Goal: Task Accomplishment & Management: Manage account settings

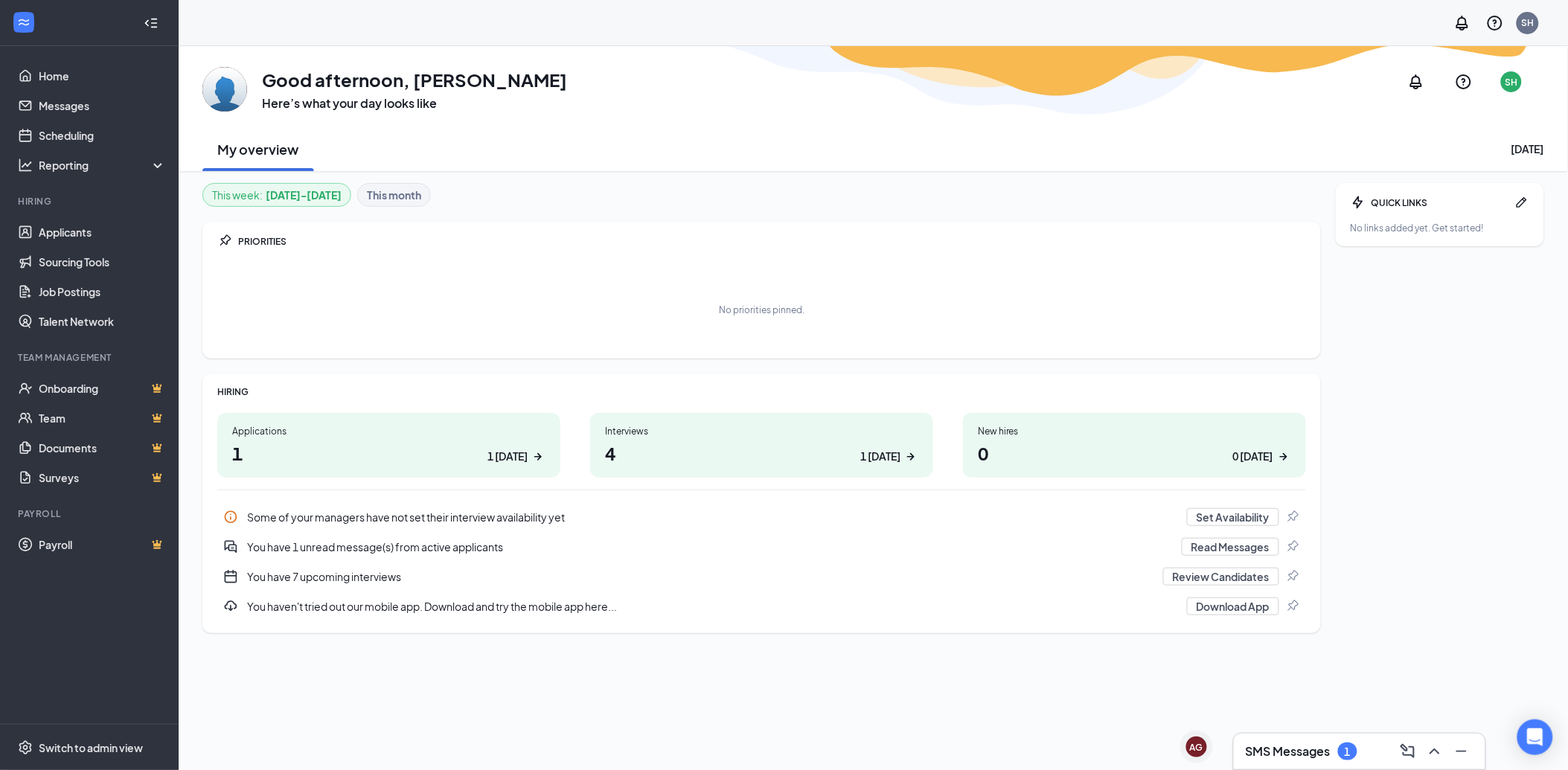
click at [1268, 752] on h3 "SMS Messages" at bounding box center [1288, 751] width 85 height 16
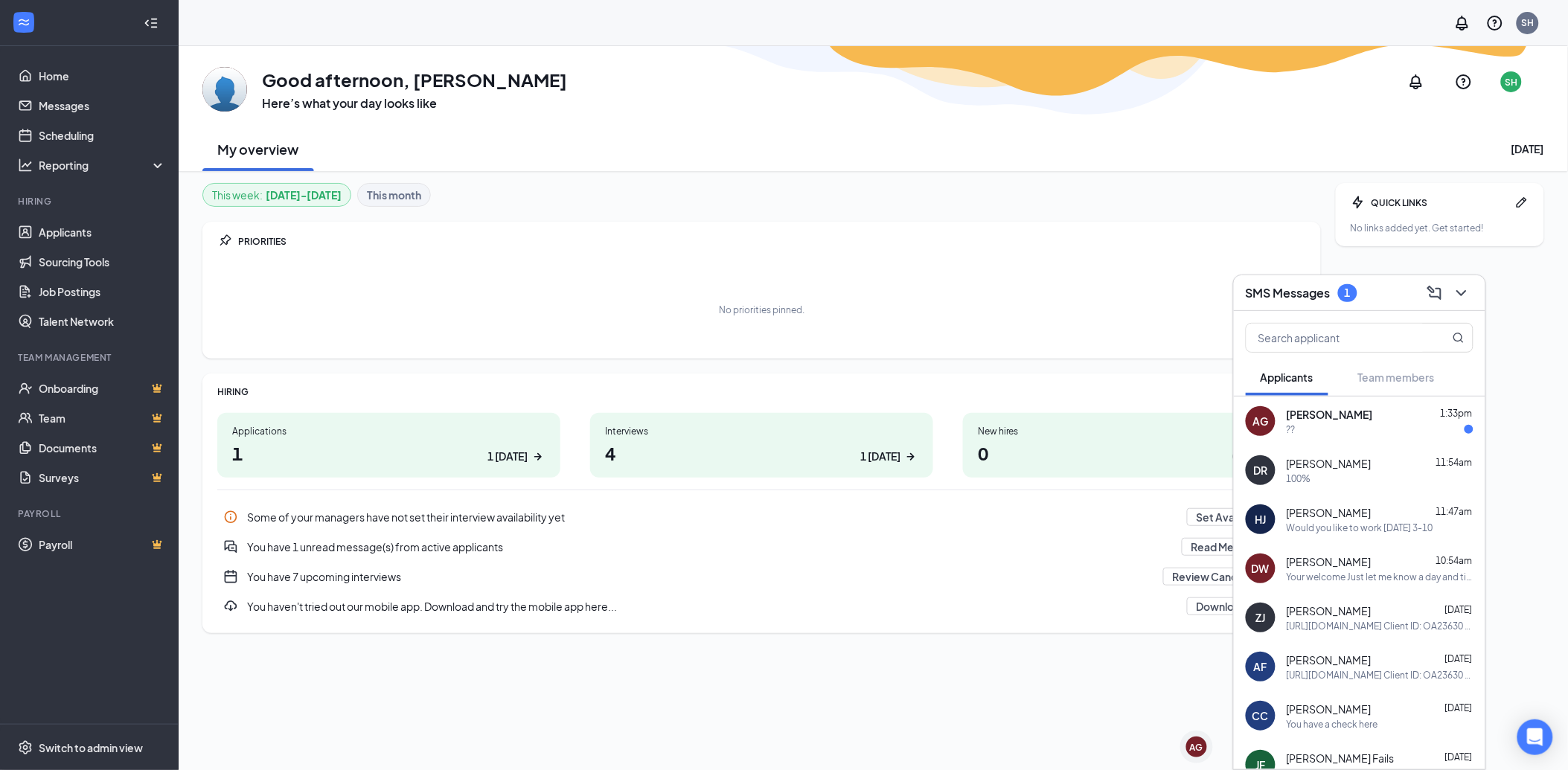
click at [1400, 429] on div "??" at bounding box center [1379, 429] width 187 height 13
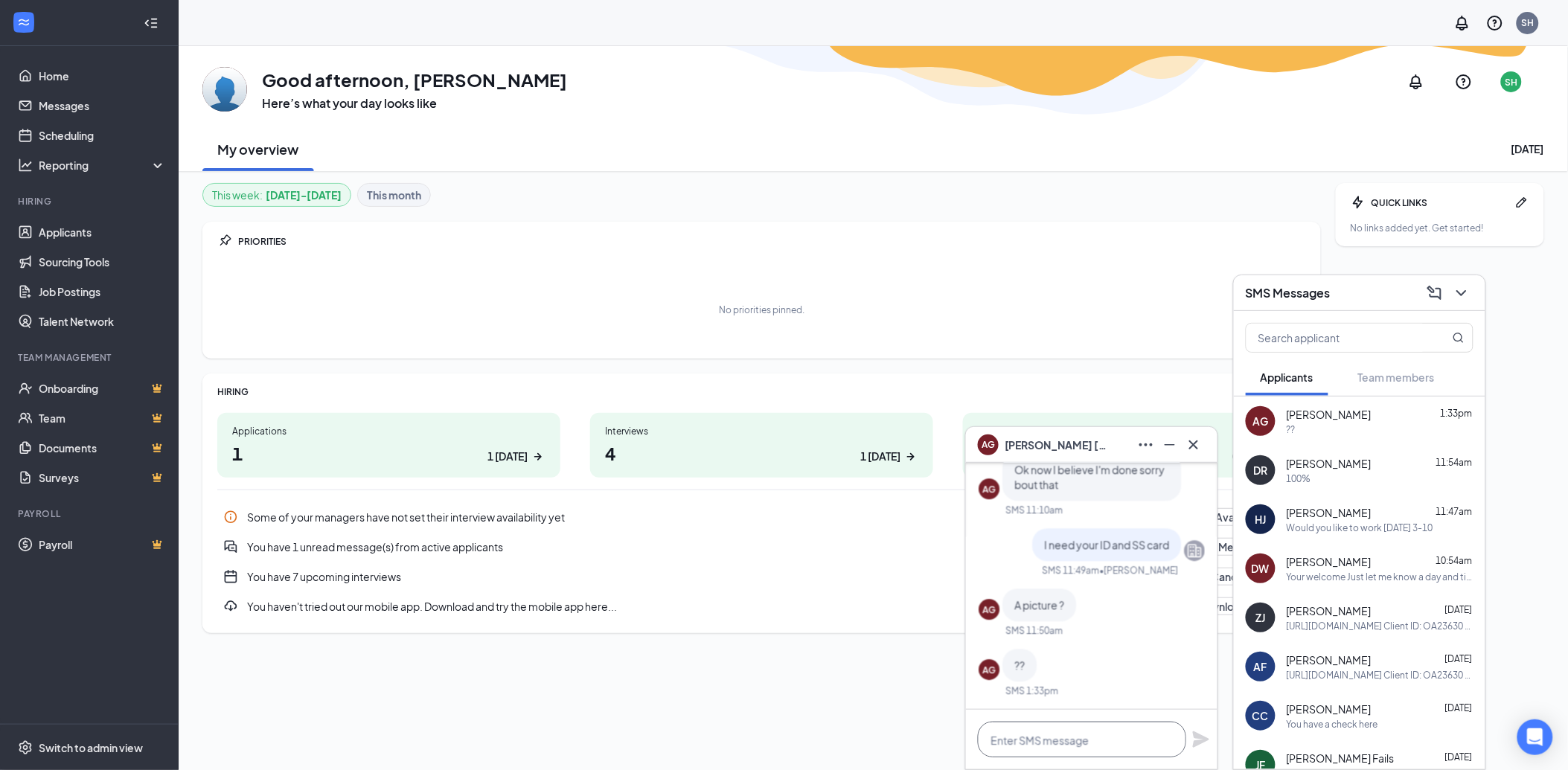
click at [1049, 736] on textarea at bounding box center [1082, 739] width 208 height 36
type textarea "yes a copy"
click at [1200, 742] on icon "Plane" at bounding box center [1201, 739] width 16 height 16
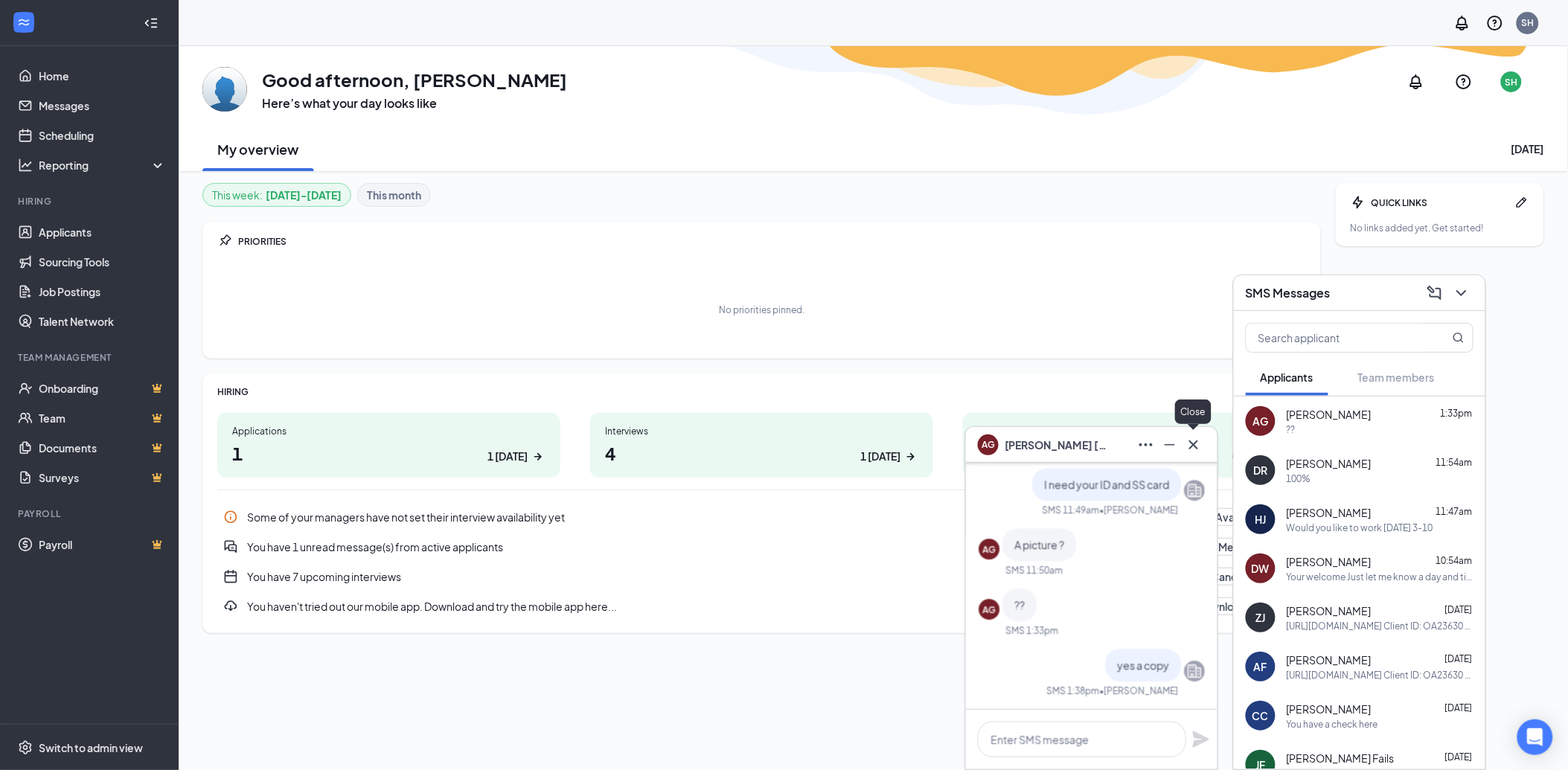
click at [1201, 444] on icon "Cross" at bounding box center [1193, 445] width 18 height 18
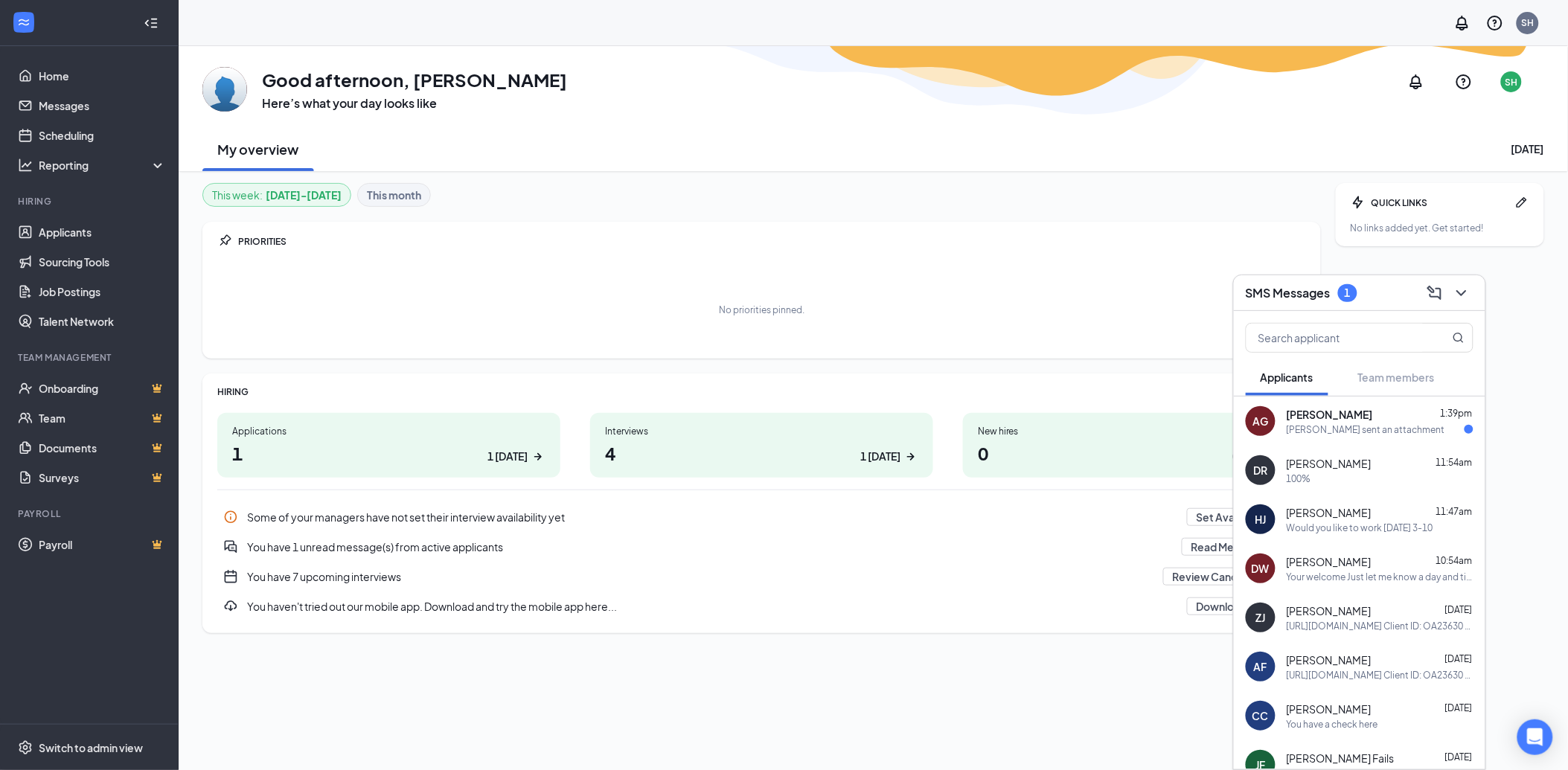
click at [1369, 425] on div "[PERSON_NAME] sent an attachment" at bounding box center [1365, 429] width 158 height 13
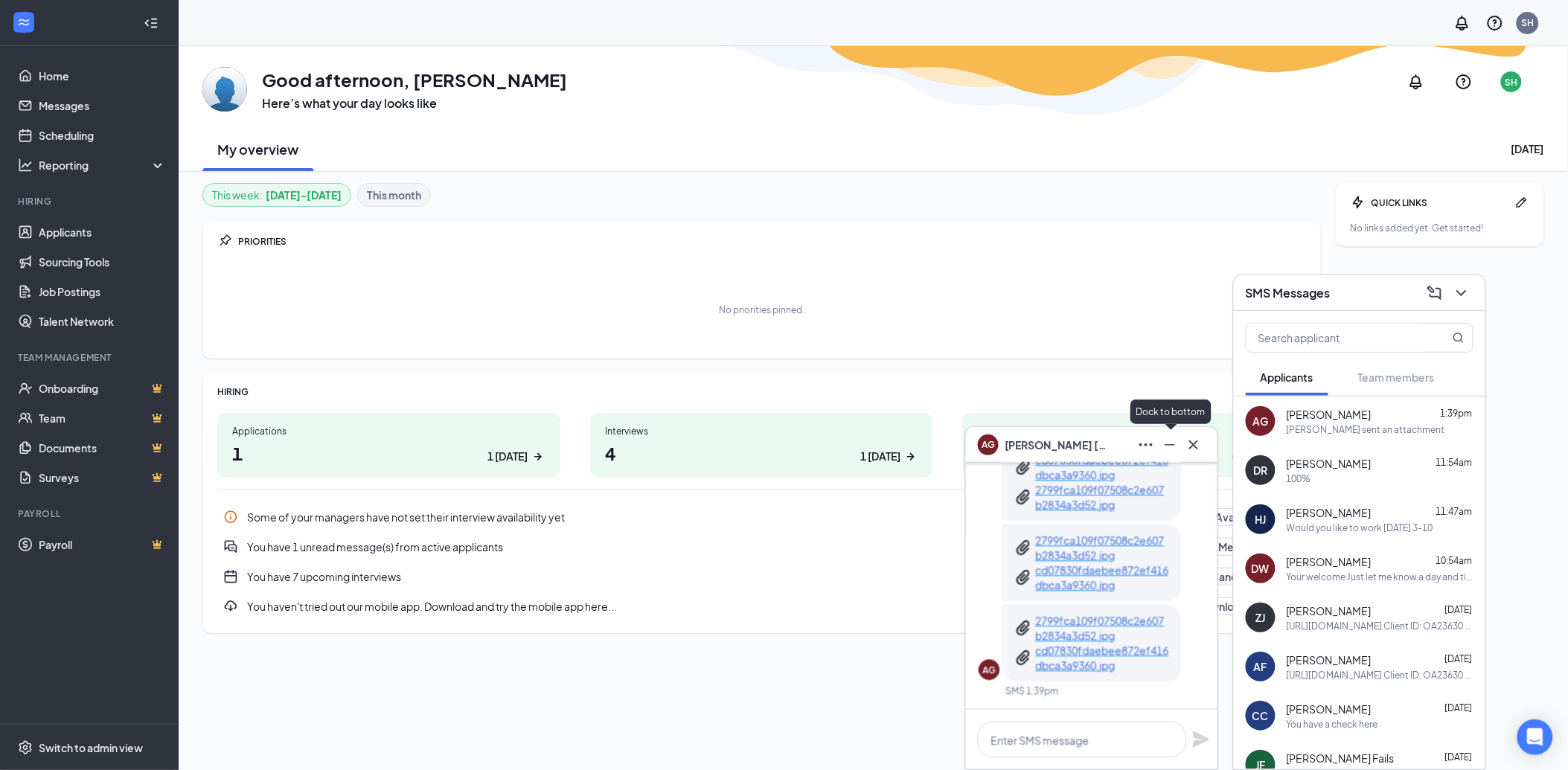
click at [1176, 444] on icon "Minimize" at bounding box center [1170, 445] width 18 height 18
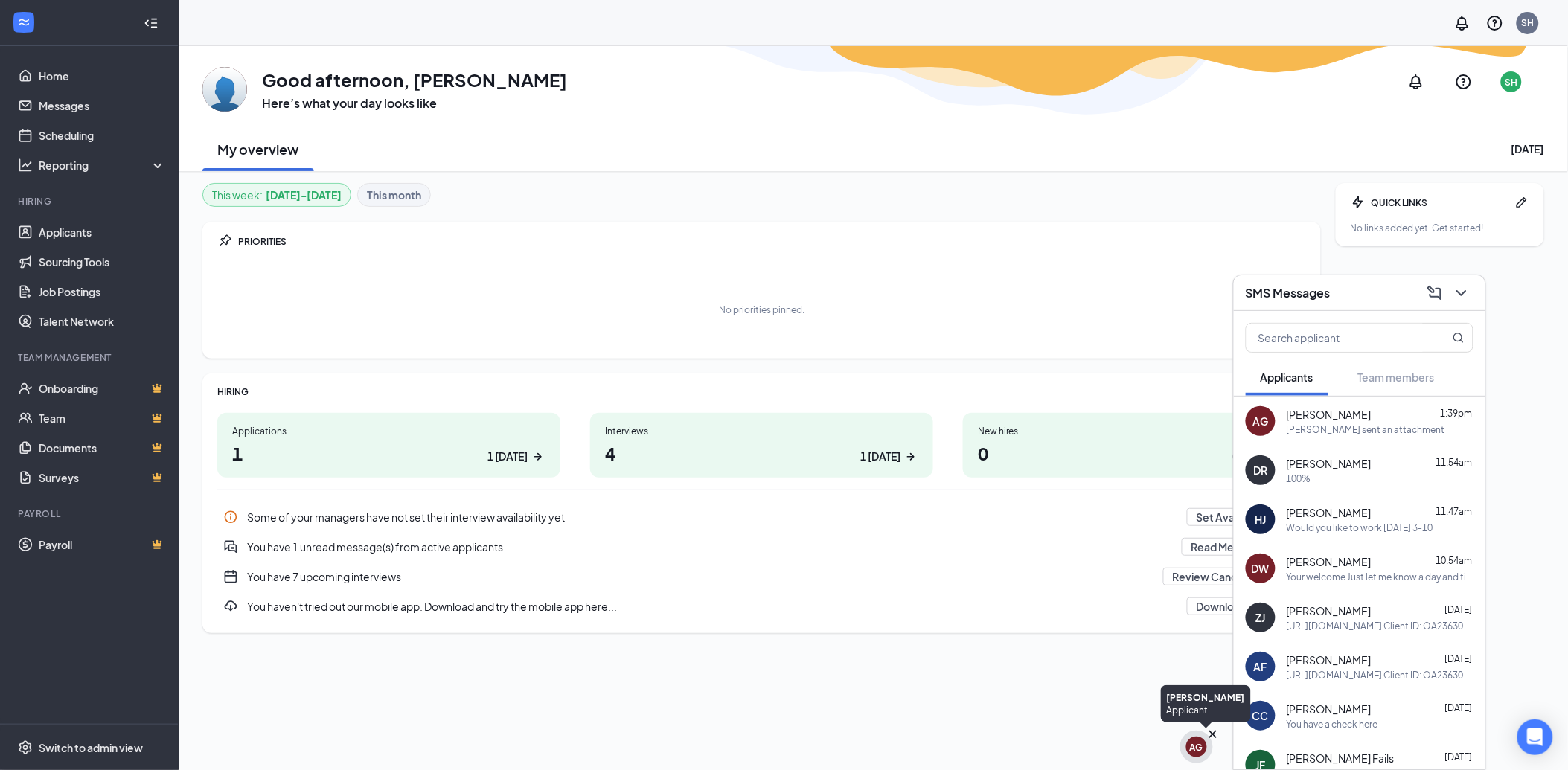
click at [1198, 752] on div "AG" at bounding box center [1197, 747] width 14 height 13
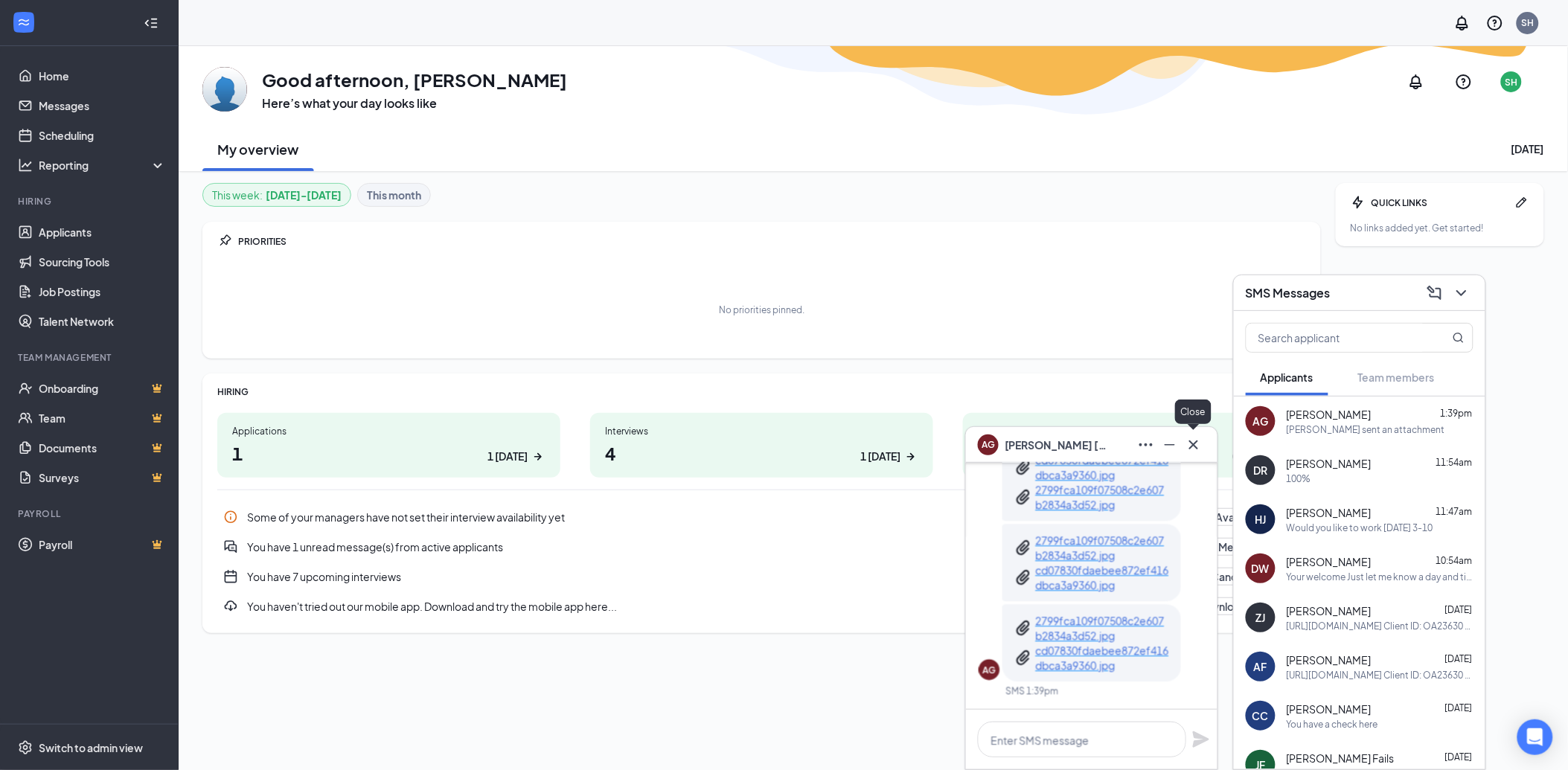
click at [1195, 450] on icon "Cross" at bounding box center [1193, 445] width 18 height 18
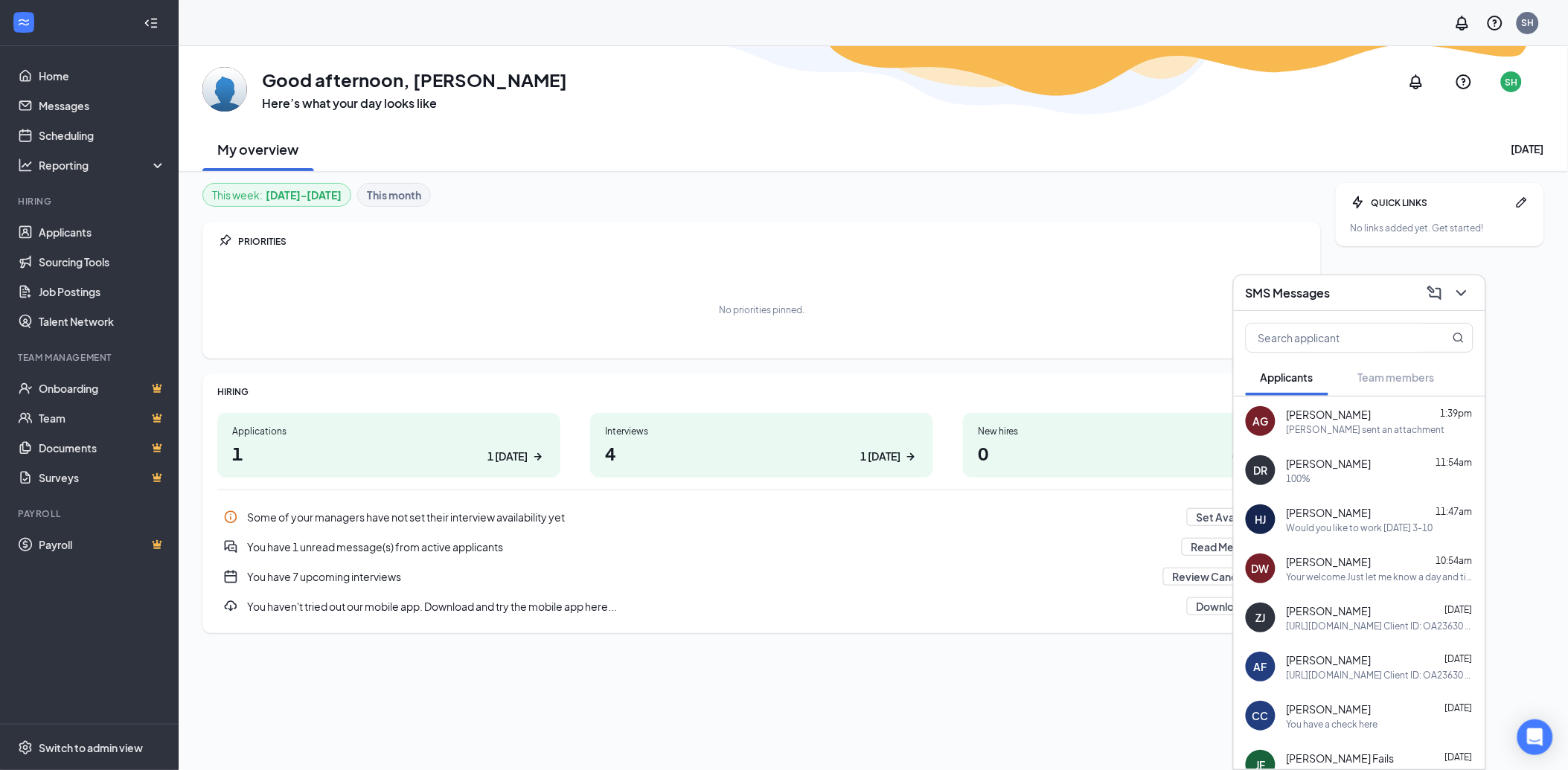
click at [1374, 430] on div "[PERSON_NAME] sent an attachment" at bounding box center [1365, 429] width 158 height 13
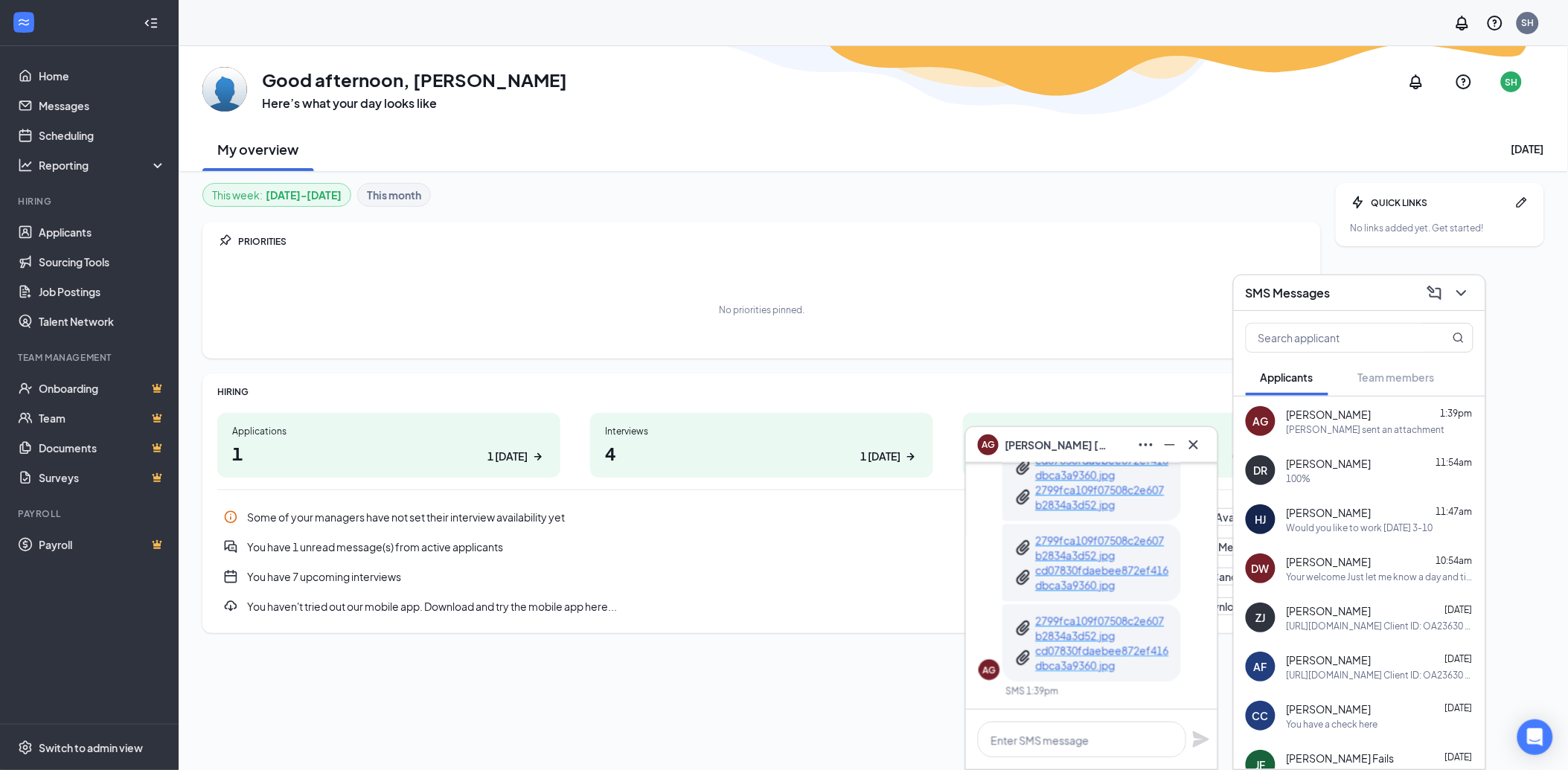
click at [1107, 655] on p "cd07830fdaebee872ef416dbca3a9360.jpg" at bounding box center [1102, 657] width 134 height 30
click at [1067, 640] on p "2799fca109f07508c2e607b2834a3d52.jpg" at bounding box center [1102, 627] width 134 height 30
click at [1057, 540] on p "2799fca109f07508c2e607b2834a3d52.jpg" at bounding box center [1102, 547] width 134 height 30
click at [1081, 659] on p "cd07830fdaebee872ef416dbca3a9360.jpg" at bounding box center [1102, 657] width 134 height 30
click at [1029, 752] on textarea at bounding box center [1082, 739] width 208 height 36
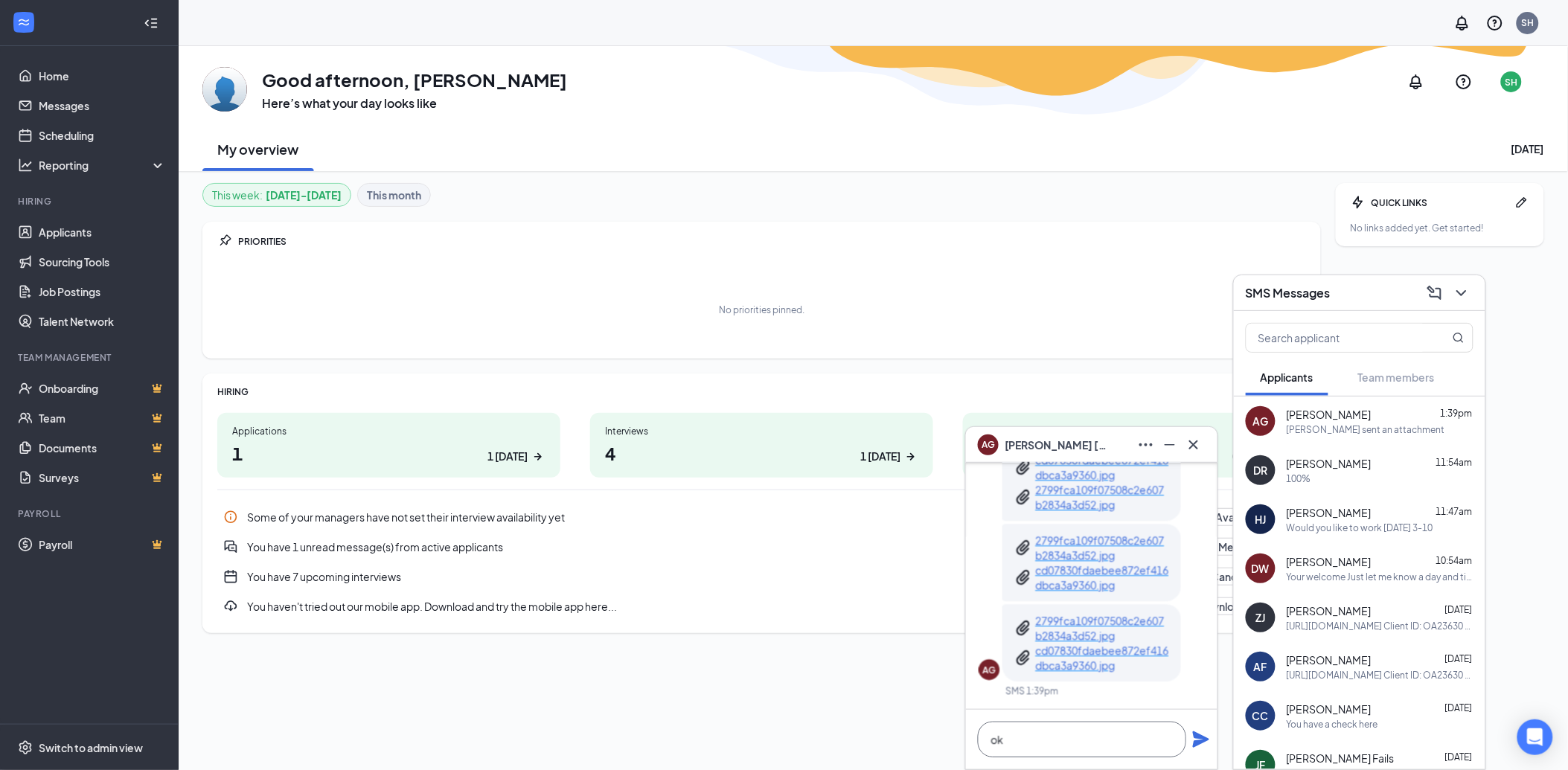
scroll to position [2, 0]
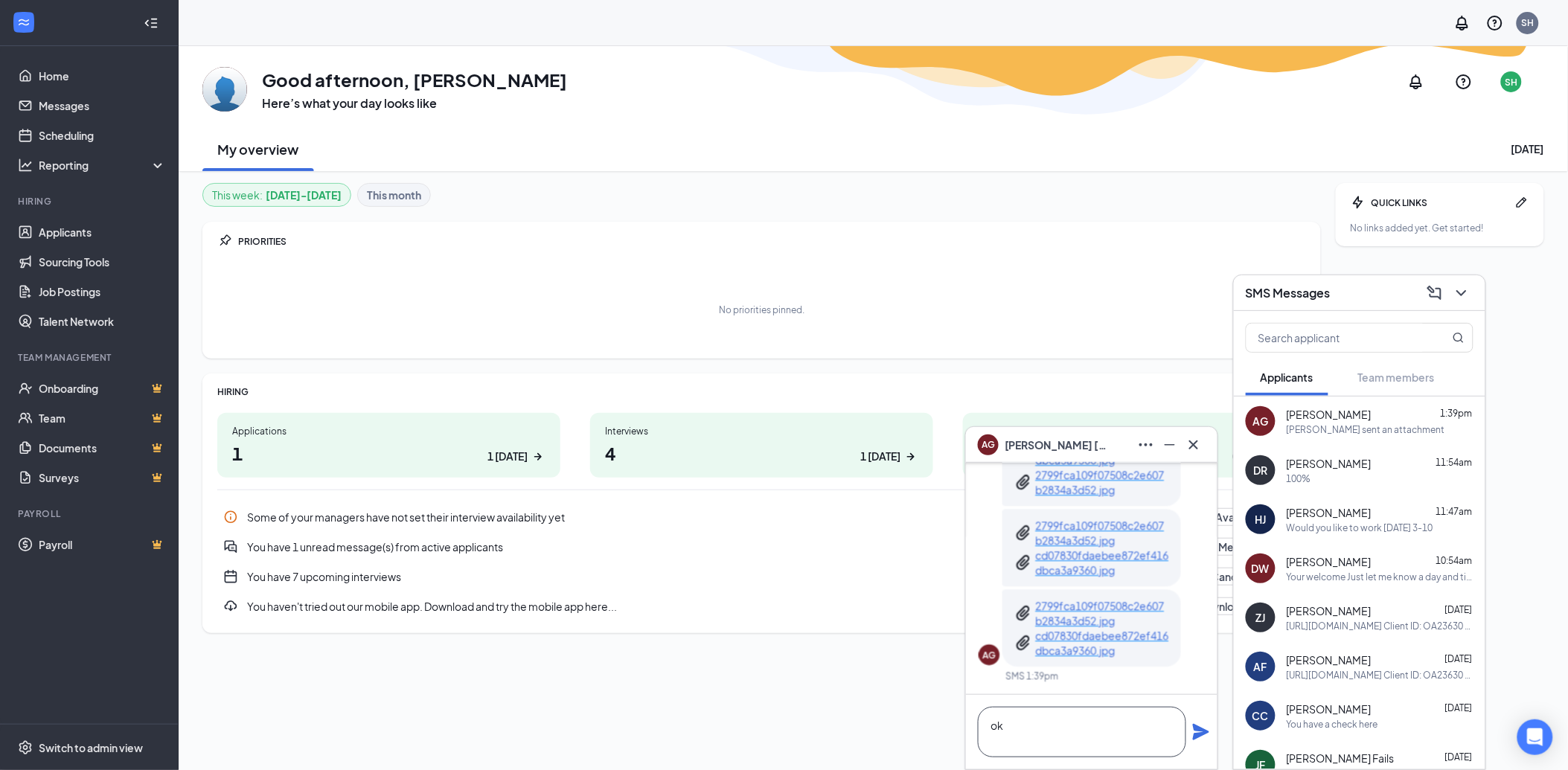
type textarea "ok"
click at [1201, 734] on icon "Plane" at bounding box center [1201, 732] width 16 height 16
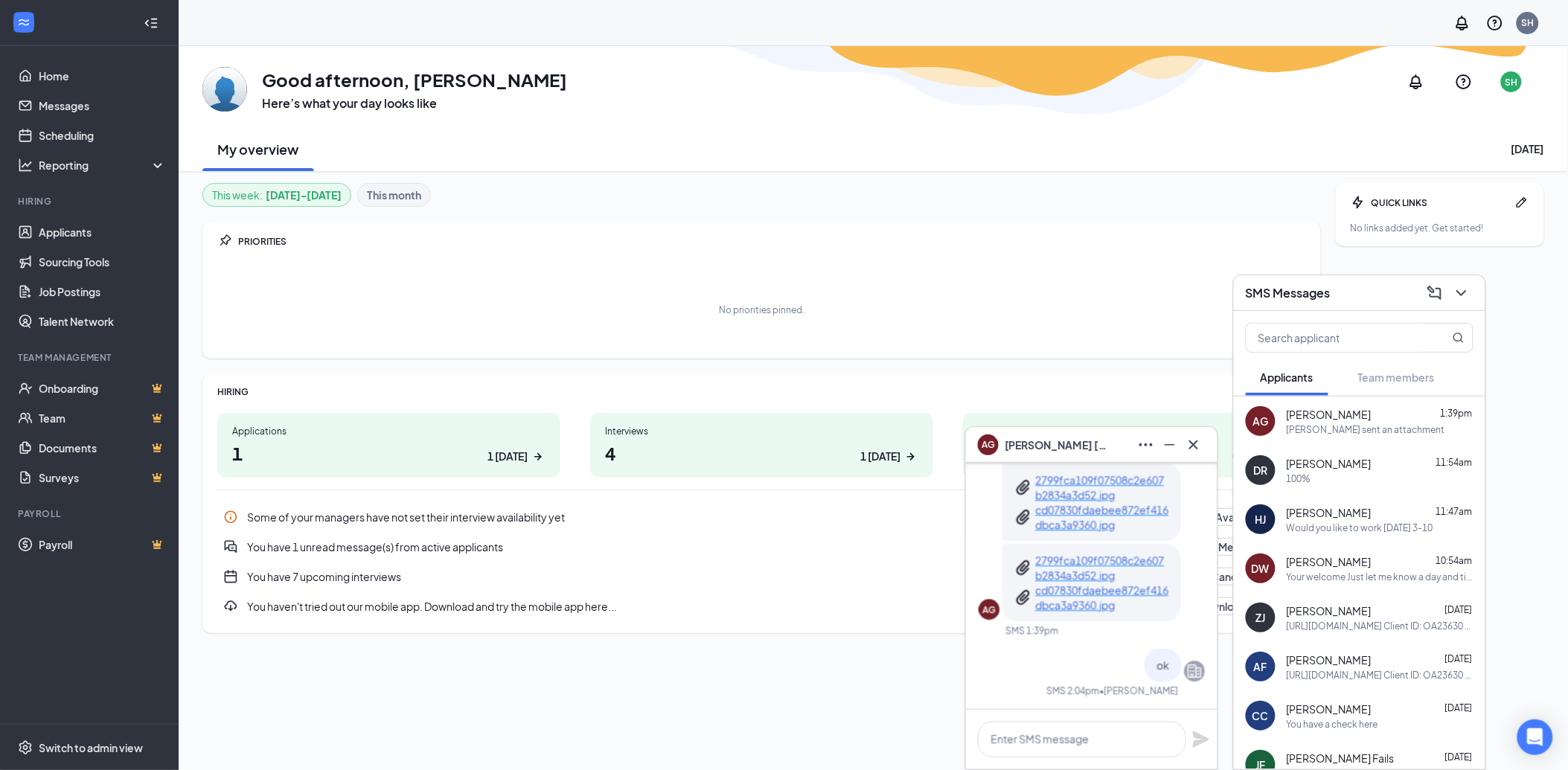
scroll to position [0, 0]
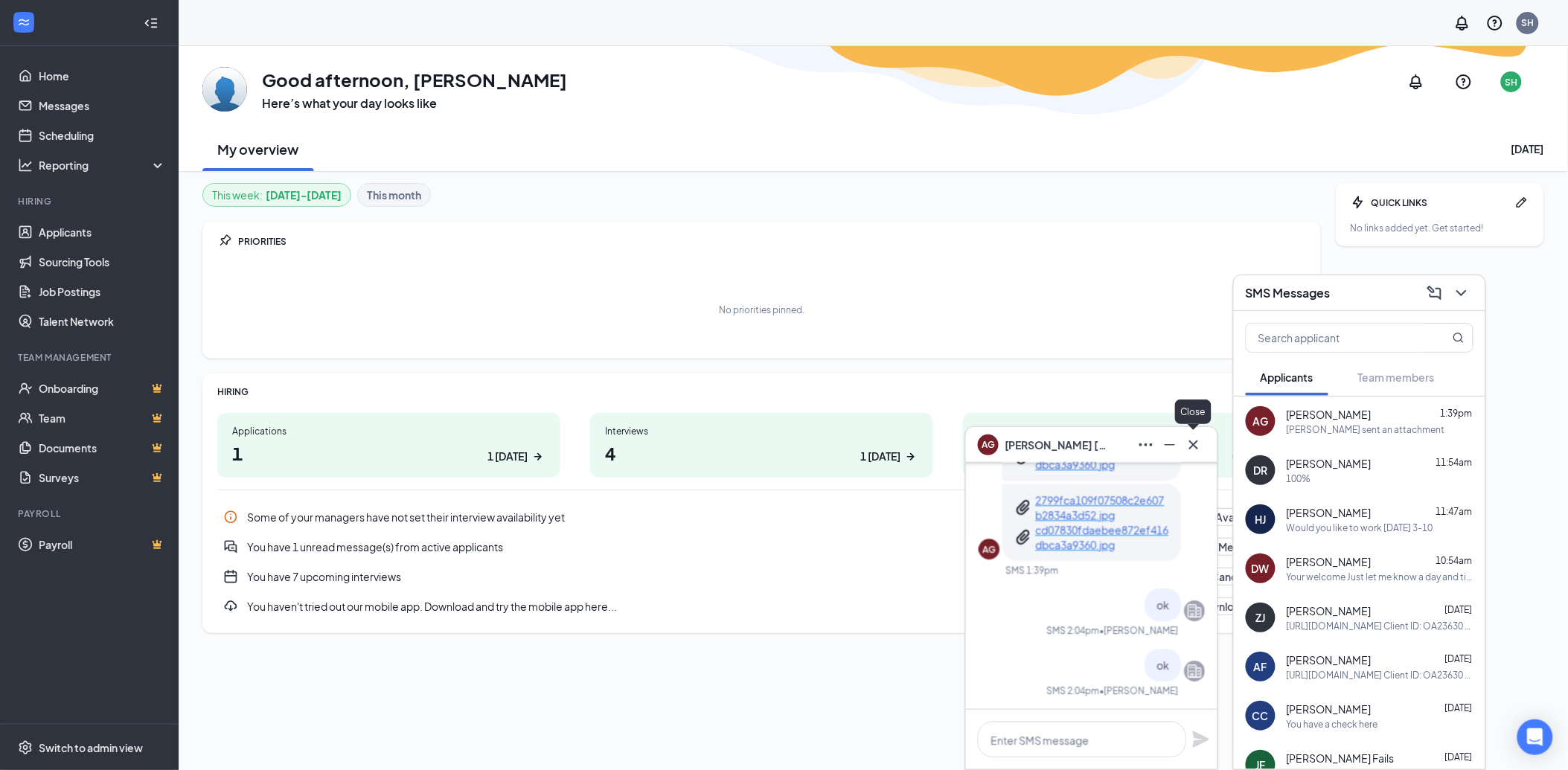
click at [1196, 445] on icon "Cross" at bounding box center [1193, 445] width 18 height 18
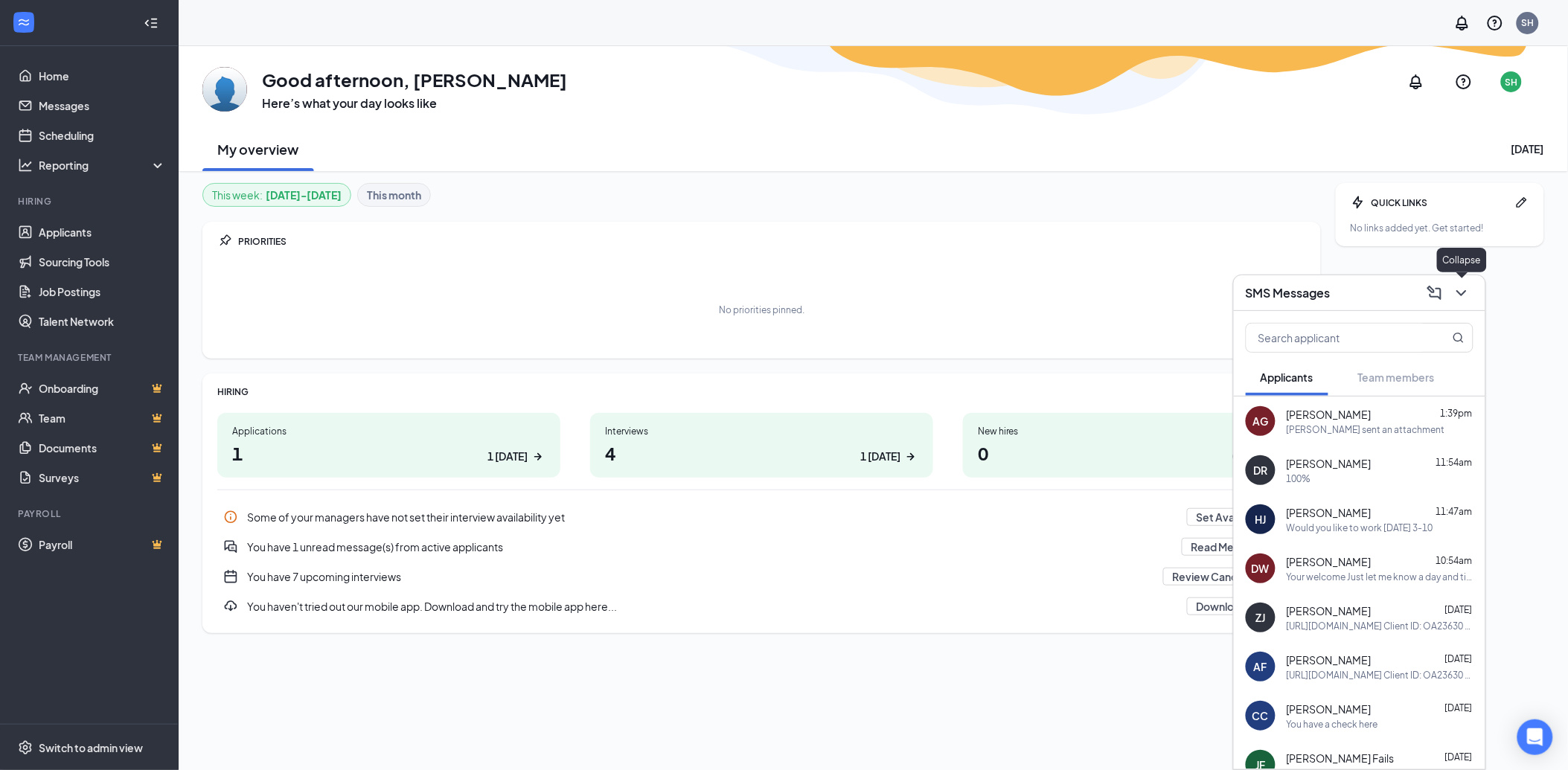
click at [1453, 287] on icon "ChevronDown" at bounding box center [1461, 293] width 18 height 18
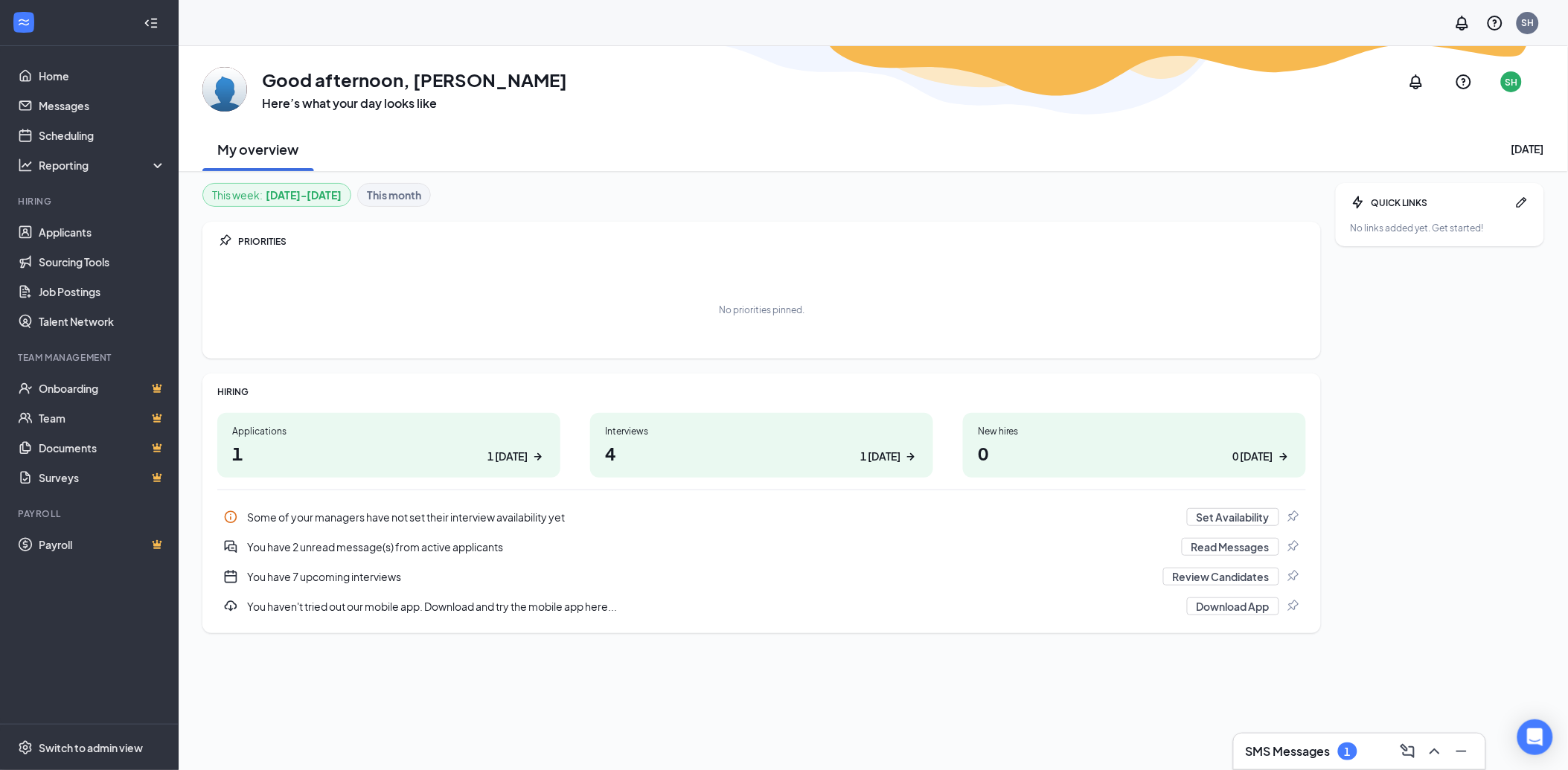
click at [1293, 762] on div "SMS Messages 1" at bounding box center [1360, 751] width 228 height 23
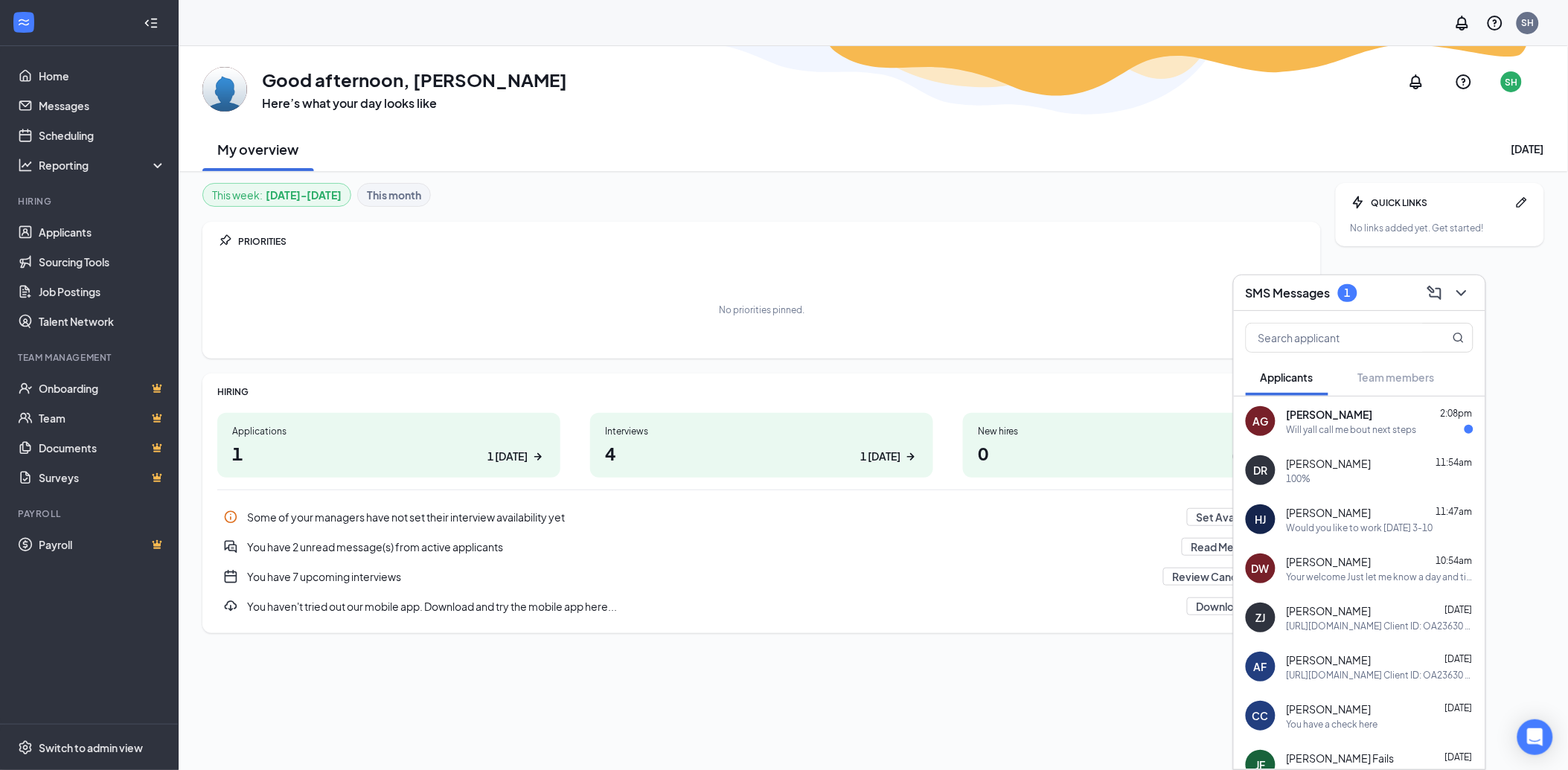
click at [1342, 418] on span "[PERSON_NAME]" at bounding box center [1329, 414] width 86 height 15
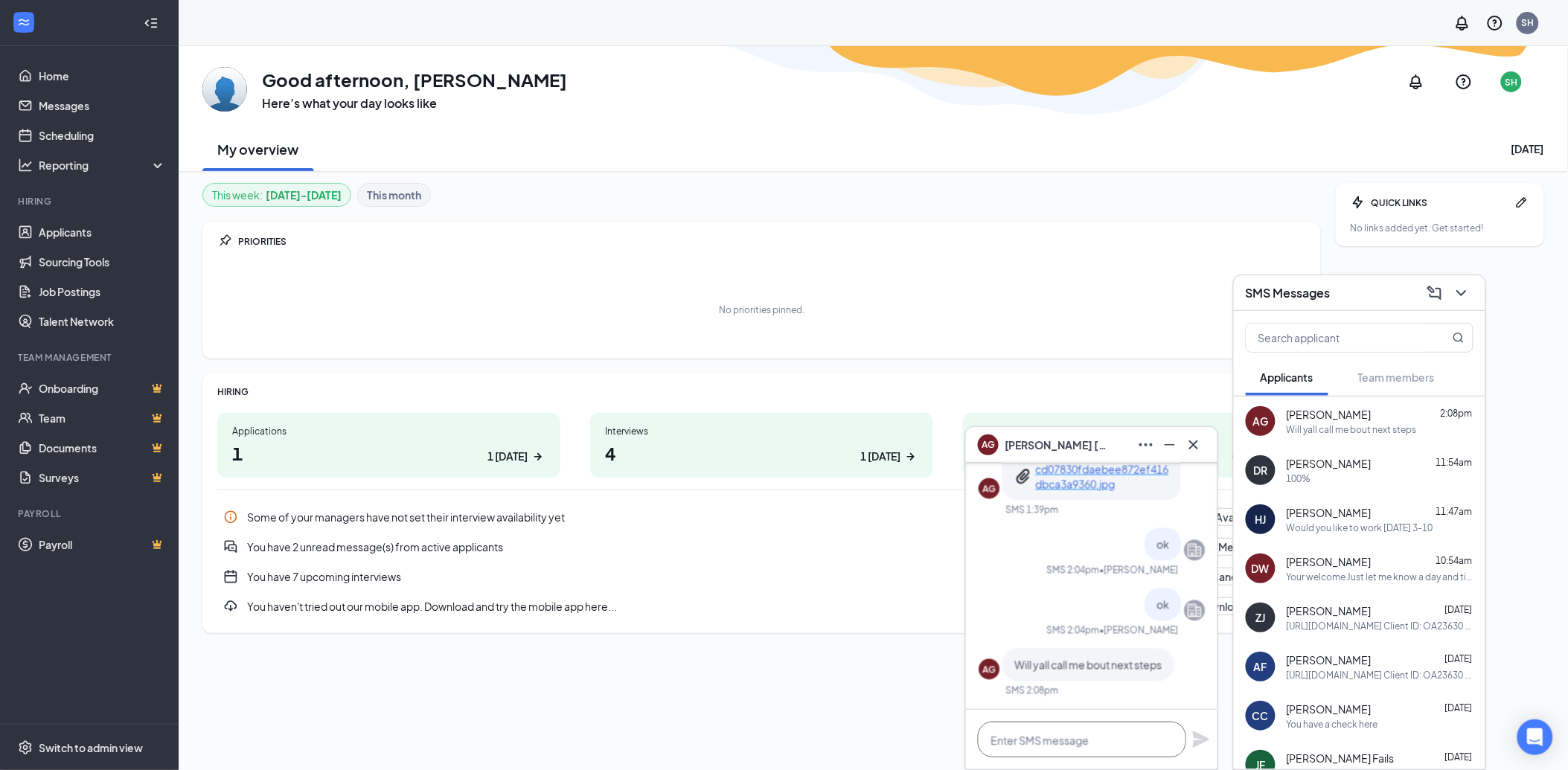
click at [1066, 737] on textarea at bounding box center [1082, 739] width 208 height 36
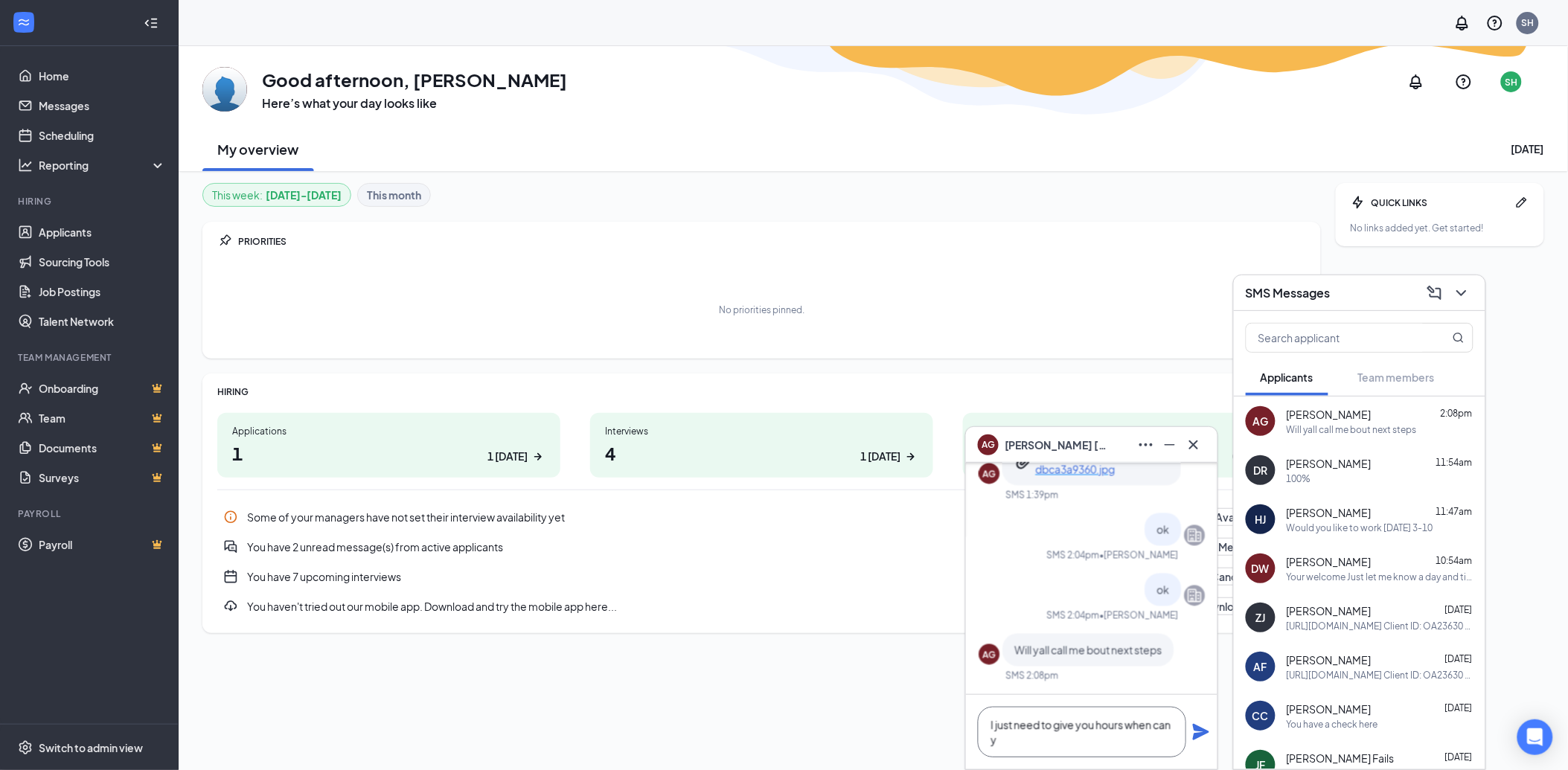
scroll to position [2, 0]
type textarea "I just need to give you hours when can you start"
click at [1202, 734] on icon "Plane" at bounding box center [1201, 732] width 16 height 16
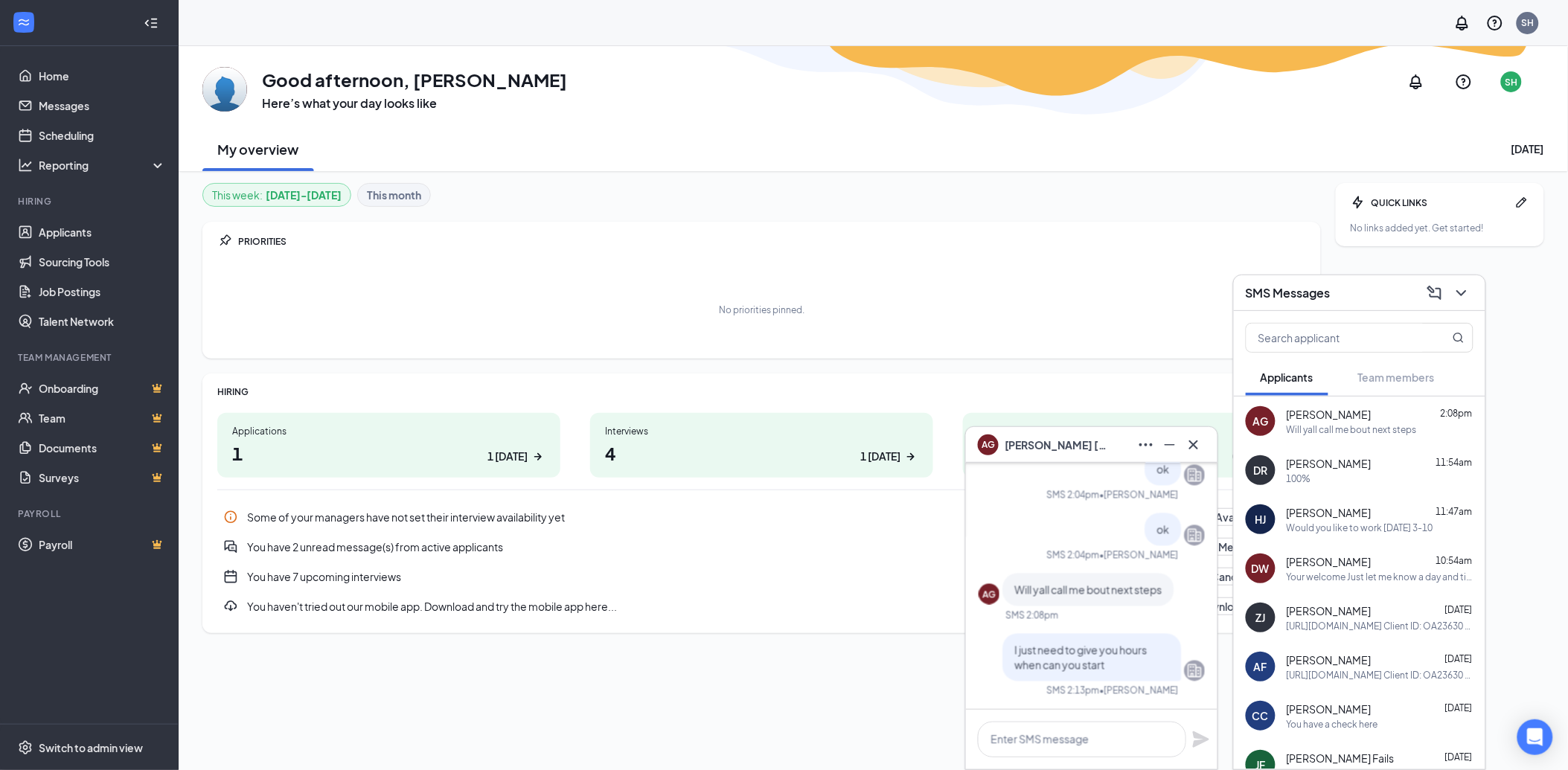
scroll to position [0, 0]
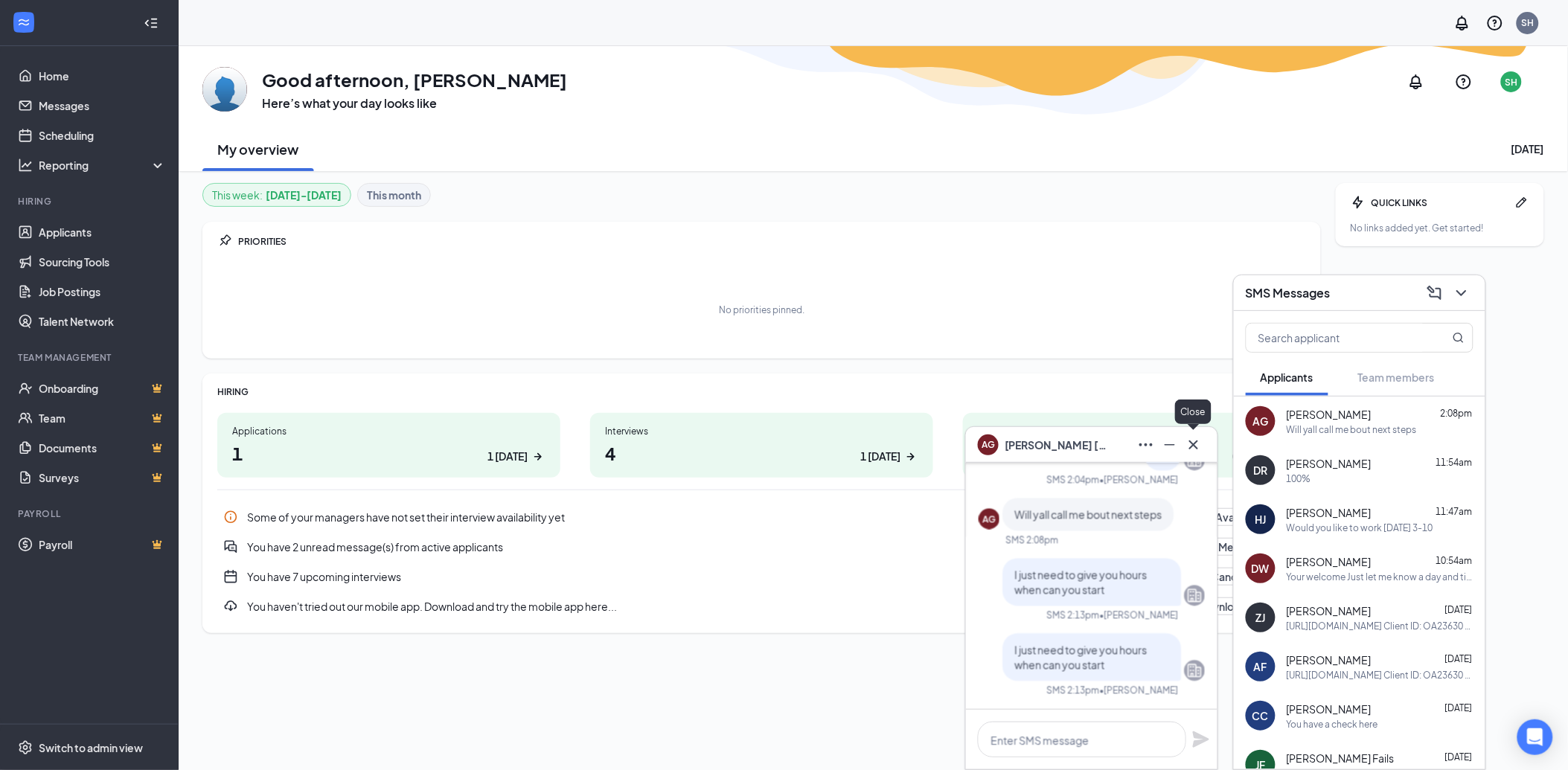
click at [1191, 449] on icon "Cross" at bounding box center [1193, 445] width 18 height 18
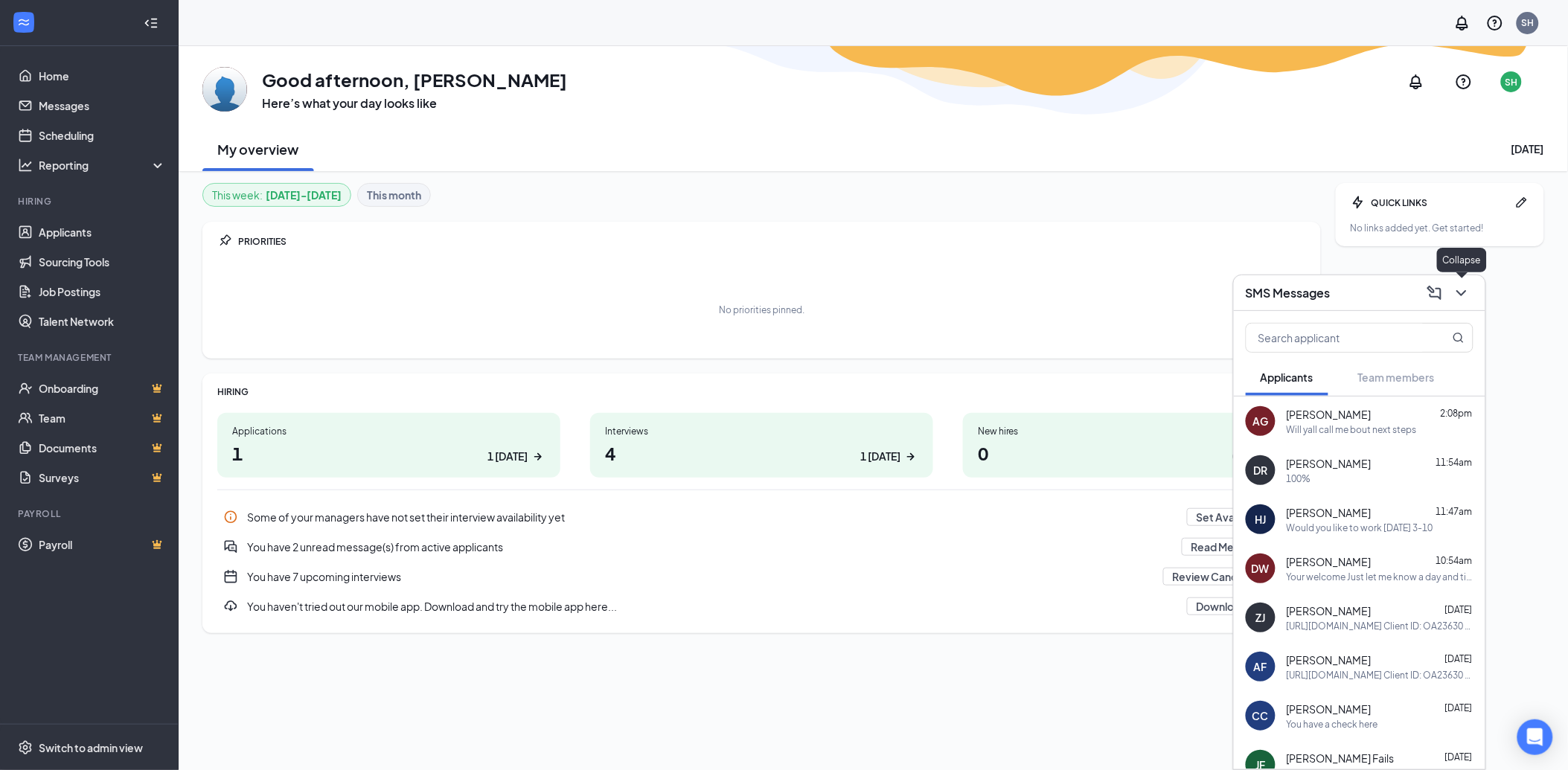
click at [1464, 287] on icon "ChevronDown" at bounding box center [1461, 293] width 18 height 18
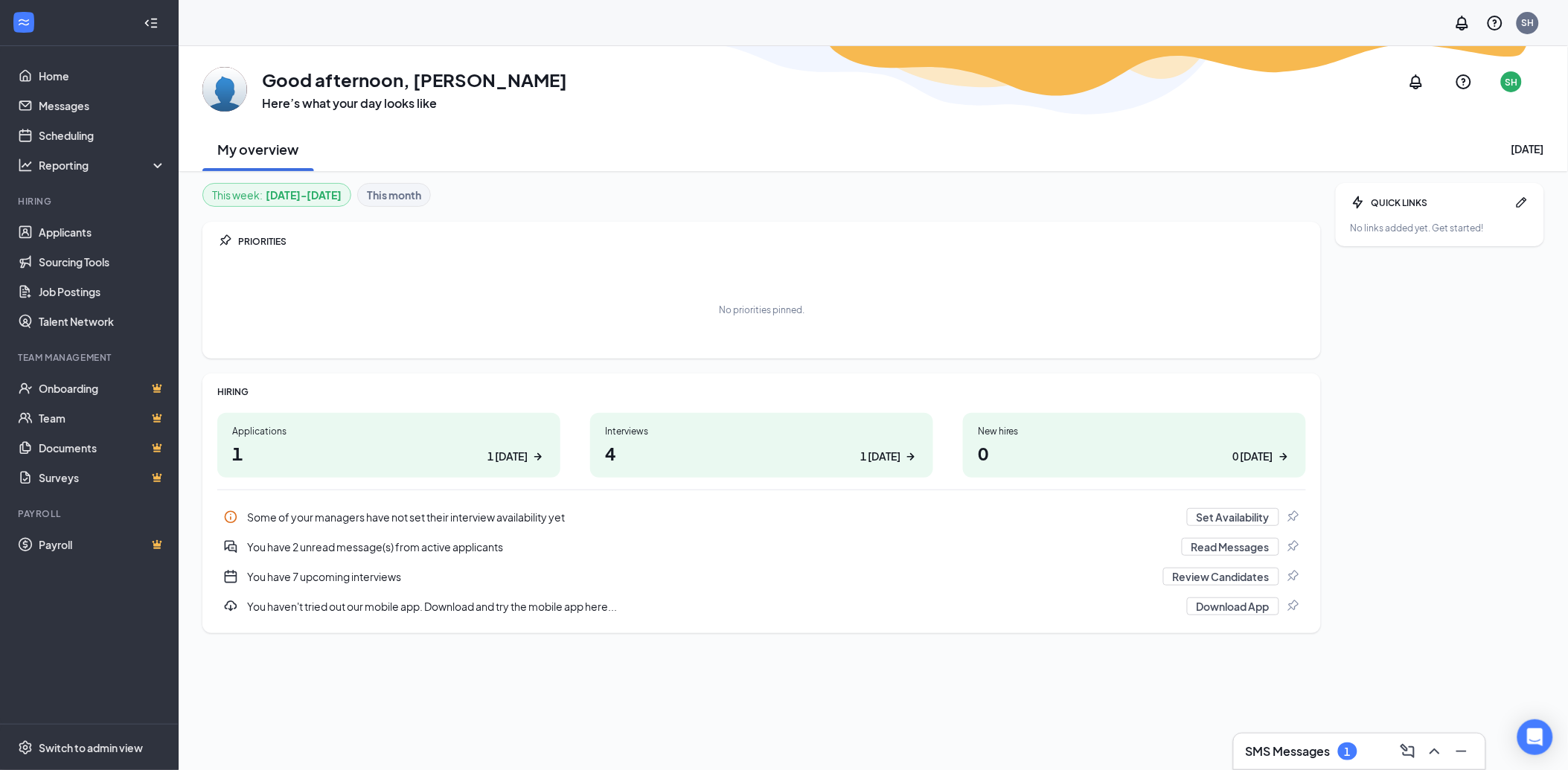
click at [1320, 759] on h3 "SMS Messages" at bounding box center [1288, 751] width 85 height 16
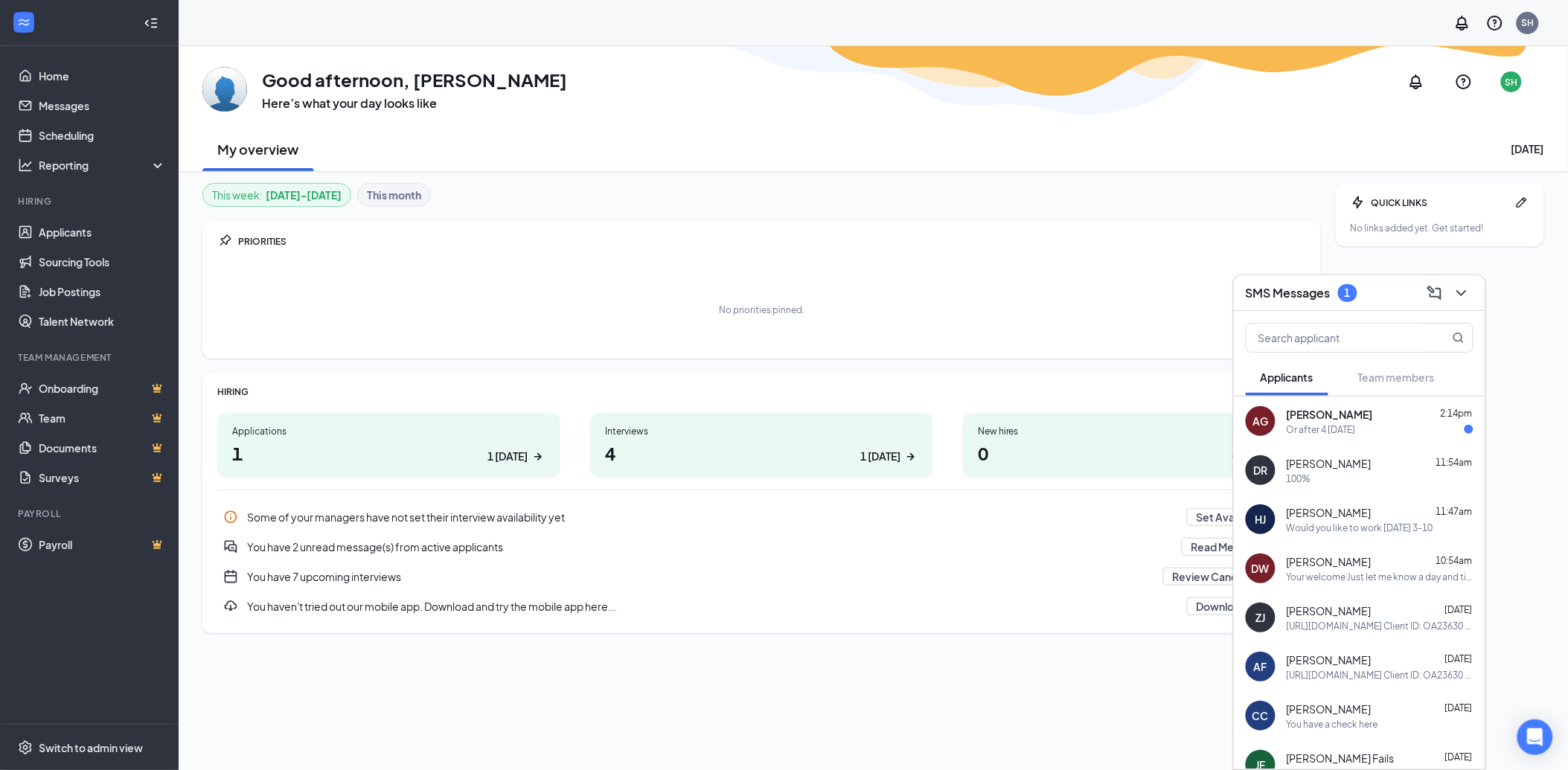
click at [1395, 432] on div "Or after 4 [DATE]" at bounding box center [1379, 429] width 187 height 13
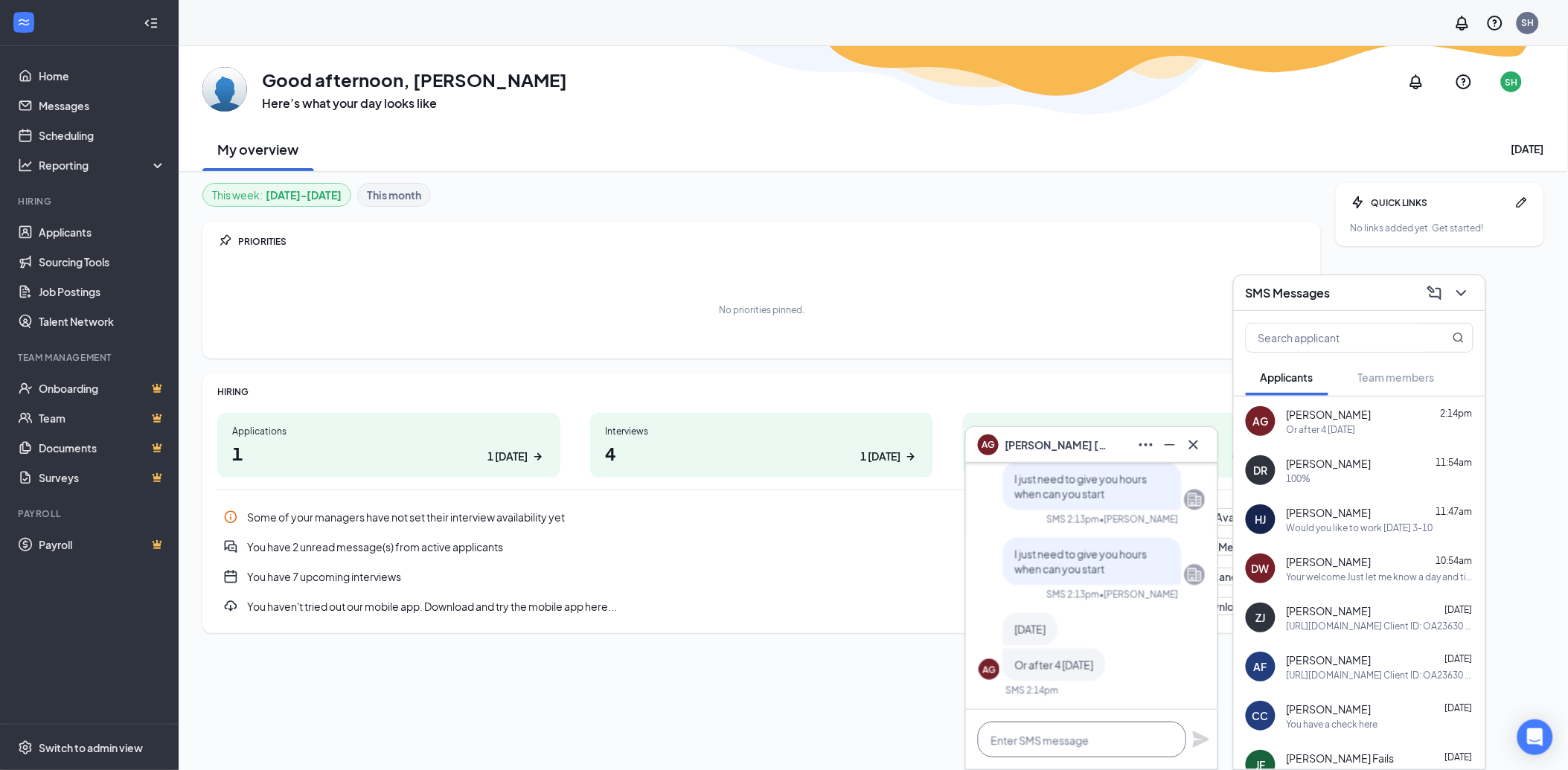
click at [1080, 733] on textarea at bounding box center [1082, 739] width 208 height 36
click at [1031, 739] on textarea "[DATE] 5-10" at bounding box center [1082, 739] width 208 height 36
click at [1063, 742] on textarea "[DATE] 5-10" at bounding box center [1082, 739] width 208 height 36
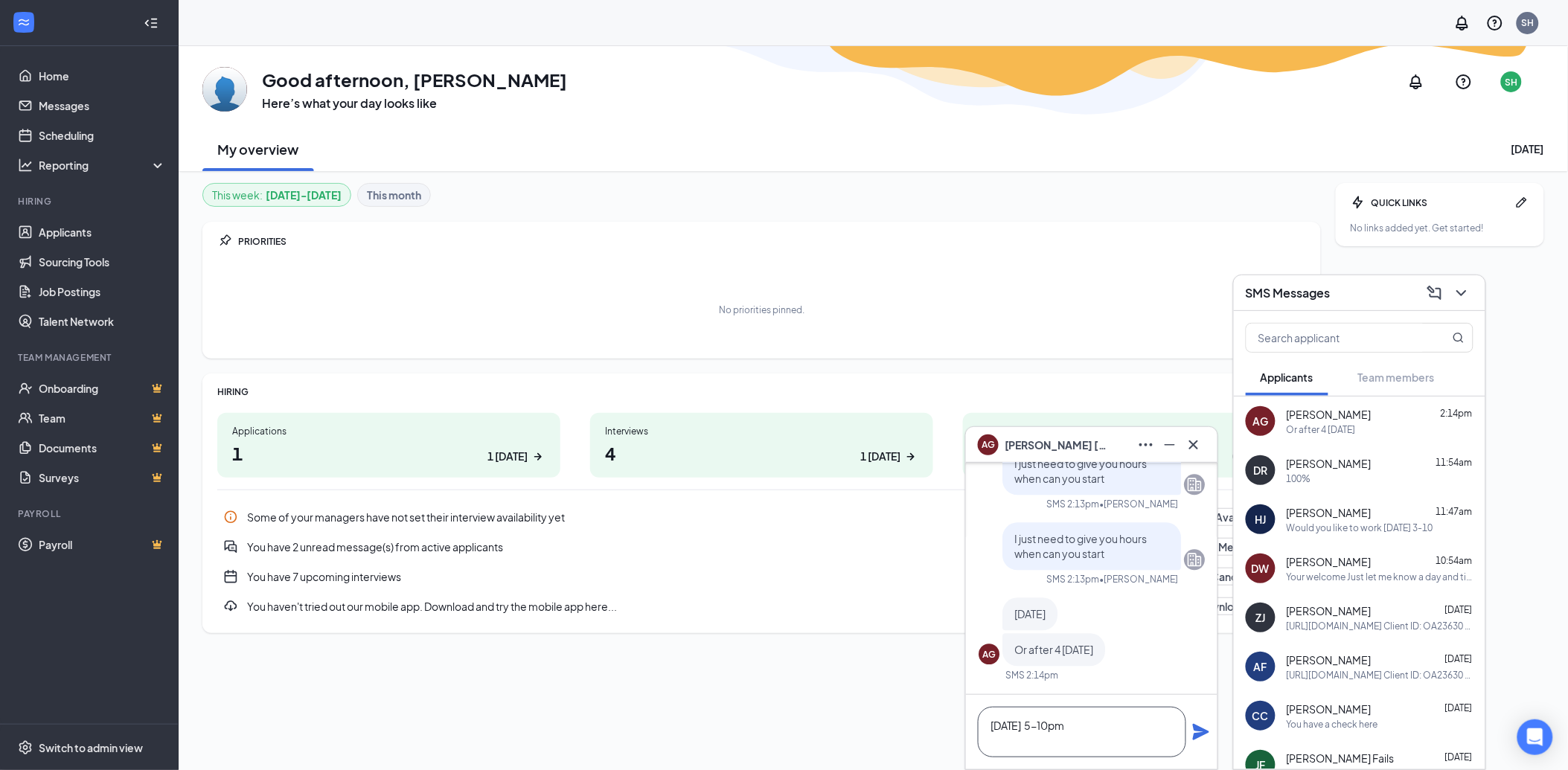
scroll to position [2, 0]
type textarea "[DATE] 5-10pm [DATE] 3-10;30pm"
click at [1197, 736] on icon "Plane" at bounding box center [1201, 732] width 16 height 16
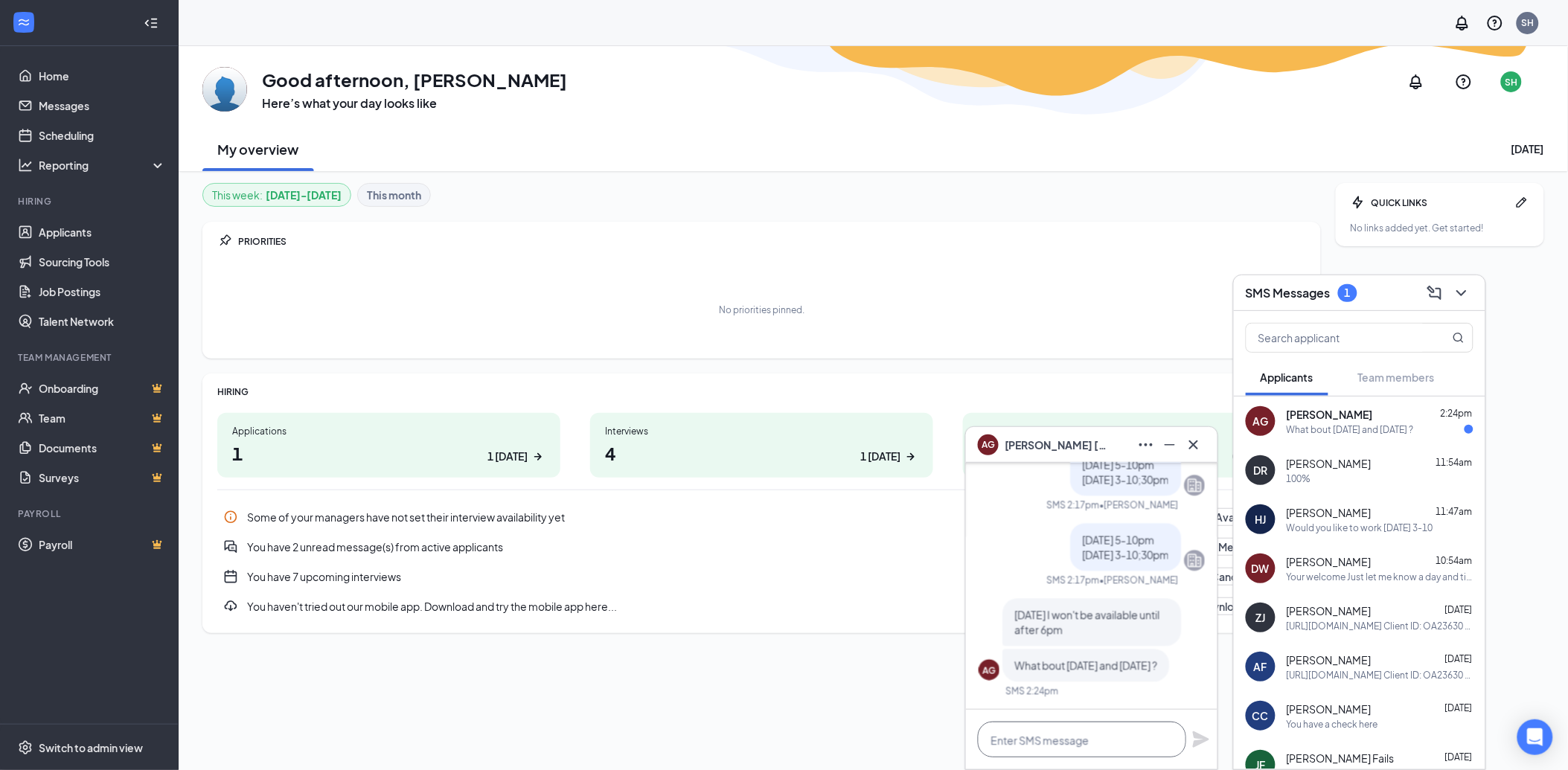
click at [1021, 737] on textarea at bounding box center [1082, 739] width 208 height 36
click at [1048, 736] on textarea at bounding box center [1082, 739] width 208 height 36
type textarea "just come in [DATE]"
click at [1203, 741] on icon "Plane" at bounding box center [1201, 739] width 16 height 16
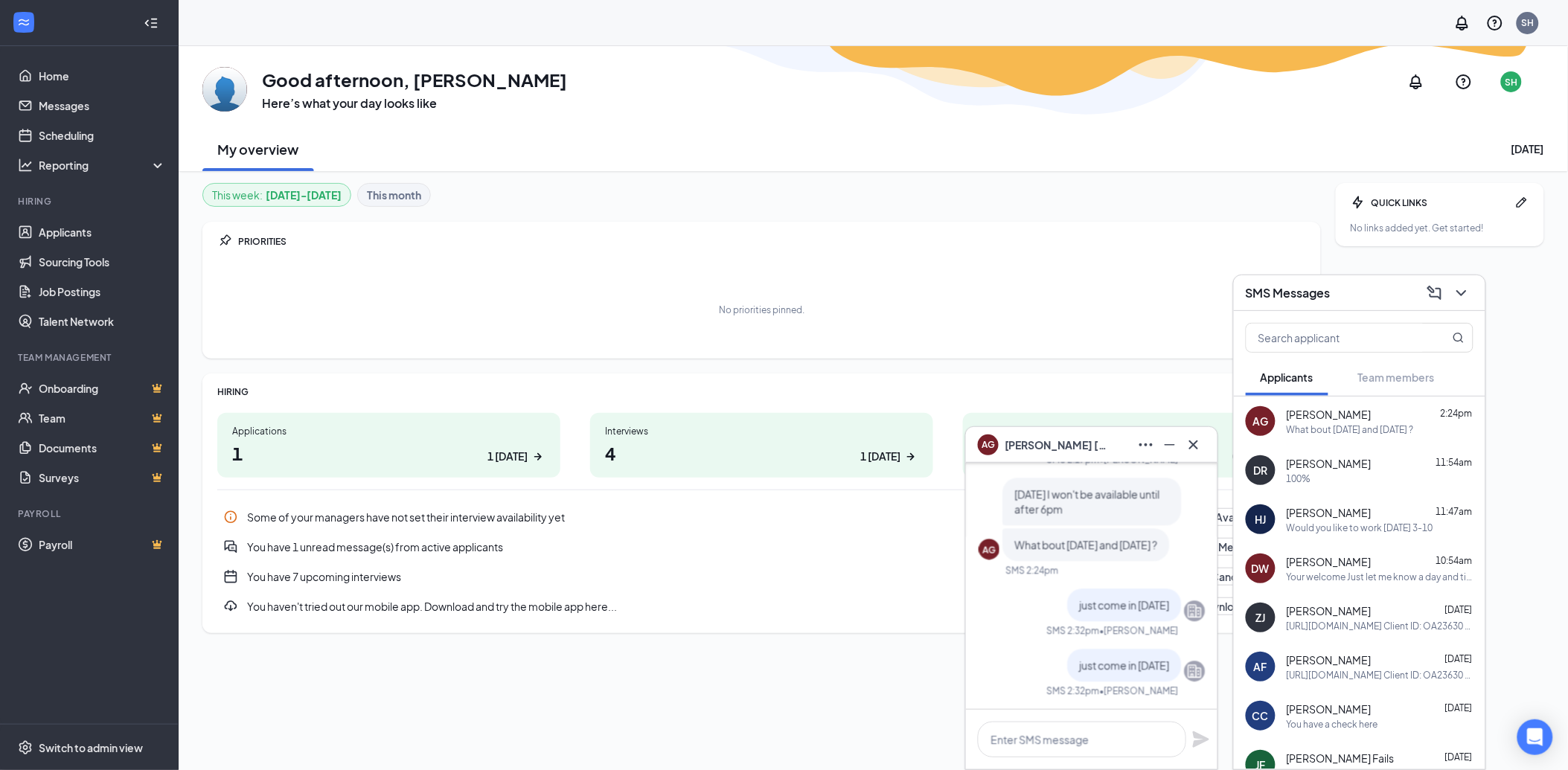
click at [1314, 562] on span "[PERSON_NAME]" at bounding box center [1328, 562] width 85 height 15
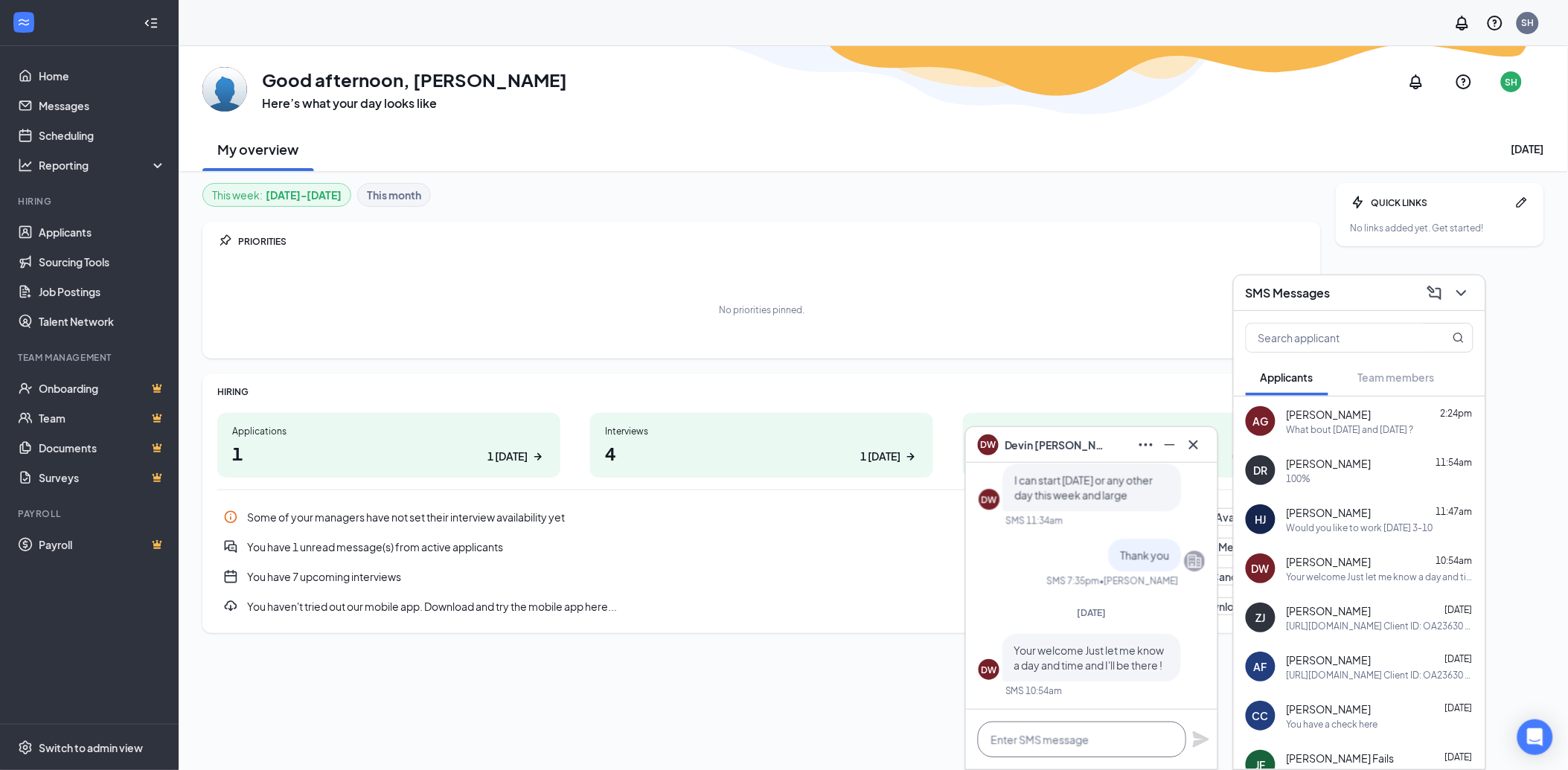
click at [1008, 742] on textarea at bounding box center [1082, 739] width 208 height 36
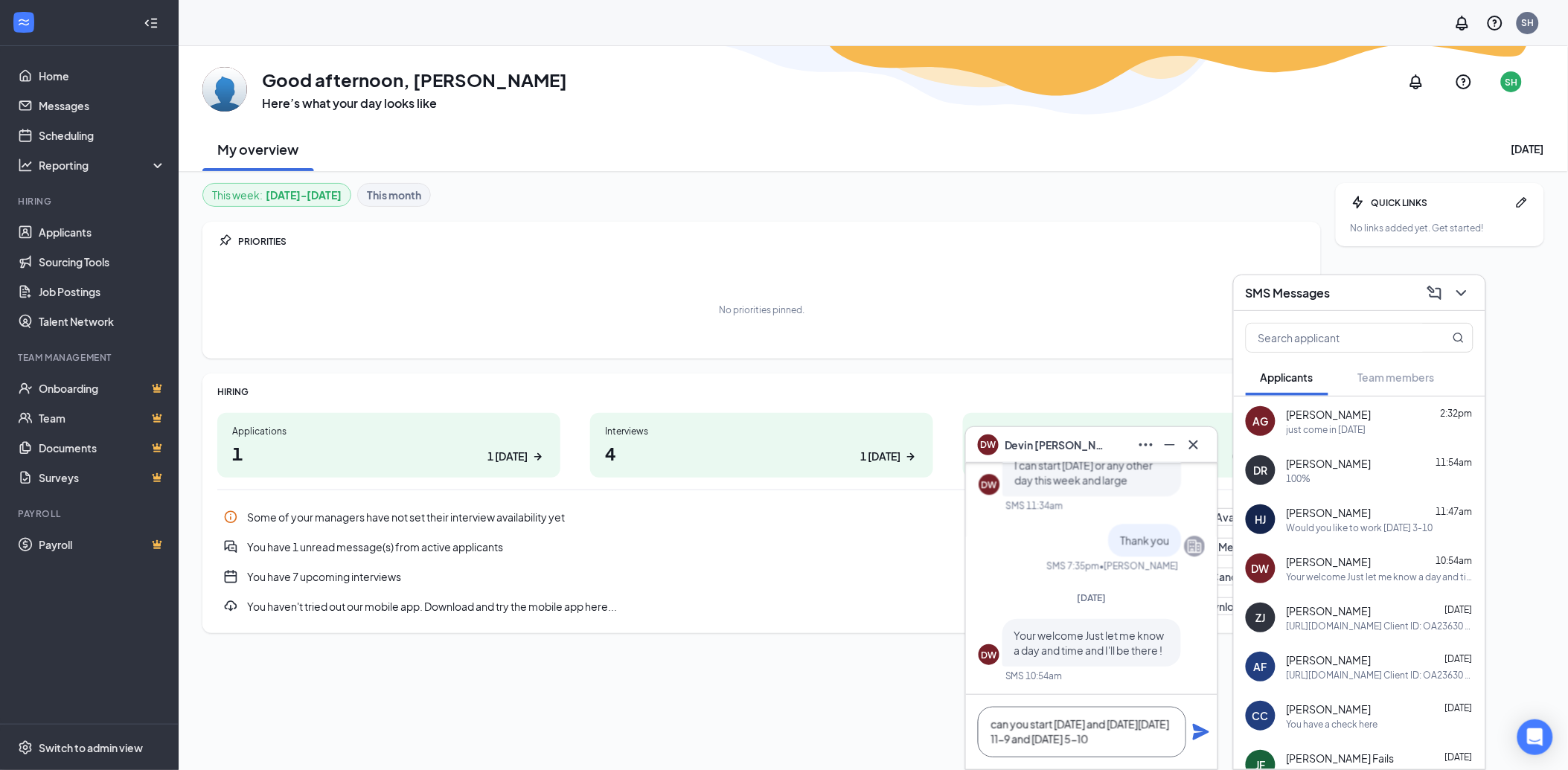
scroll to position [0, 0]
drag, startPoint x: 1084, startPoint y: 720, endPoint x: 1057, endPoint y: 722, distance: 27.1
click at [1057, 722] on textarea "can you start [DATE] and [DATE][DATE] 11-9 and [DATE] 5-10" at bounding box center [1082, 731] width 208 height 51
drag, startPoint x: 1076, startPoint y: 726, endPoint x: 1059, endPoint y: 726, distance: 17.0
click at [1059, 726] on textarea "can you start and [DATE][DATE] 11-9 and [DATE] 5-10" at bounding box center [1082, 731] width 208 height 51
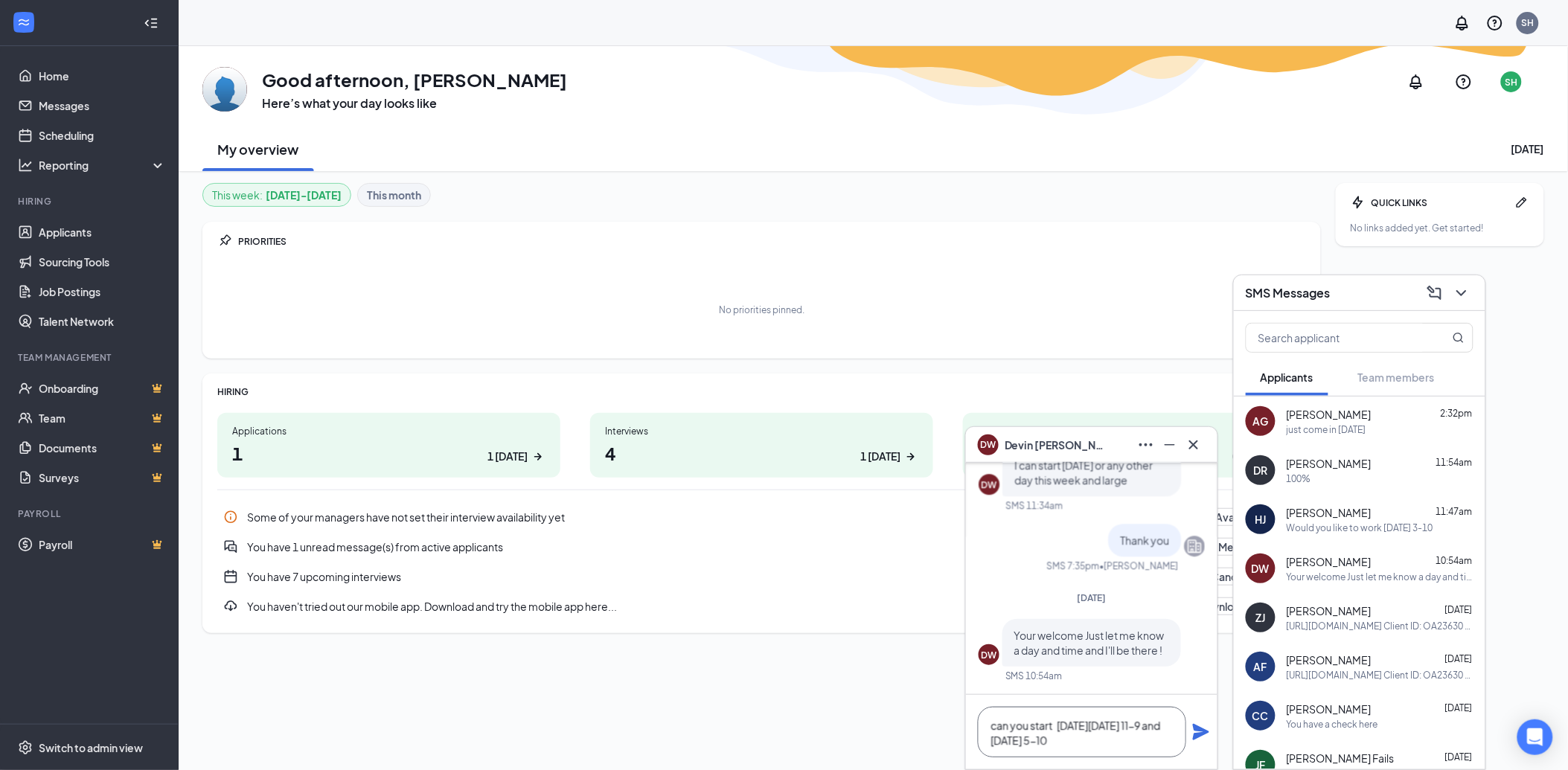
click at [1017, 743] on textarea "can you start [DATE][DATE] 11-9 and [DATE] 5-10" at bounding box center [1082, 731] width 208 height 51
click at [1058, 743] on textarea "can you start [DATE][DATE] 5-10" at bounding box center [1082, 731] width 208 height 51
click at [1088, 746] on textarea "can you start [DATE] 5-10 [DATE] 5-10" at bounding box center [1082, 731] width 208 height 51
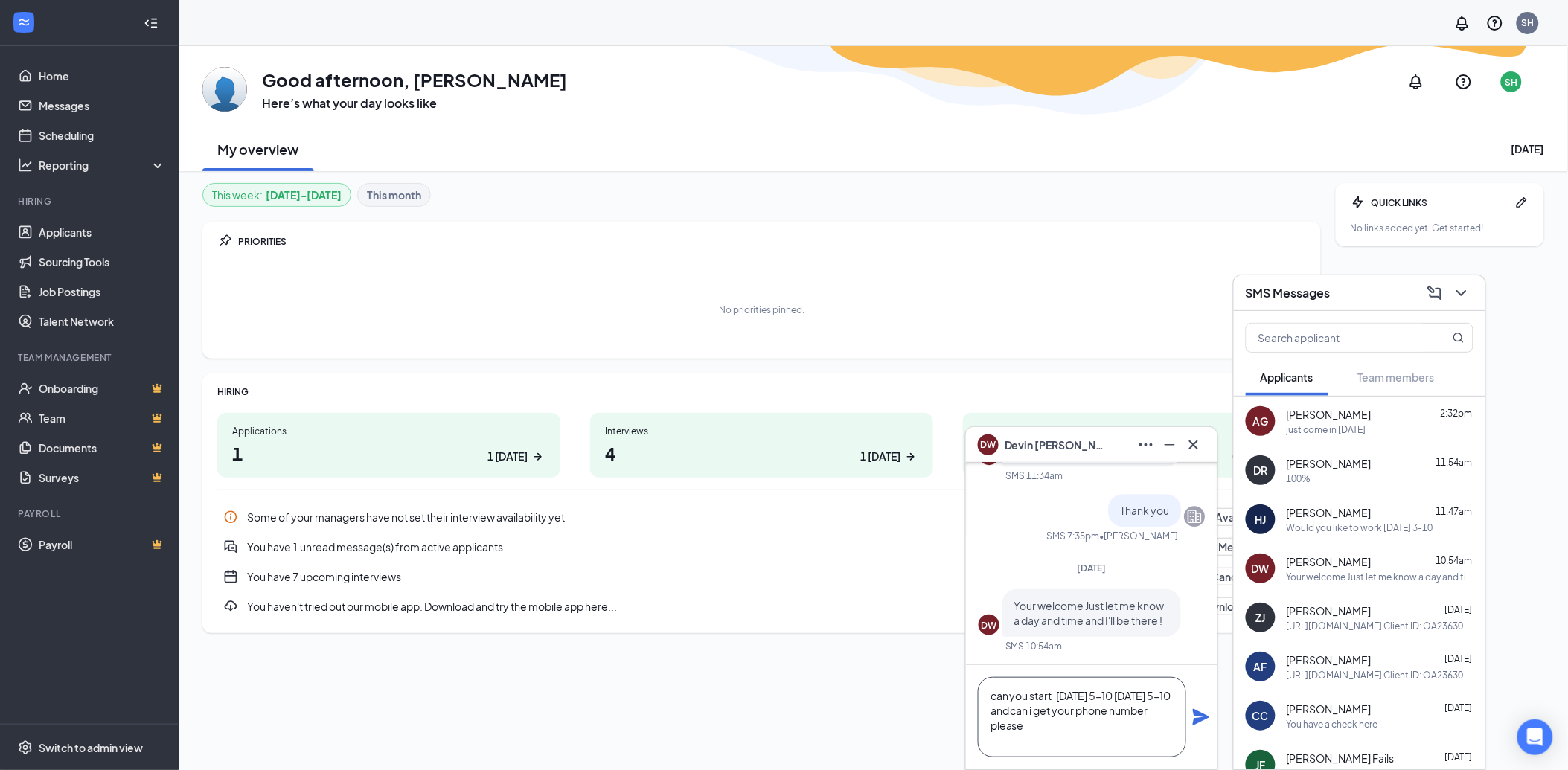
type textarea "can you start [DATE] 5-10 [DATE] 5-10 and can i get your phone number please"
click at [1197, 715] on icon "Plane" at bounding box center [1201, 717] width 16 height 16
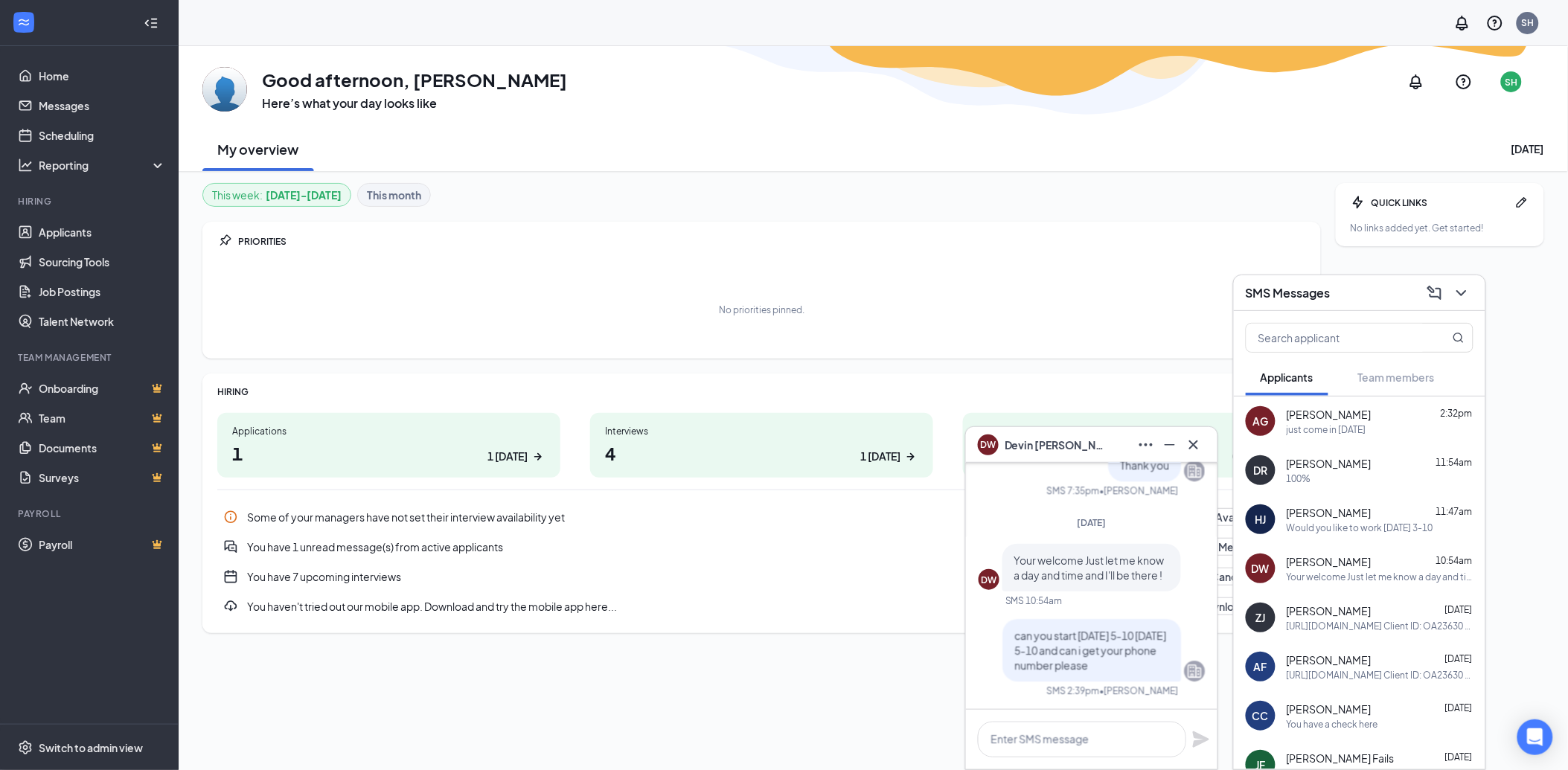
scroll to position [0, 0]
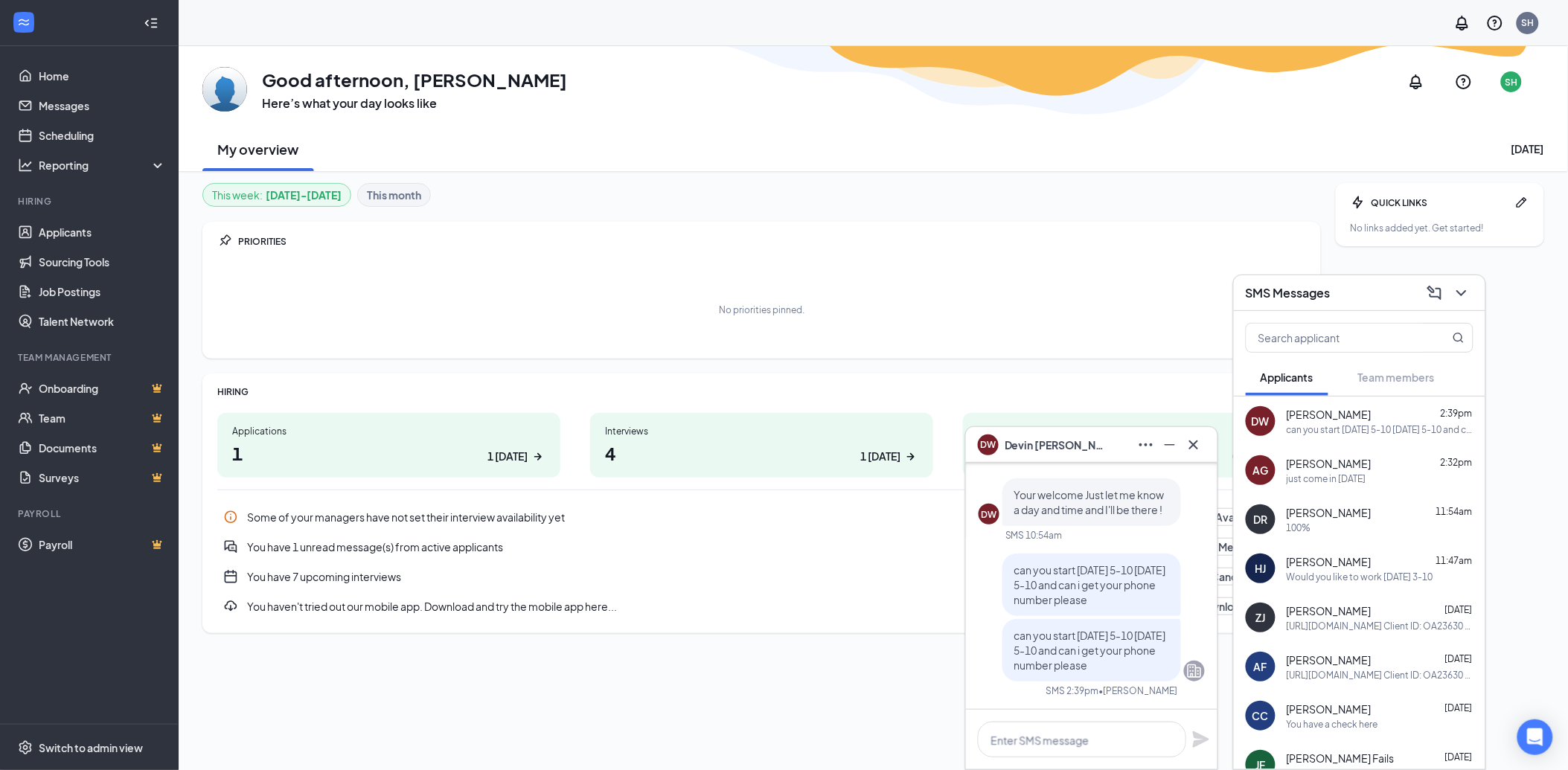
click at [1335, 620] on div "[PERSON_NAME] [DATE] [URL][DOMAIN_NAME] Client ID: OA23630 Pin #: 52718 Here yo…" at bounding box center [1379, 617] width 187 height 29
click at [1074, 743] on textarea at bounding box center [1082, 739] width 208 height 36
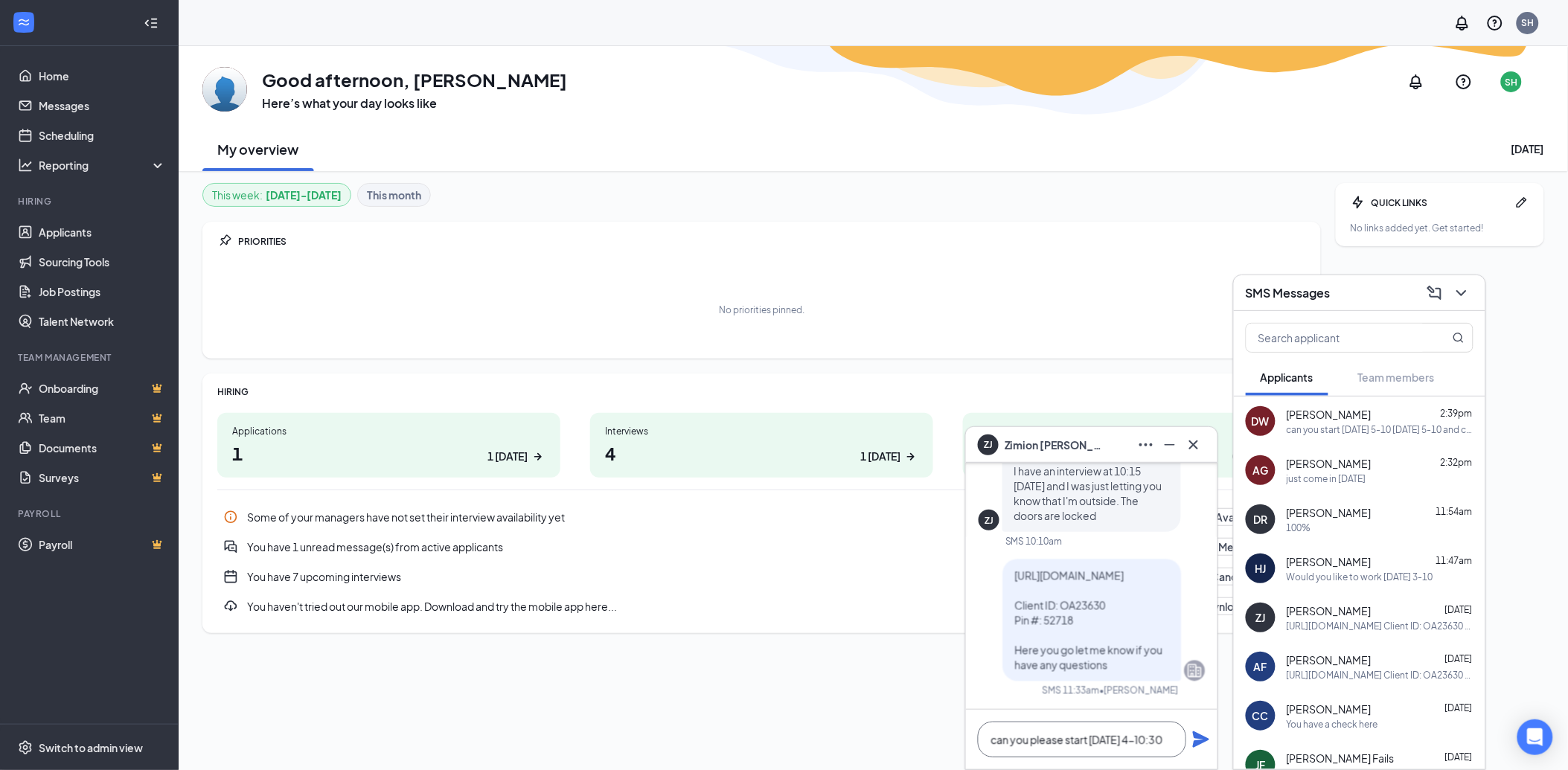
scroll to position [2, 0]
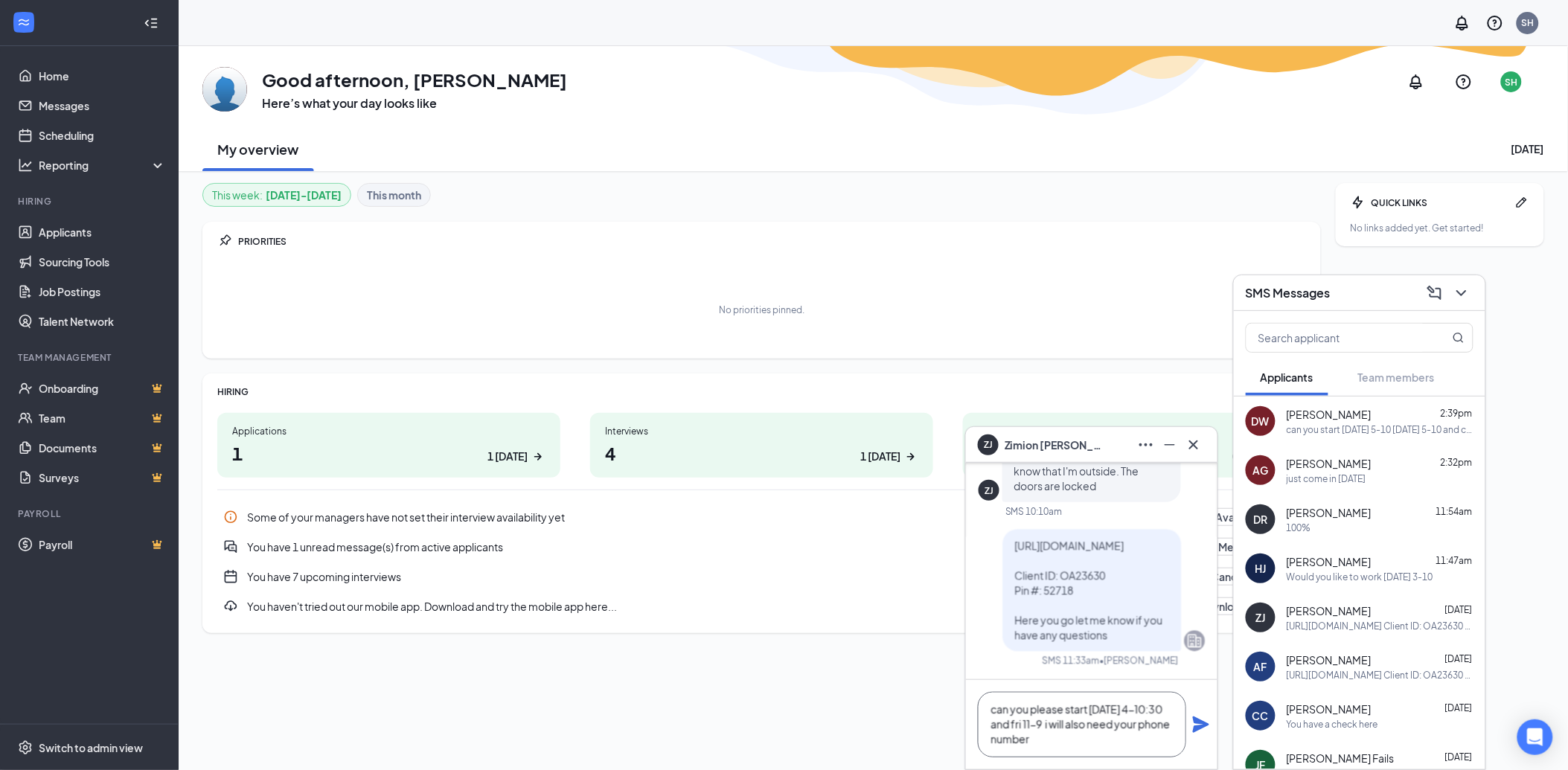
type textarea "can you please start [DATE] 4-10:30 and fri 11-9 i will also need your phone nu…"
click at [1198, 725] on icon "Plane" at bounding box center [1201, 725] width 18 height 18
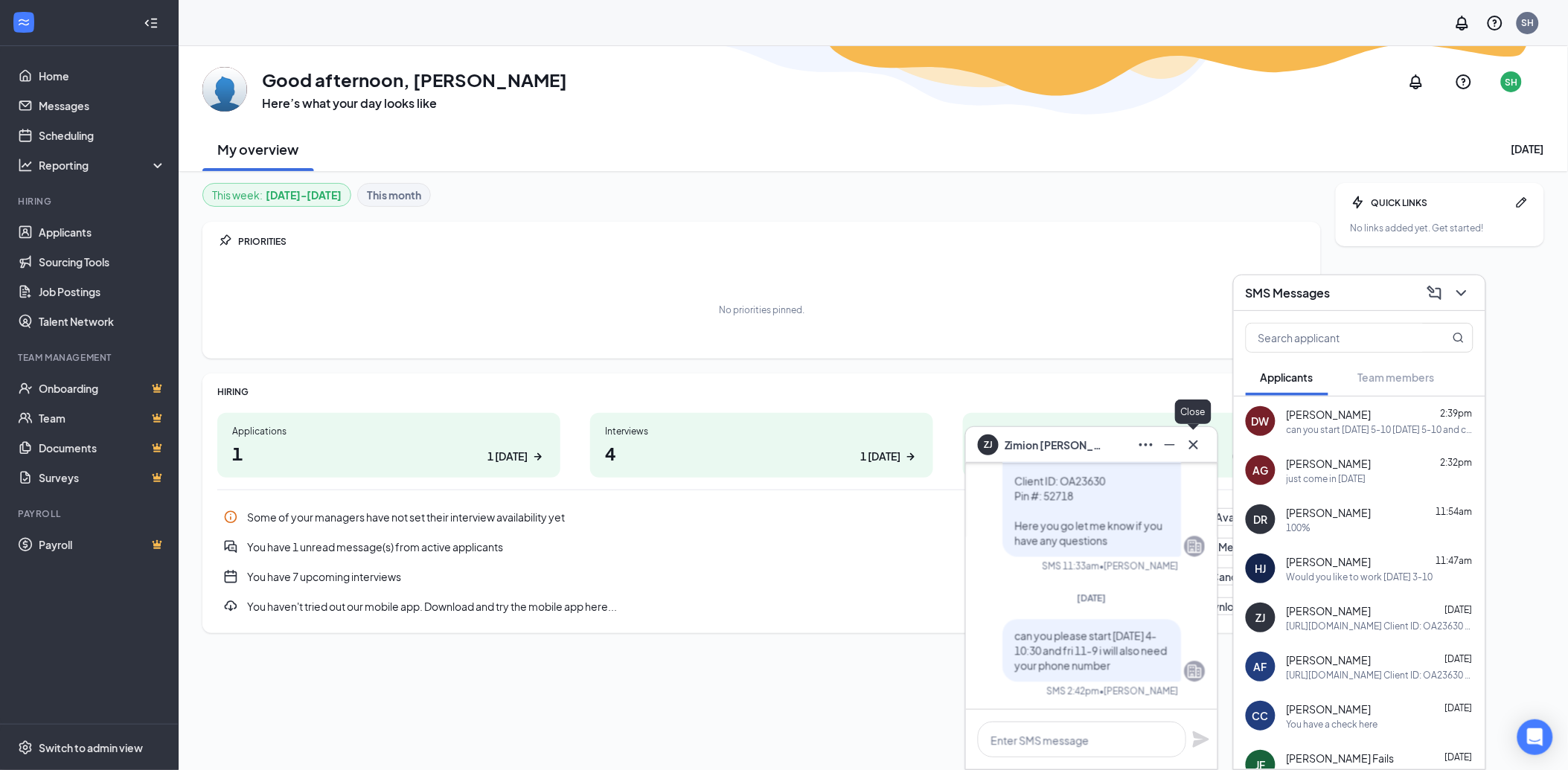
click at [1196, 437] on icon "Cross" at bounding box center [1193, 445] width 18 height 18
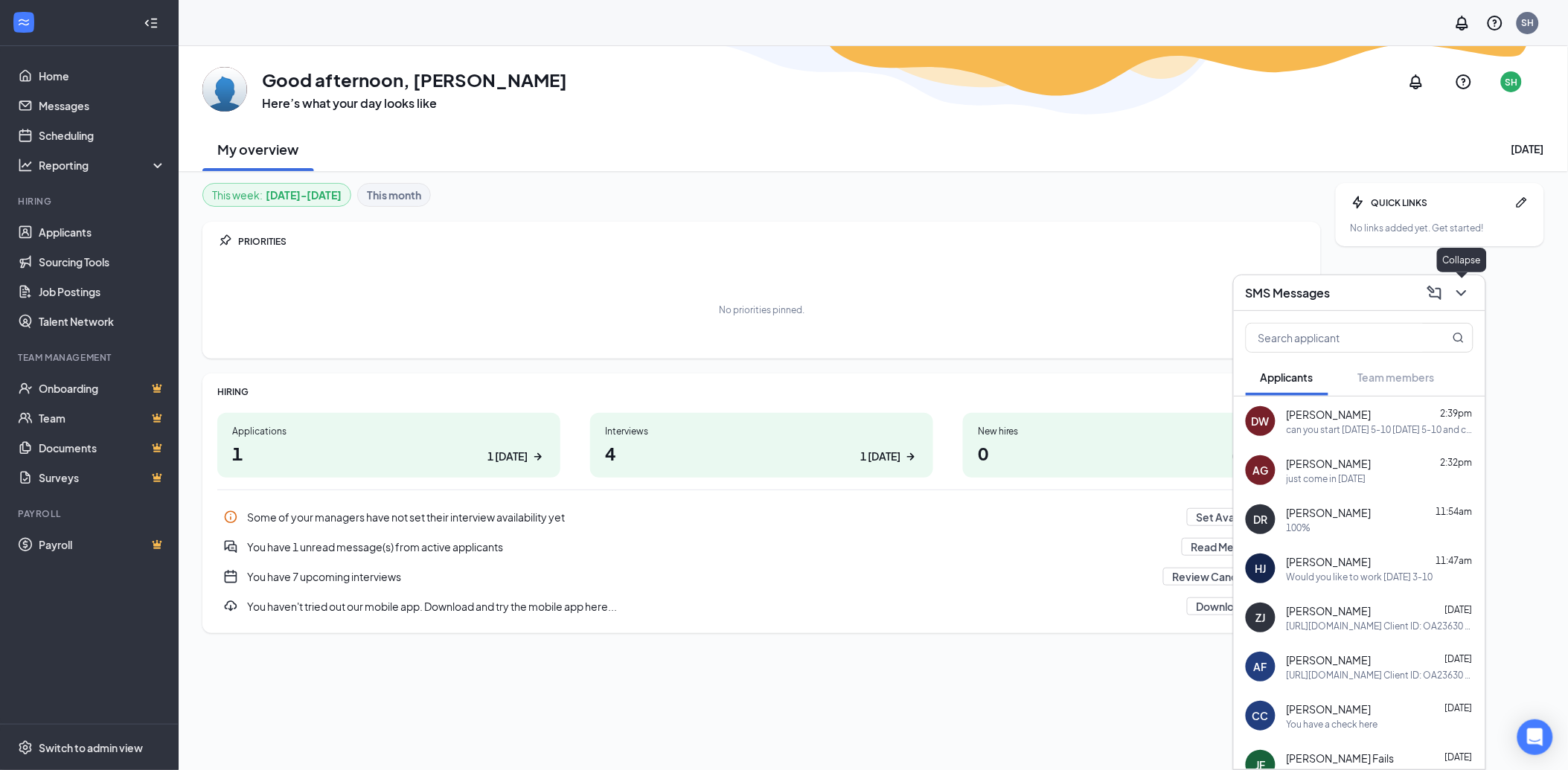
click at [1465, 292] on icon "ChevronDown" at bounding box center [1461, 292] width 10 height 6
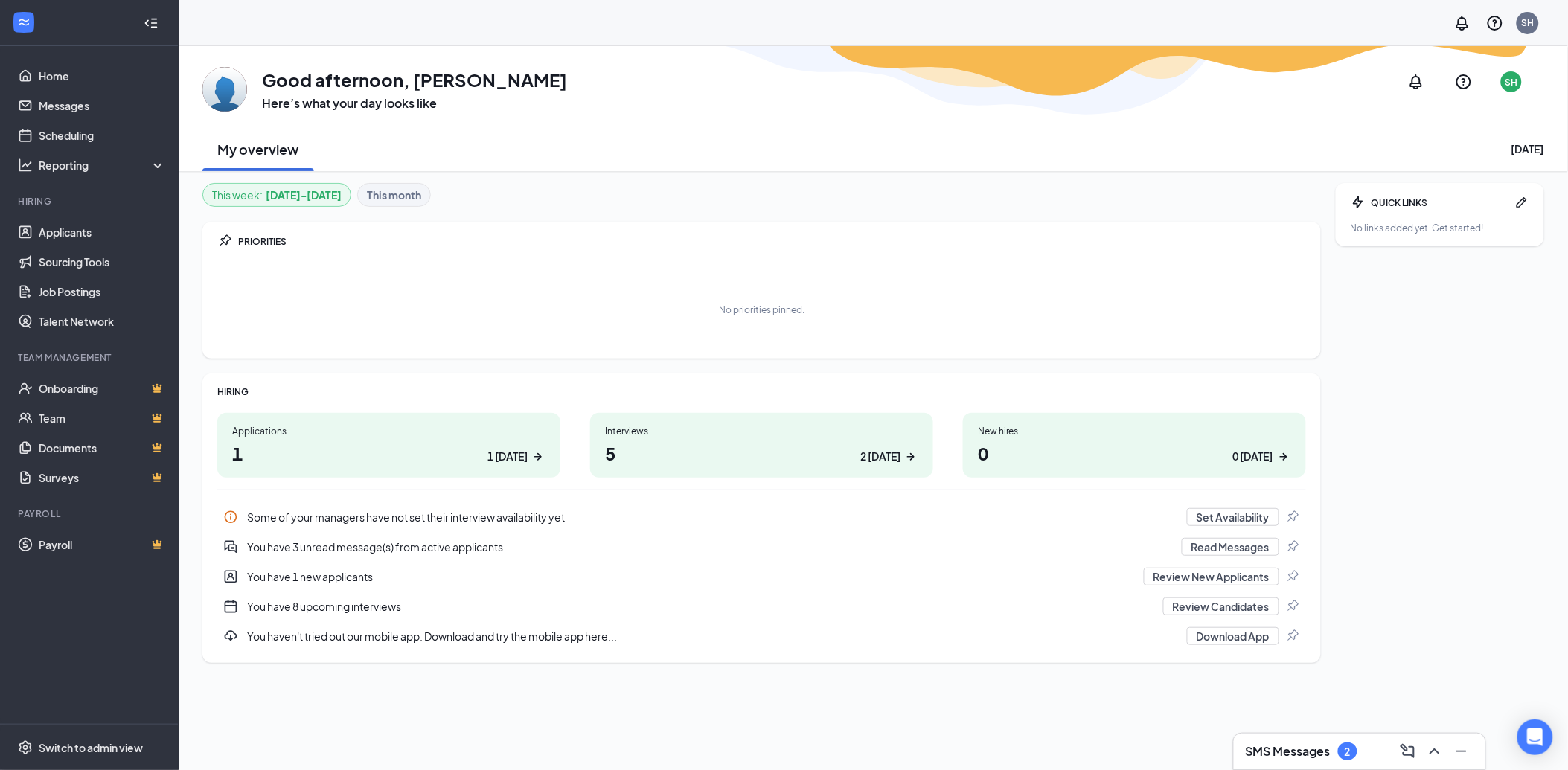
click at [1296, 754] on h3 "SMS Messages" at bounding box center [1288, 751] width 85 height 16
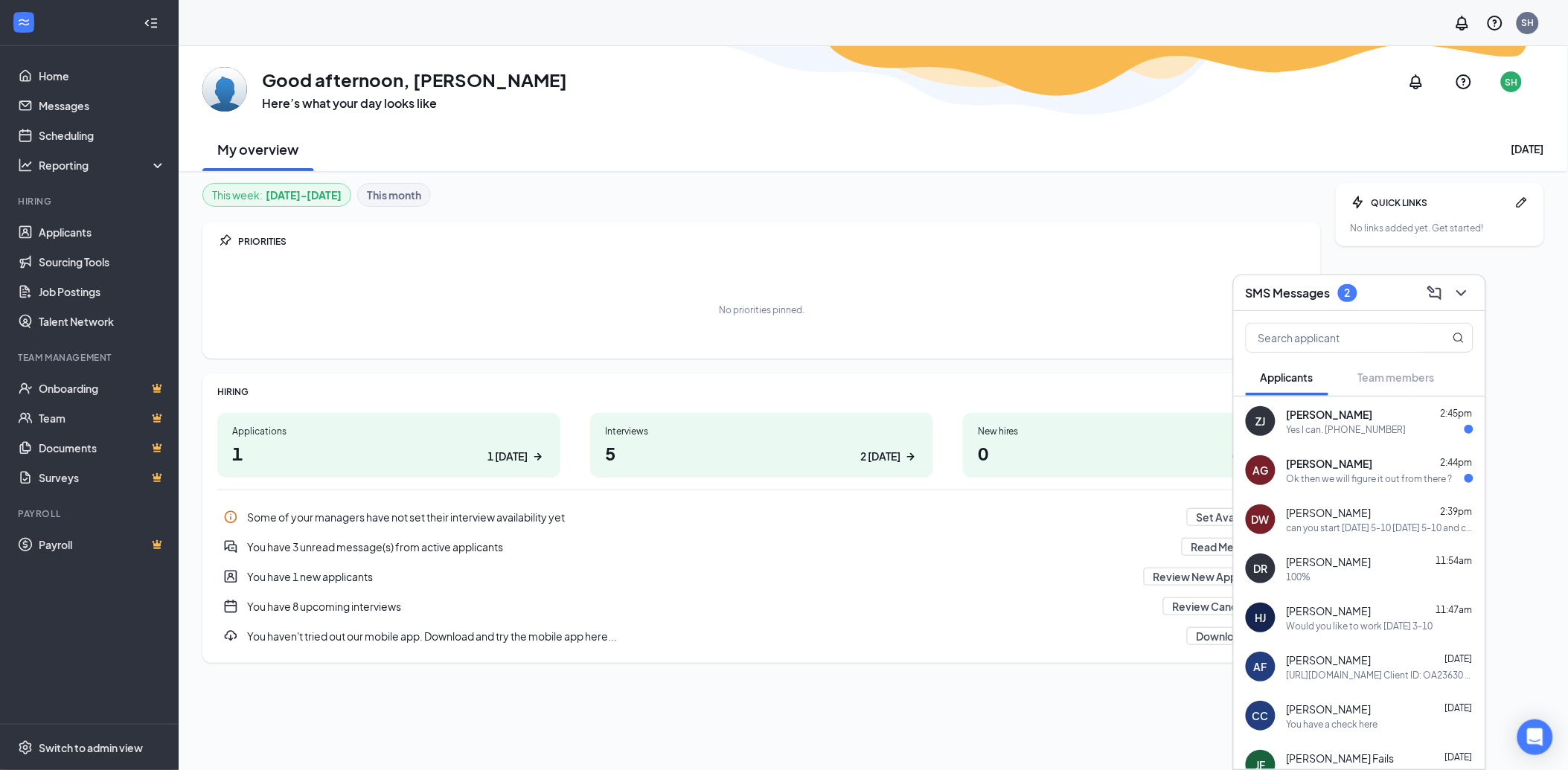
click at [1371, 472] on div "Ok then we will figure it out from there ?" at bounding box center [1369, 479] width 166 height 13
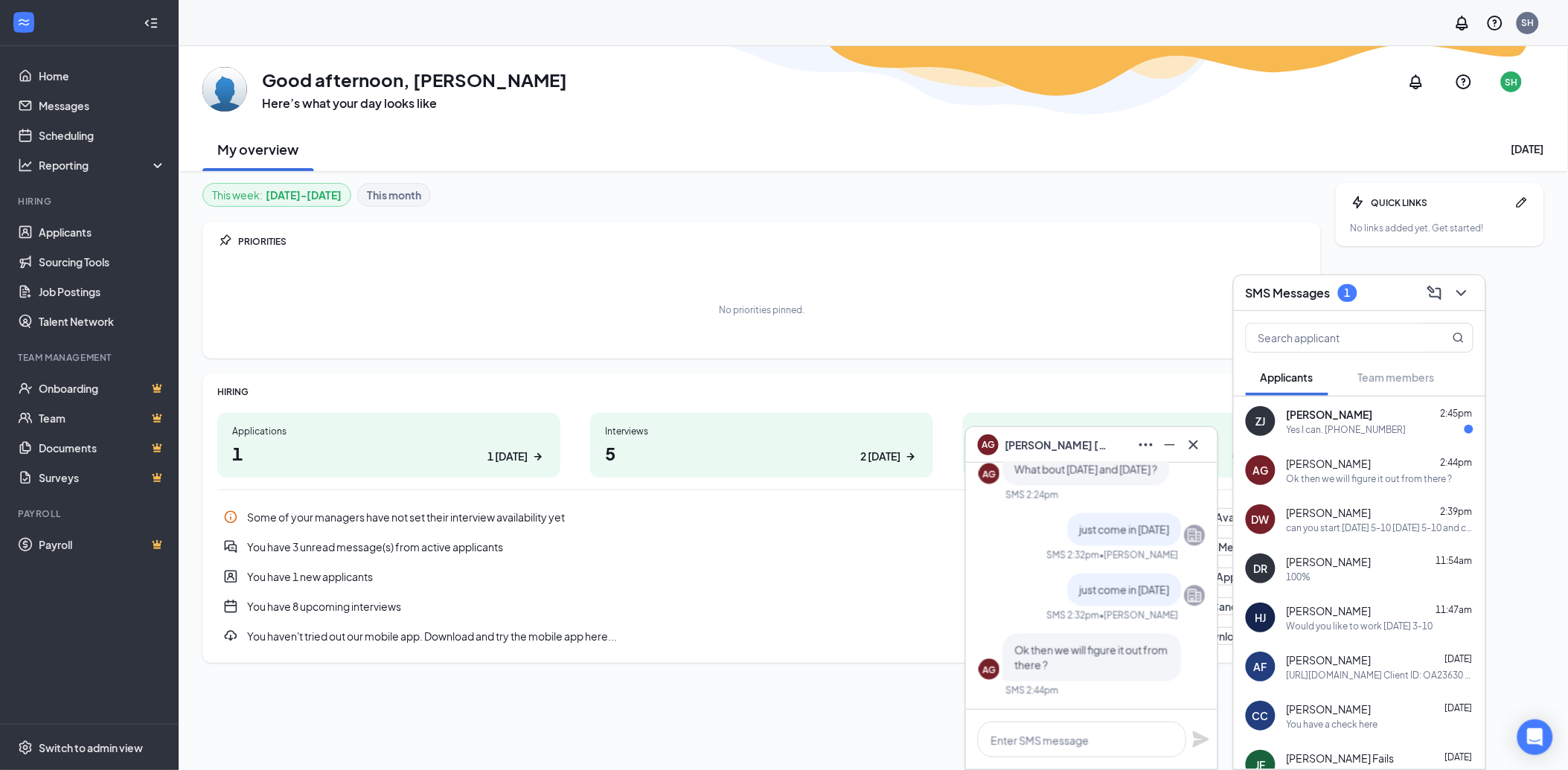
click at [1393, 413] on div "[PERSON_NAME] 2:45pm" at bounding box center [1379, 414] width 187 height 15
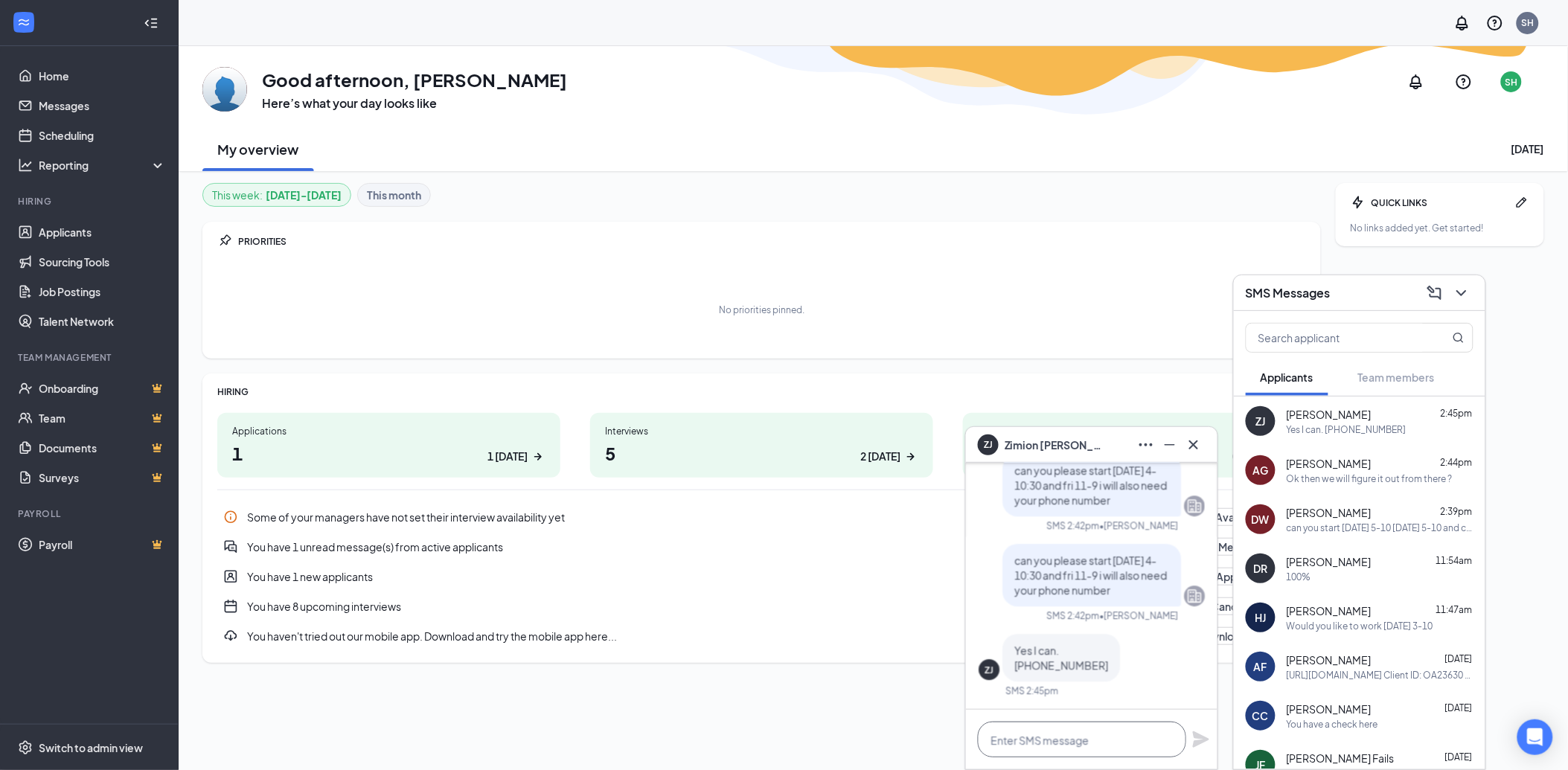
click at [1007, 734] on textarea at bounding box center [1082, 739] width 208 height 36
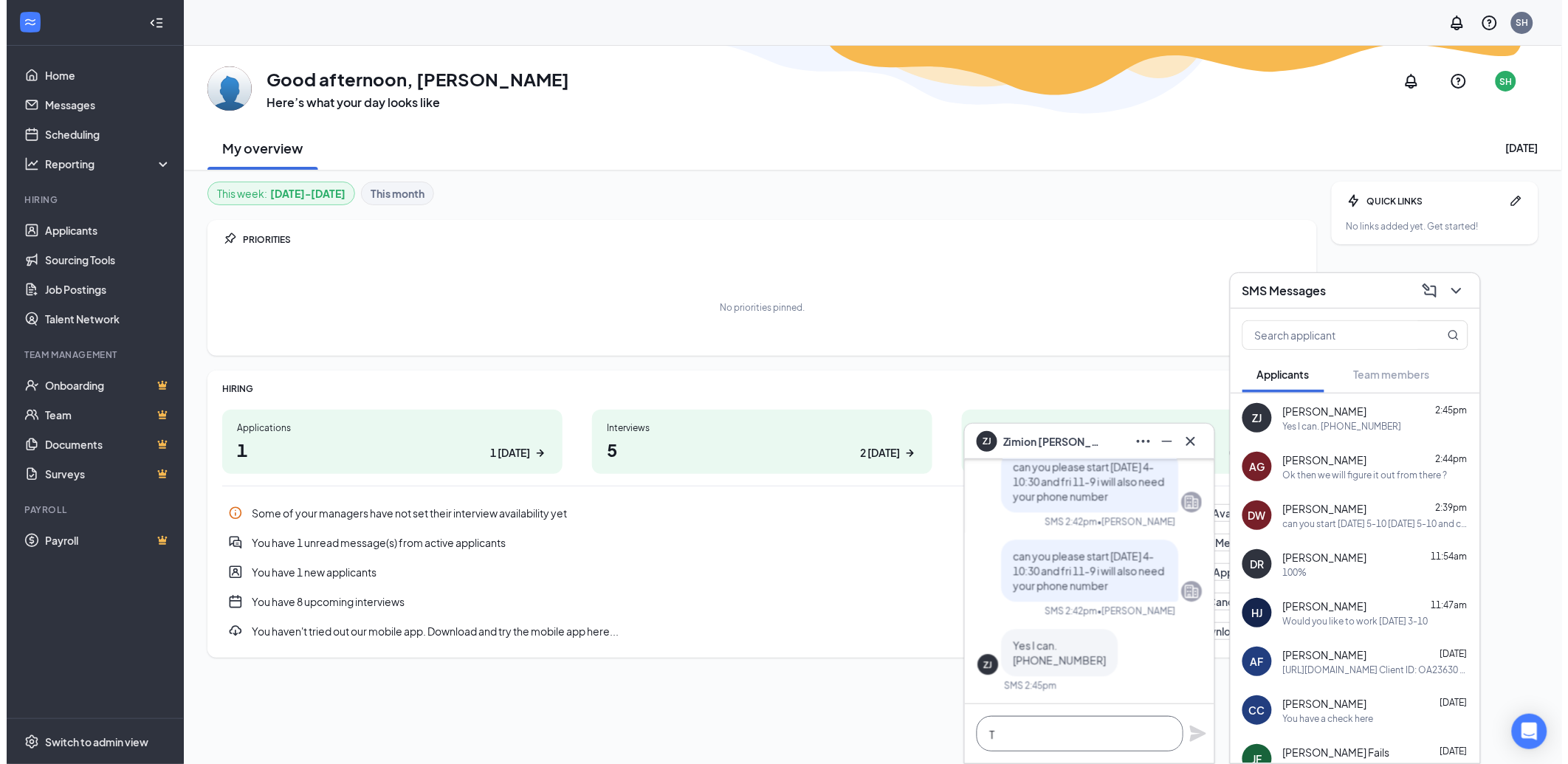
scroll to position [1, 0]
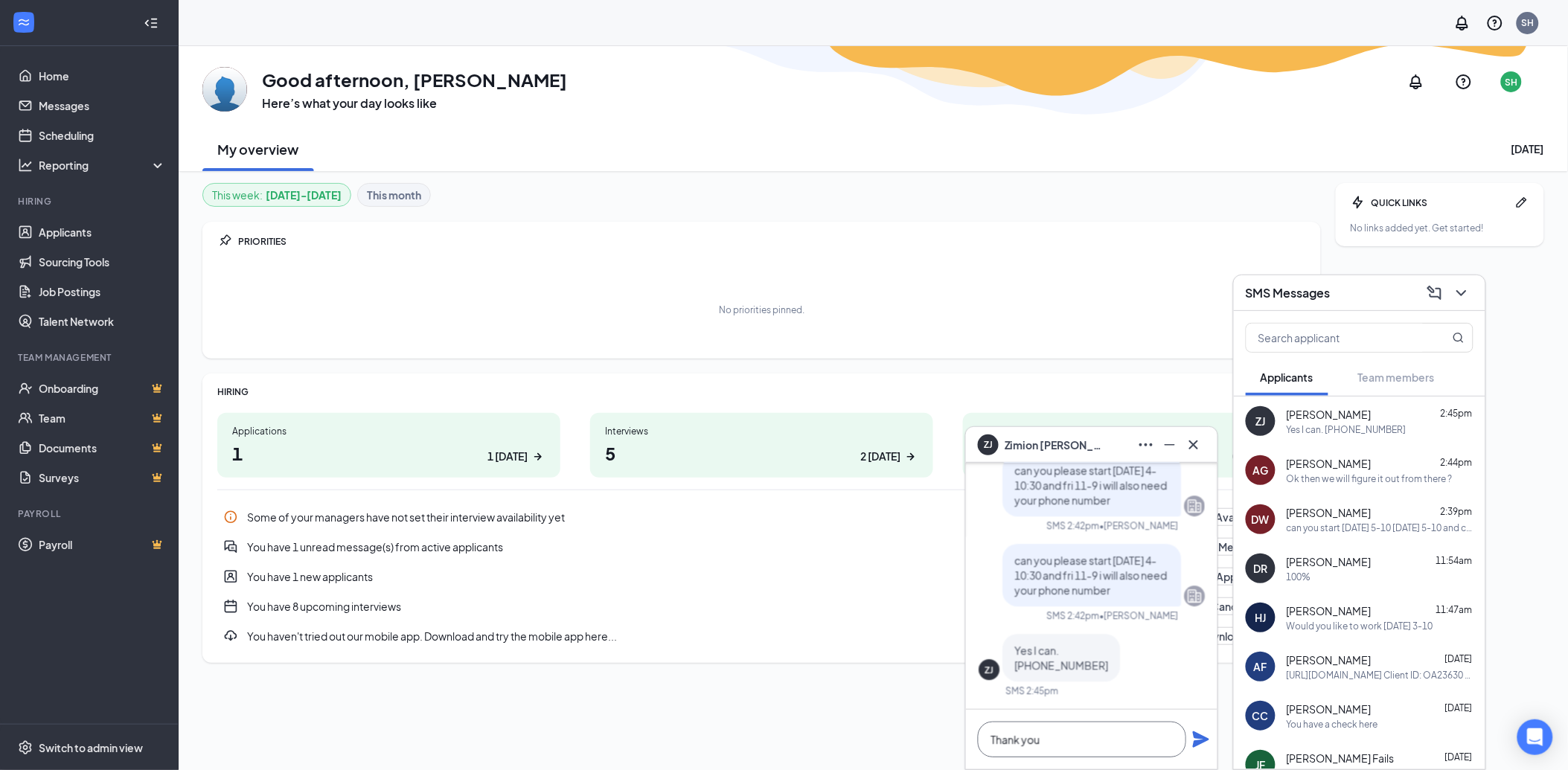
type textarea "Thank you"
click at [1202, 739] on icon "Plane" at bounding box center [1201, 739] width 16 height 16
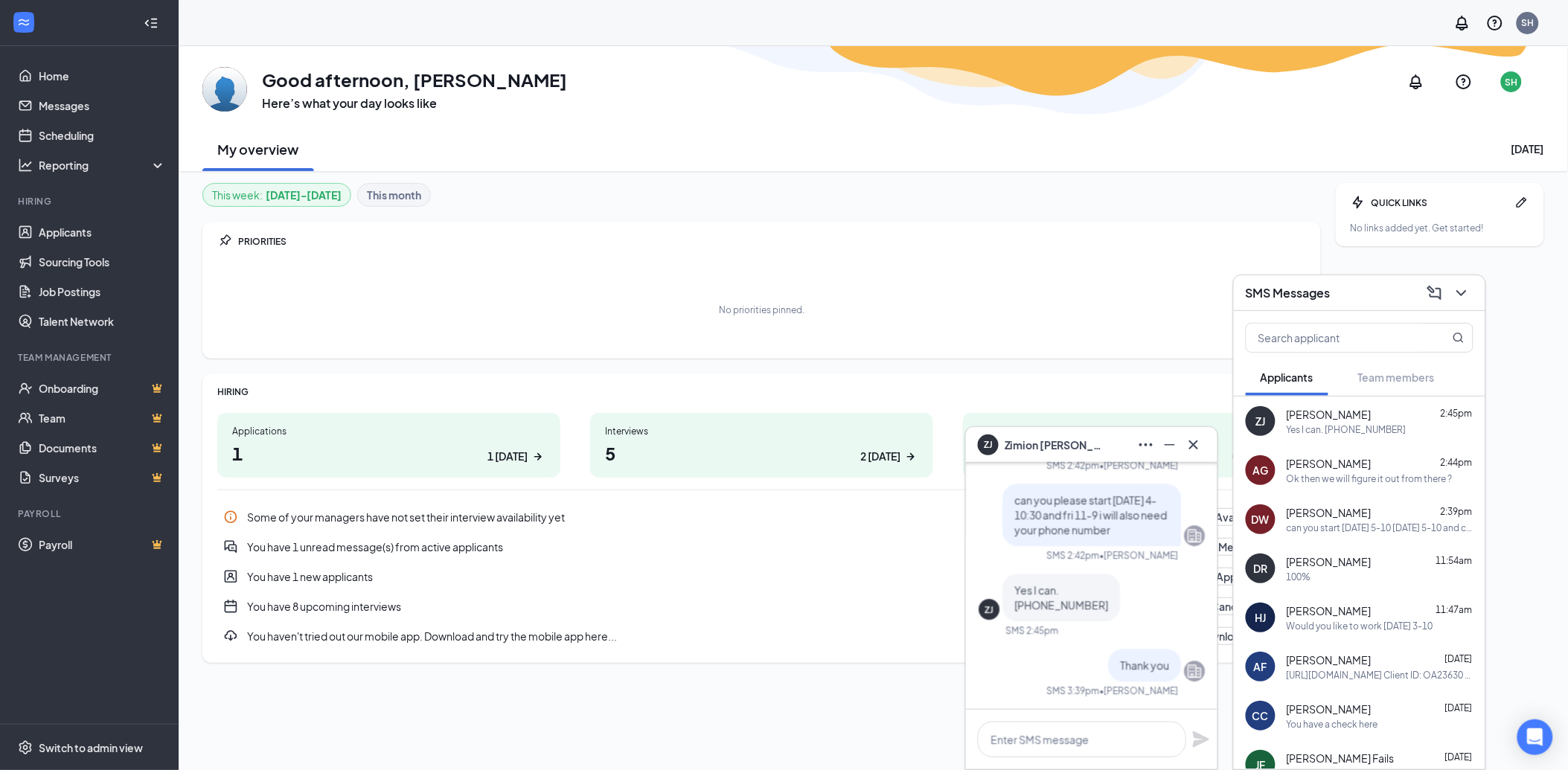
click at [1398, 515] on div "[PERSON_NAME] 2:39pm" at bounding box center [1379, 513] width 187 height 15
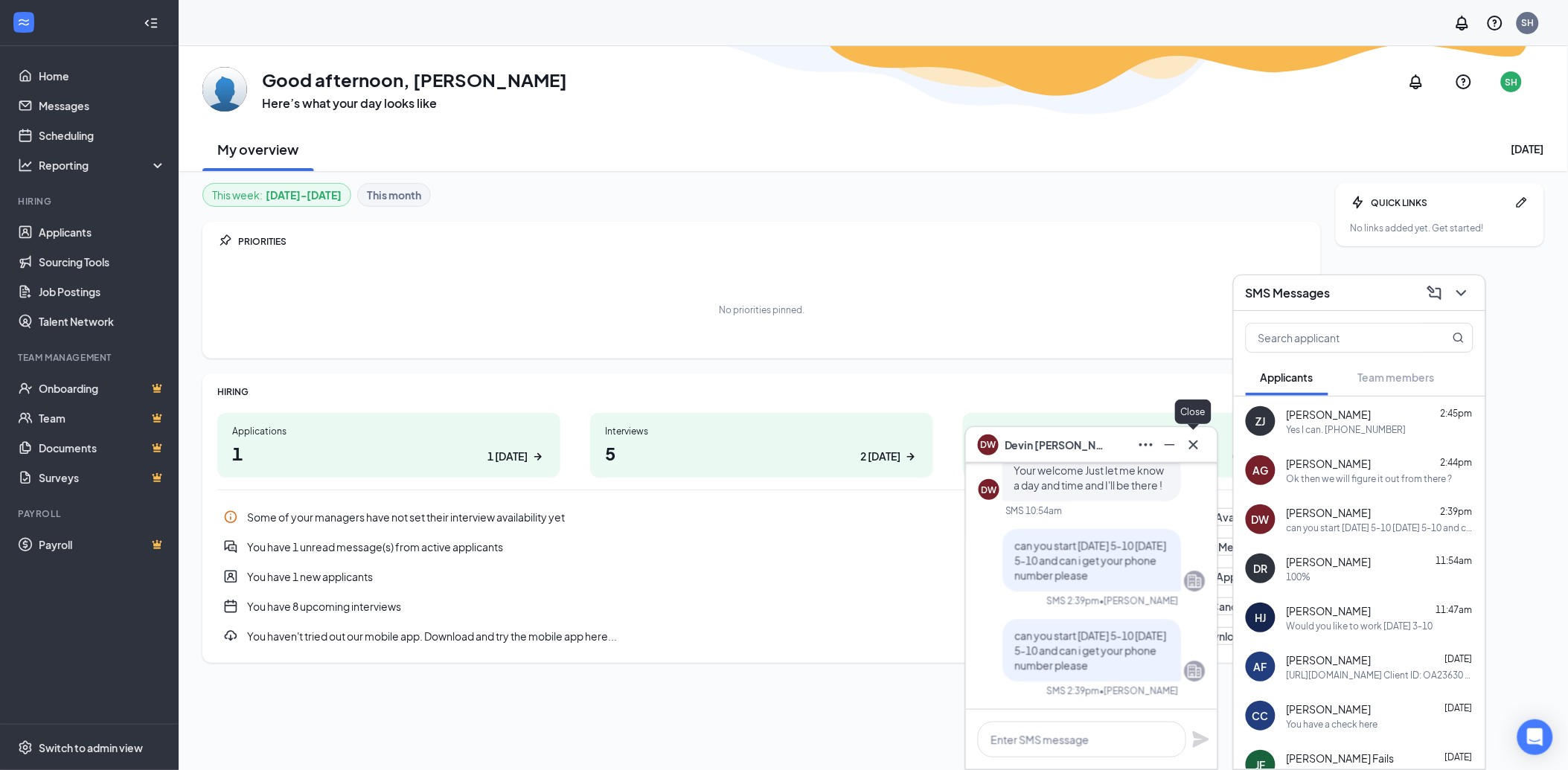
click at [1198, 441] on icon "Cross" at bounding box center [1193, 444] width 9 height 9
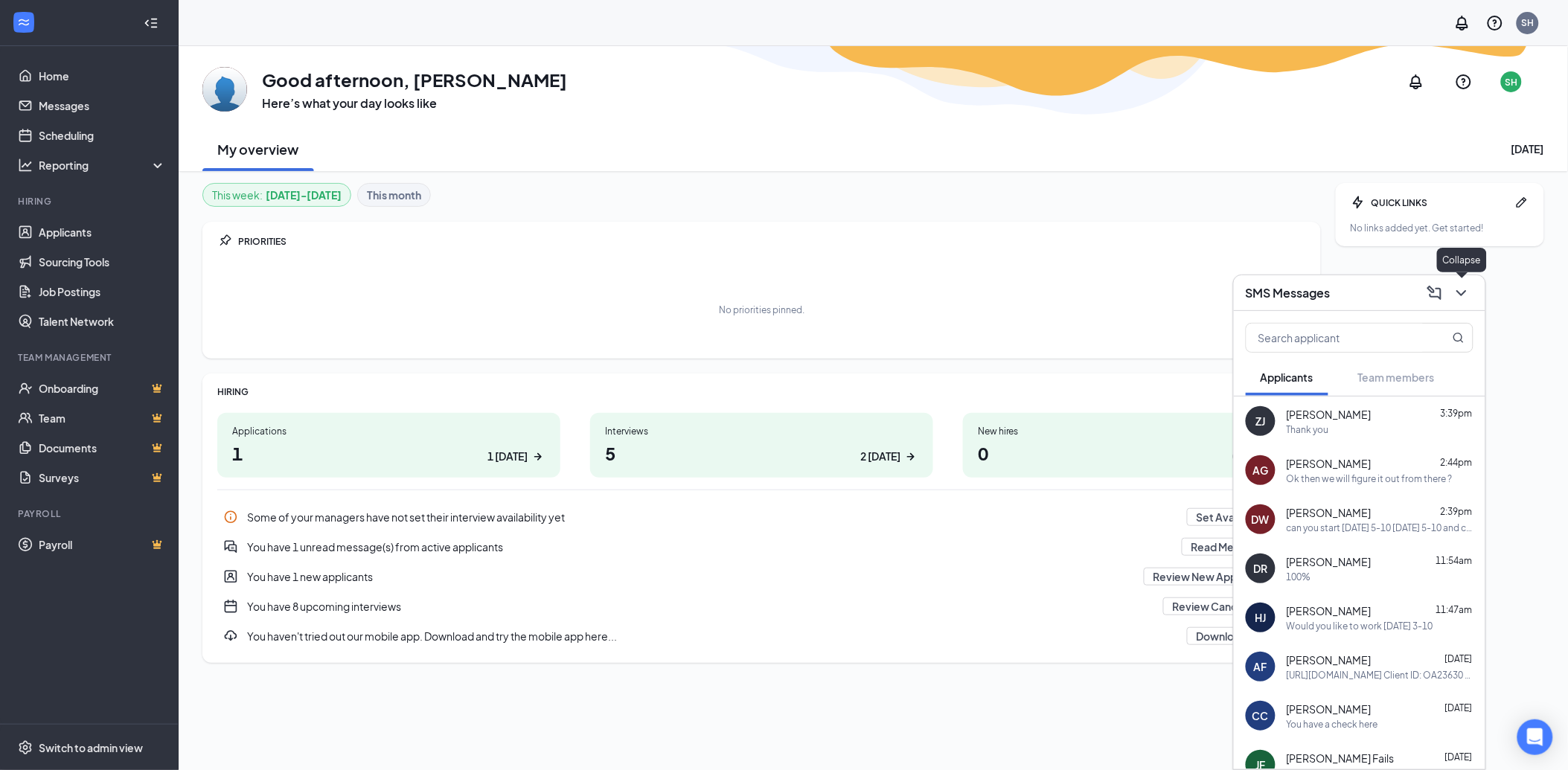
click at [1472, 294] on button at bounding box center [1461, 292] width 23 height 23
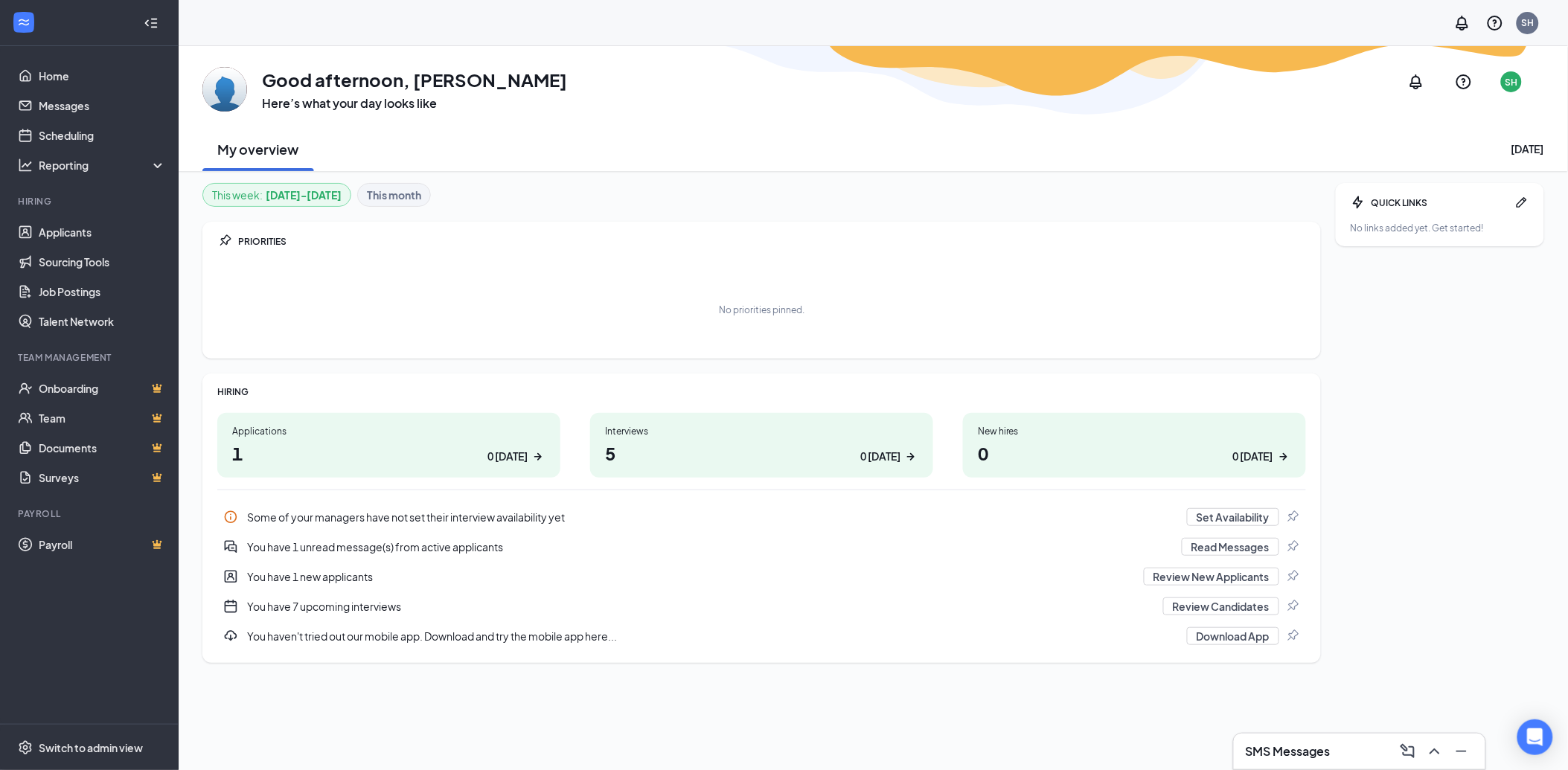
click at [1280, 750] on h3 "SMS Messages" at bounding box center [1288, 751] width 85 height 16
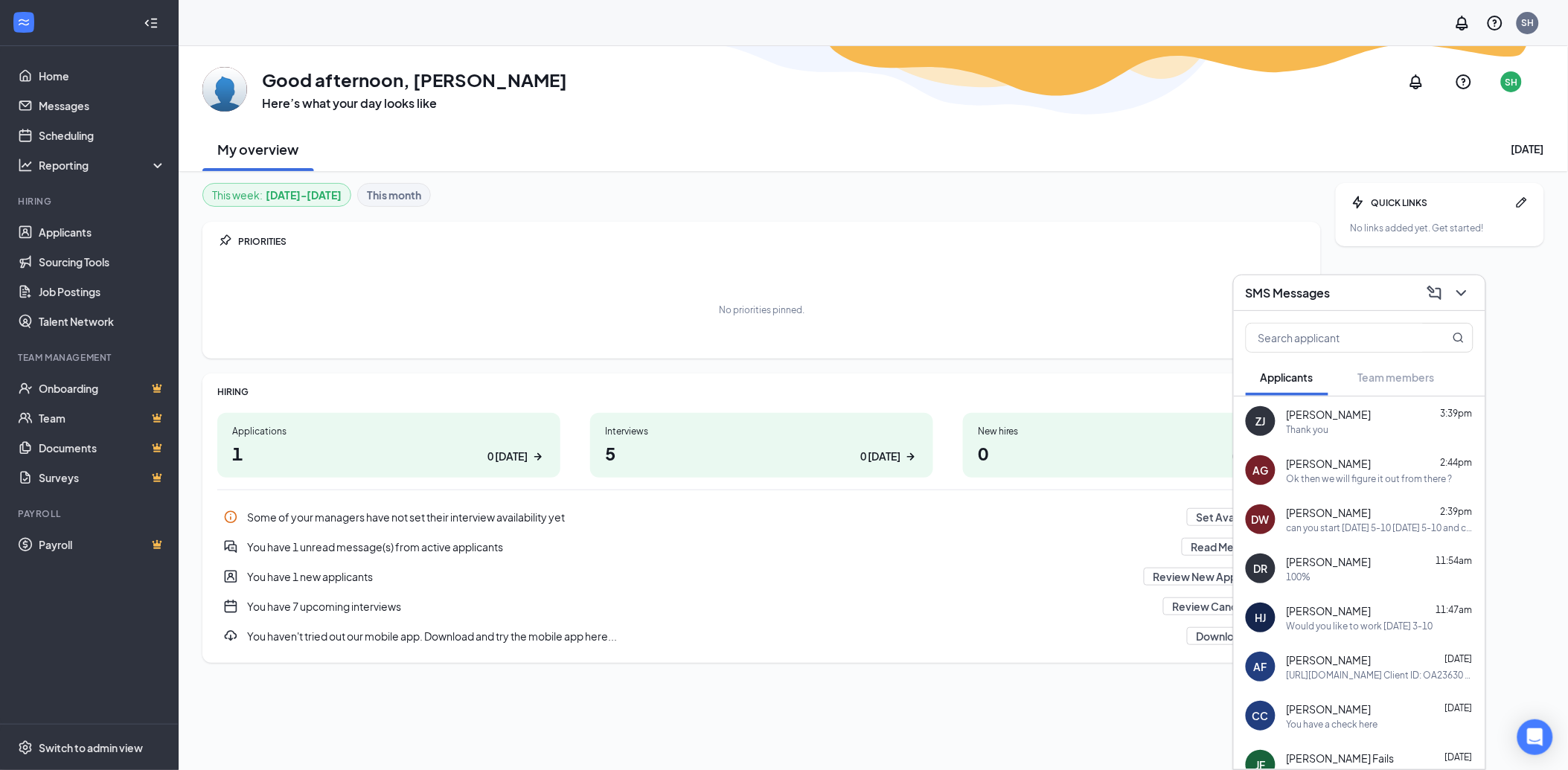
click at [1389, 432] on div "Thank you" at bounding box center [1379, 429] width 187 height 13
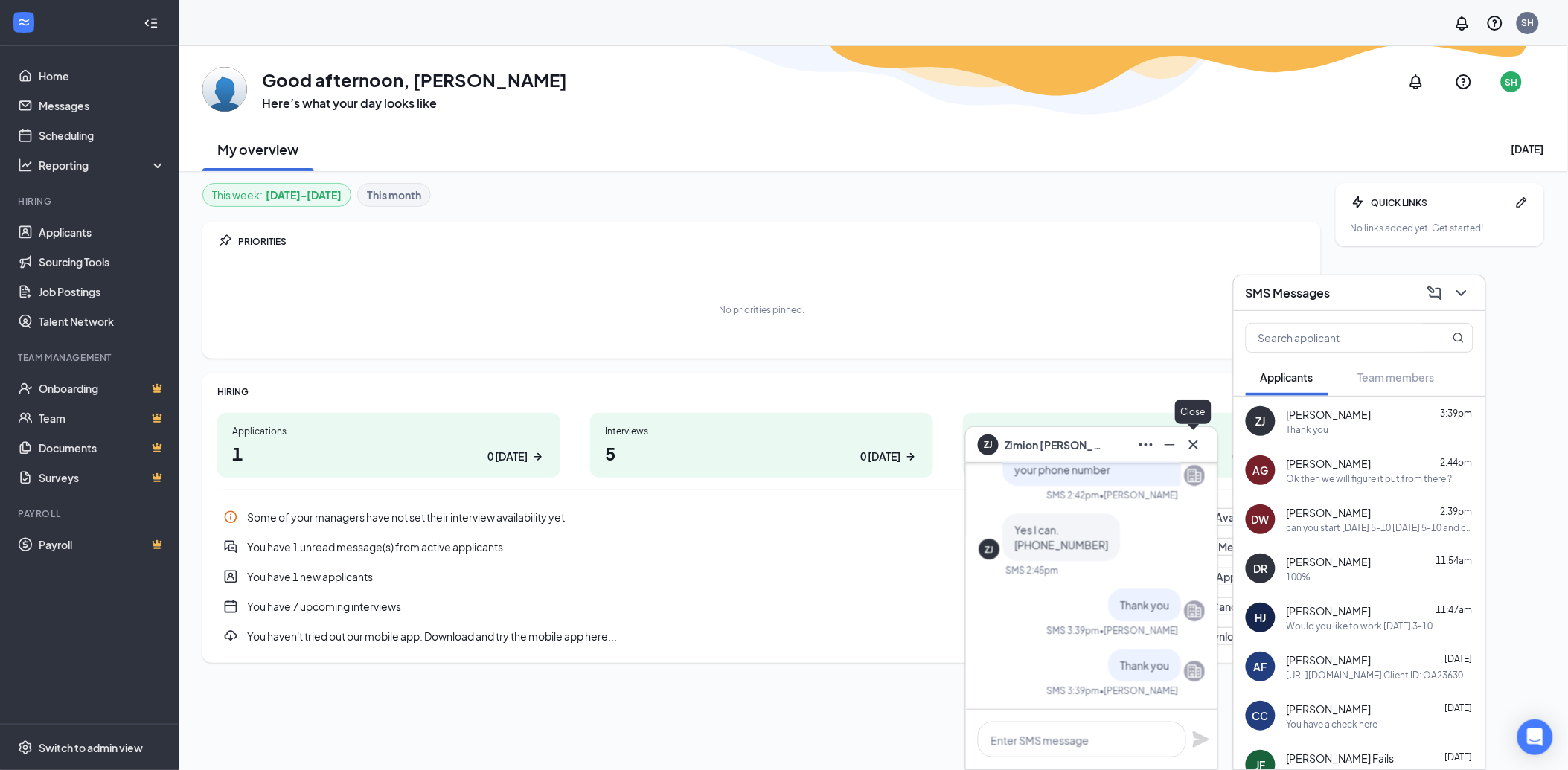
click at [1192, 446] on icon "Cross" at bounding box center [1193, 444] width 9 height 9
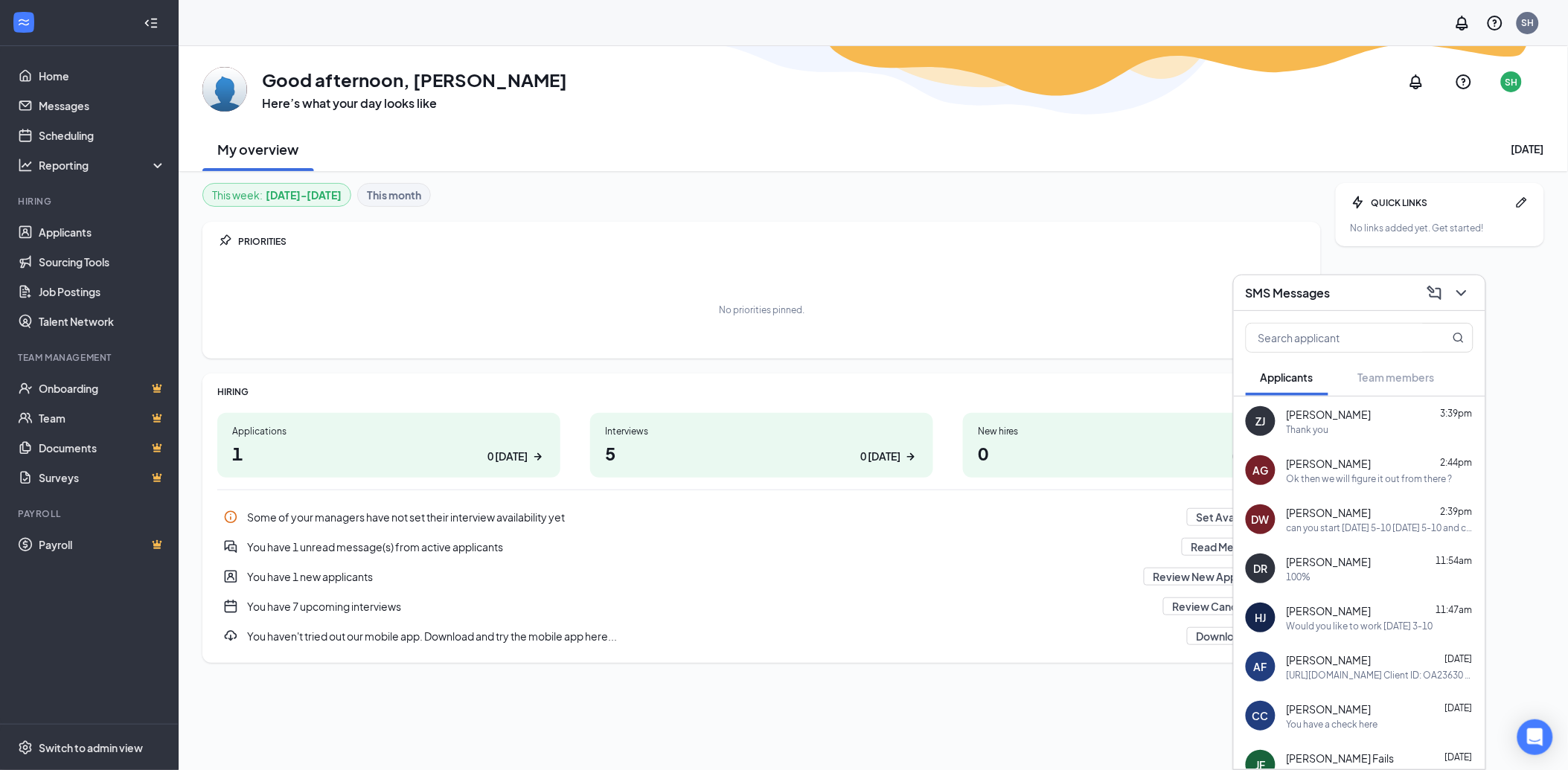
click at [1390, 525] on div "can you start [DATE] 5-10 [DATE] 5-10 and can i get your phone number please" at bounding box center [1379, 528] width 187 height 13
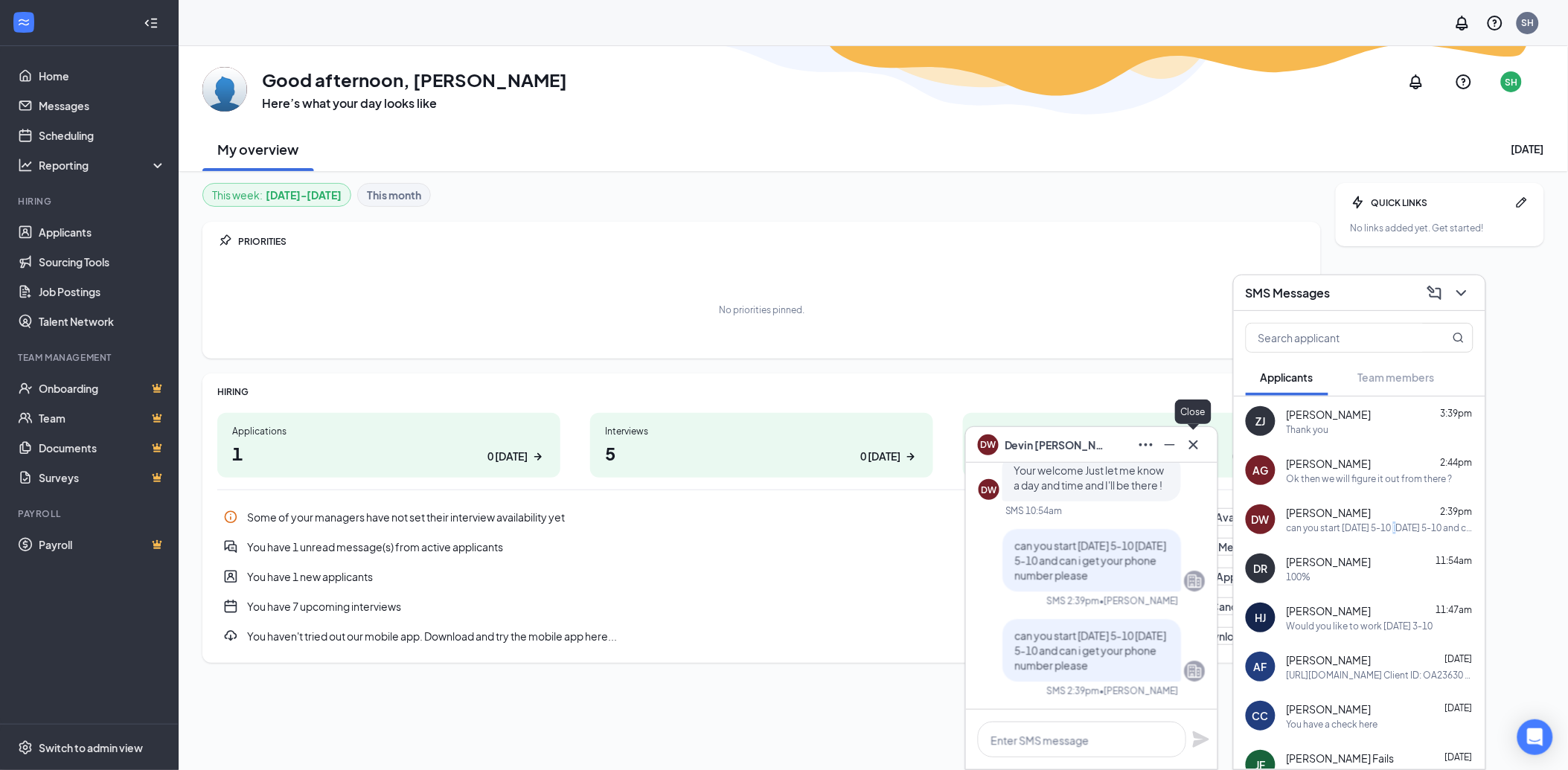
click at [1188, 441] on icon "Cross" at bounding box center [1193, 445] width 18 height 18
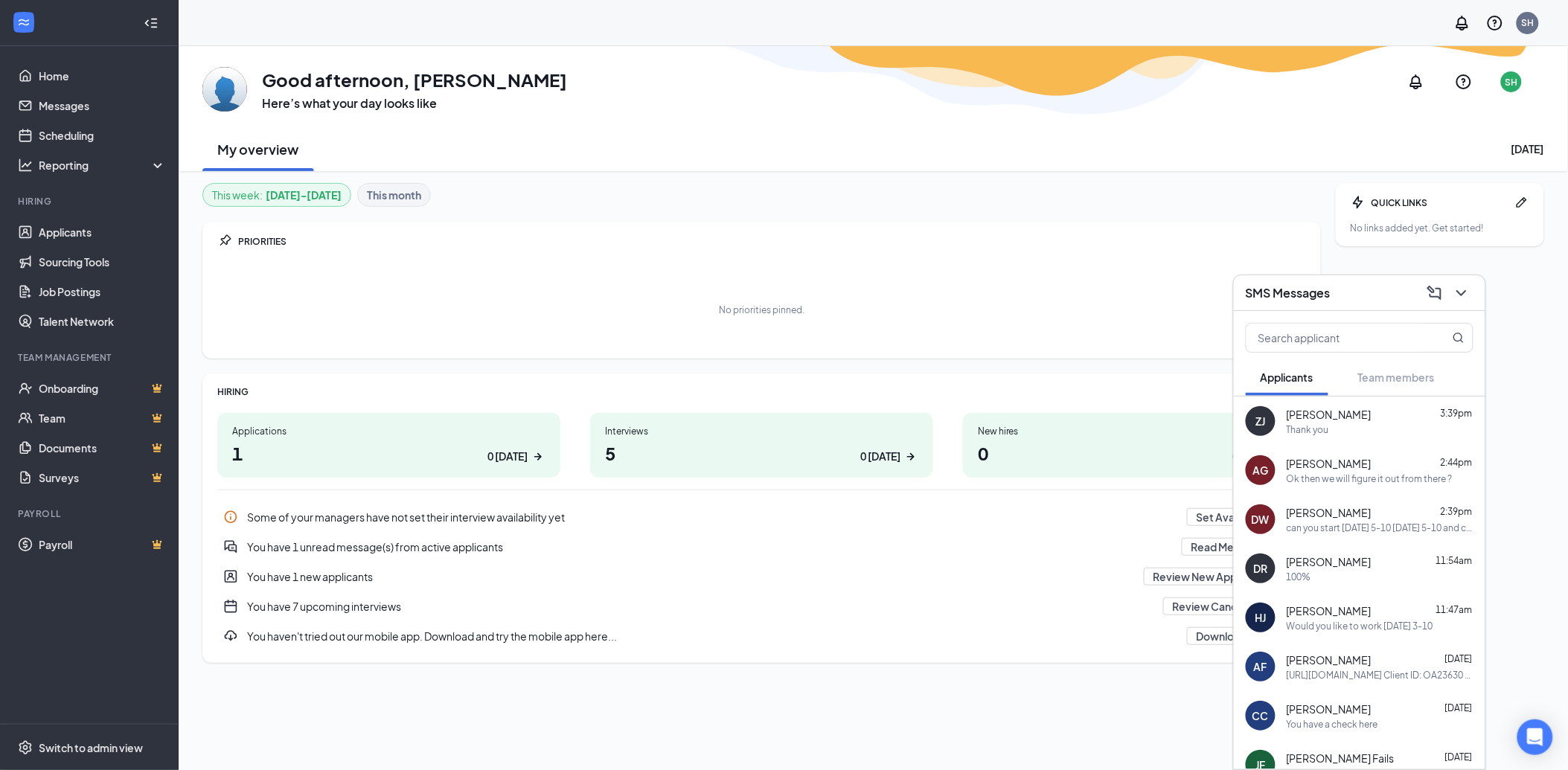
click at [1352, 292] on div "SMS Messages" at bounding box center [1360, 292] width 228 height 23
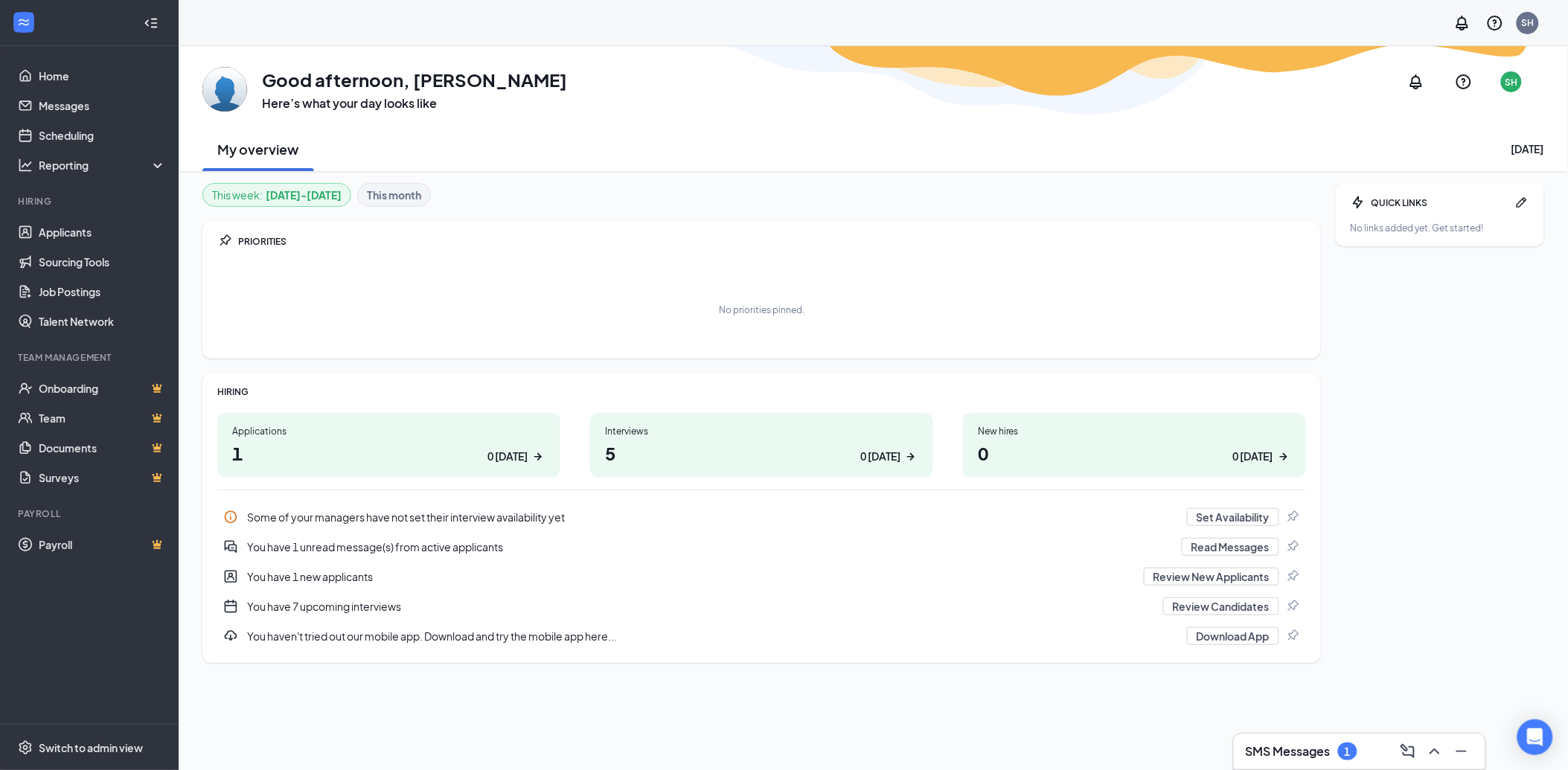
click at [1323, 743] on div "SMS Messages 1" at bounding box center [1302, 751] width 111 height 18
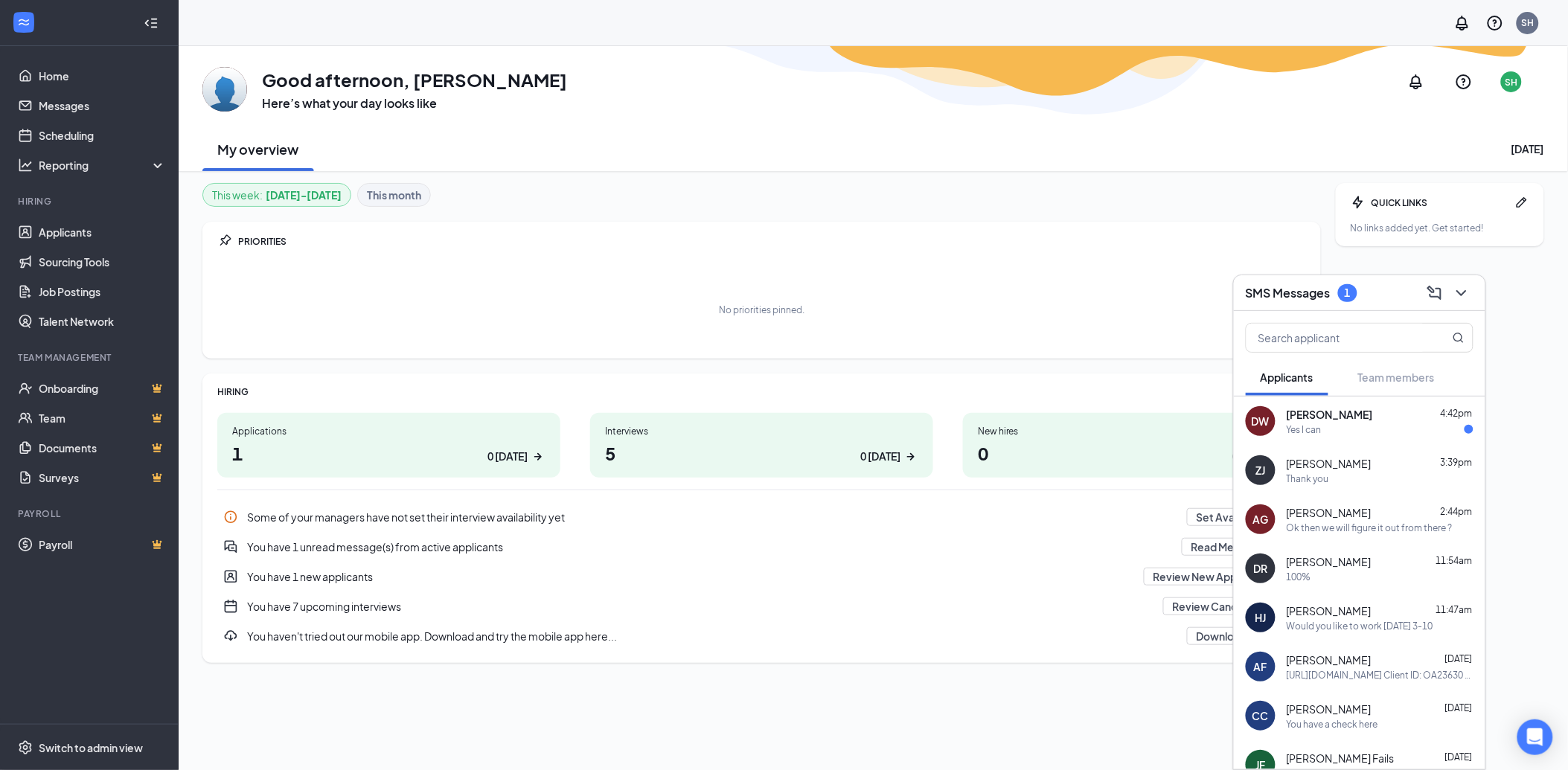
click at [1382, 415] on div "[PERSON_NAME] 4:42pm" at bounding box center [1379, 414] width 187 height 15
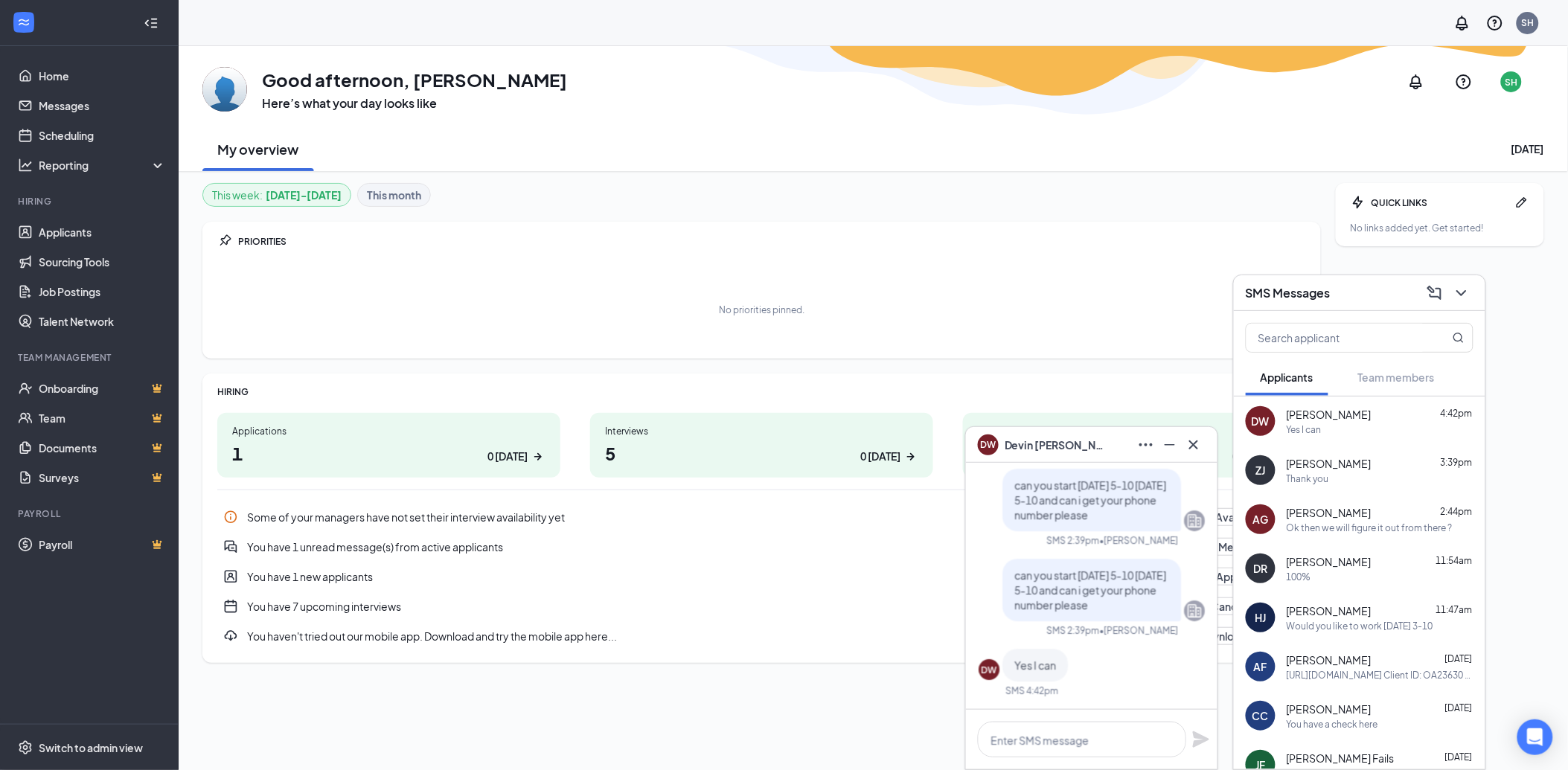
click at [1381, 460] on div "[PERSON_NAME] 3:39pm" at bounding box center [1379, 463] width 187 height 15
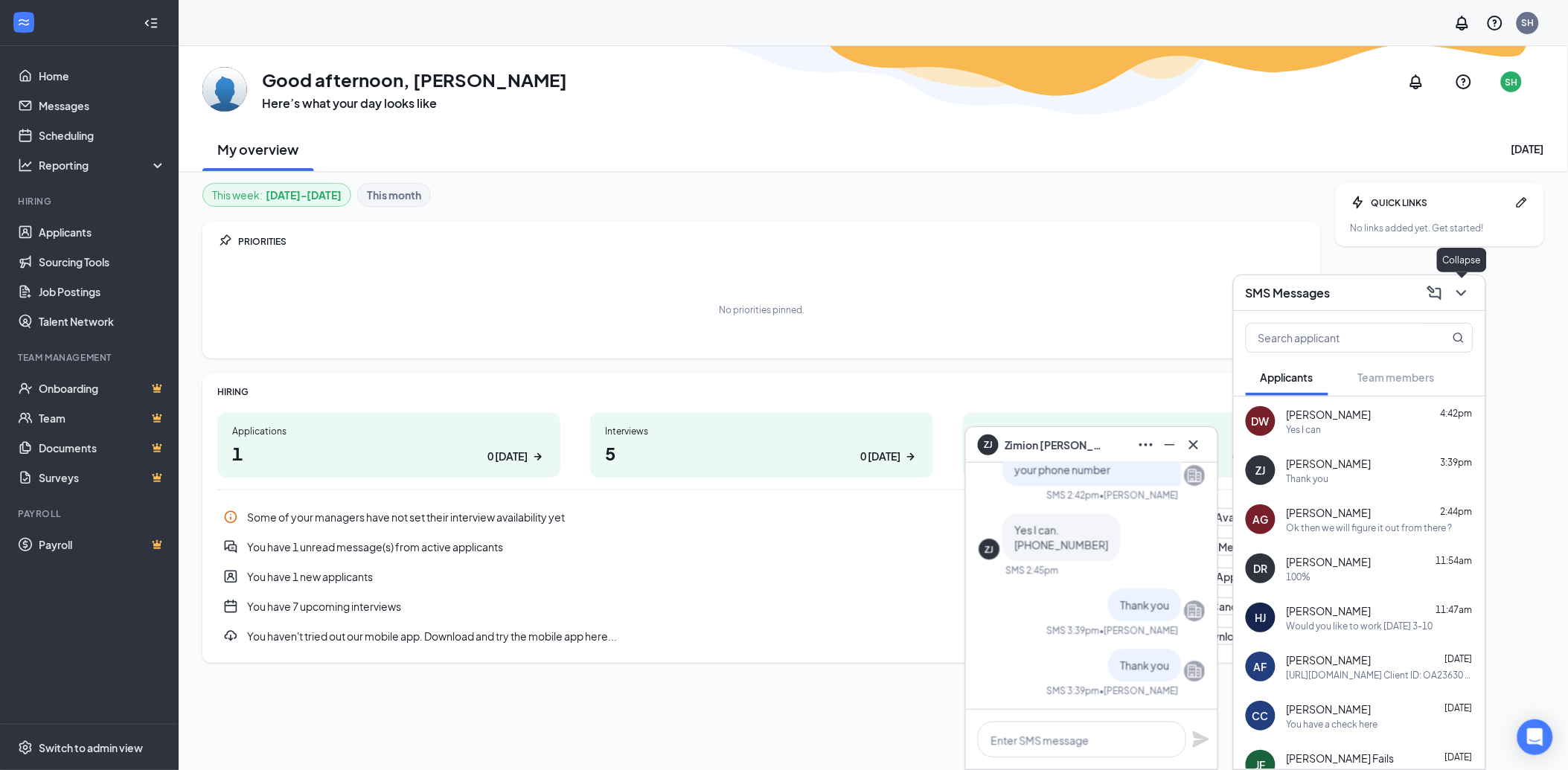
click at [1466, 290] on icon "ChevronDown" at bounding box center [1461, 293] width 18 height 18
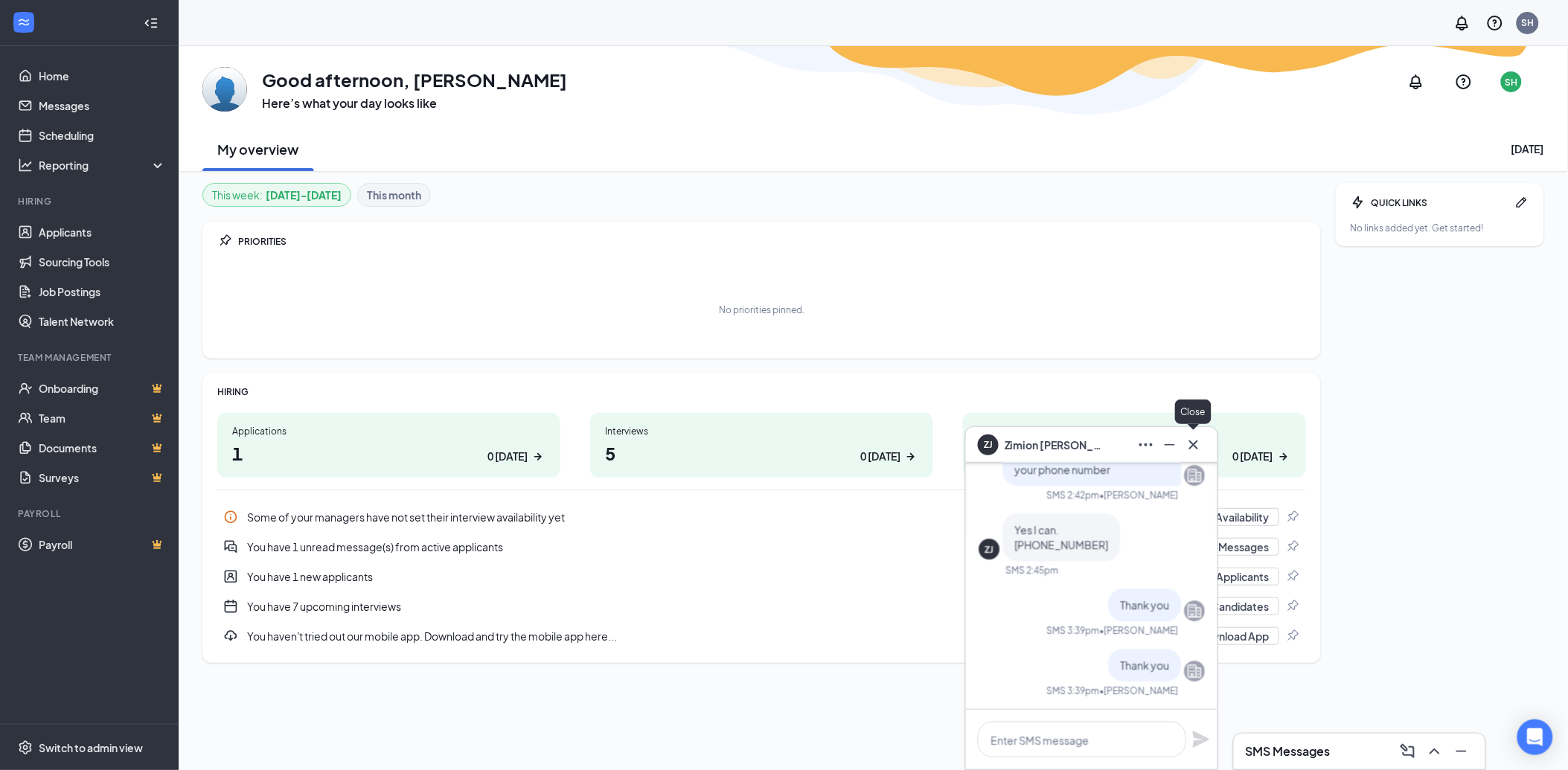
click at [1191, 439] on icon "Cross" at bounding box center [1193, 445] width 18 height 18
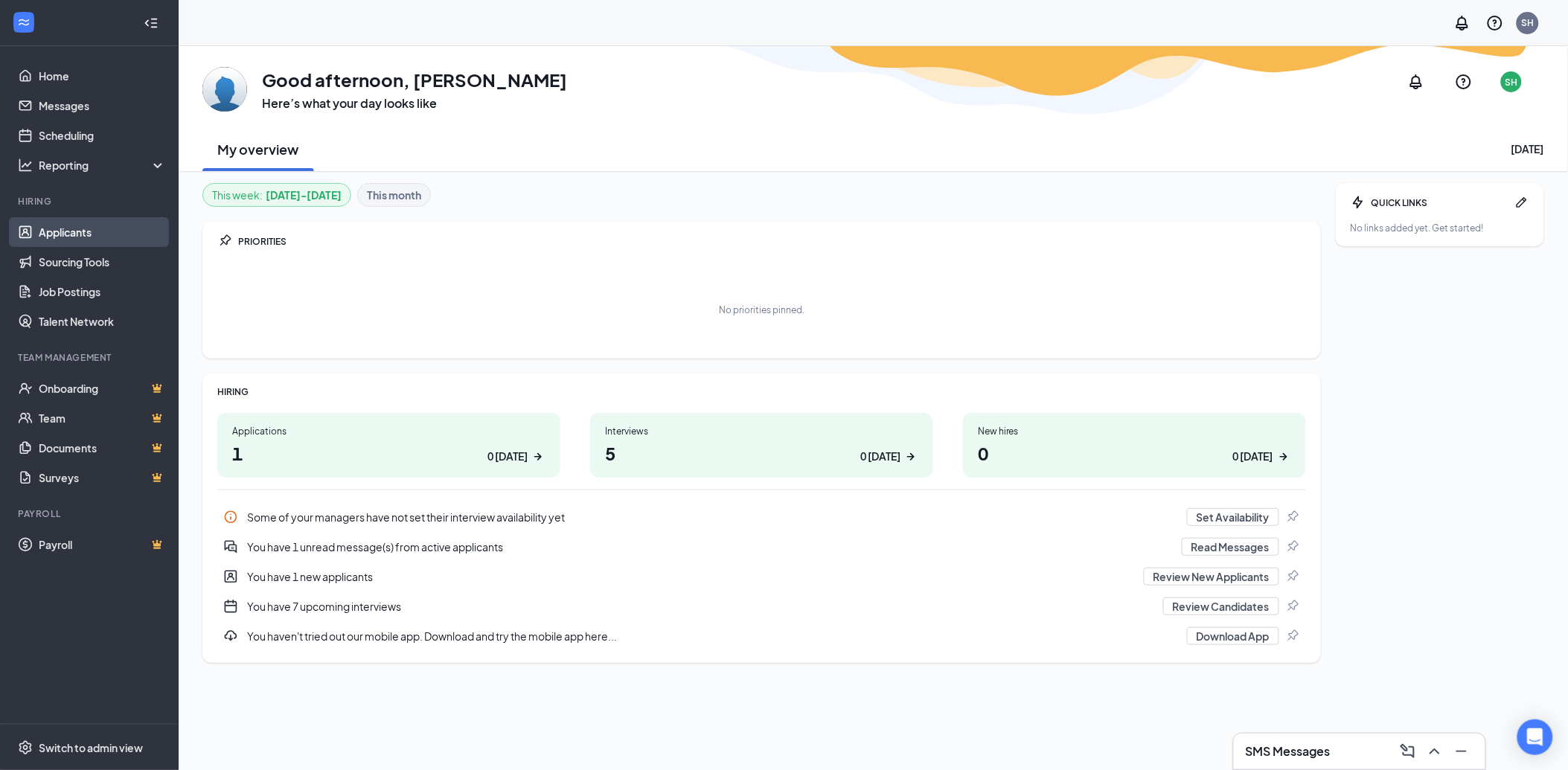
click at [57, 236] on link "Applicants" at bounding box center [103, 232] width 128 height 30
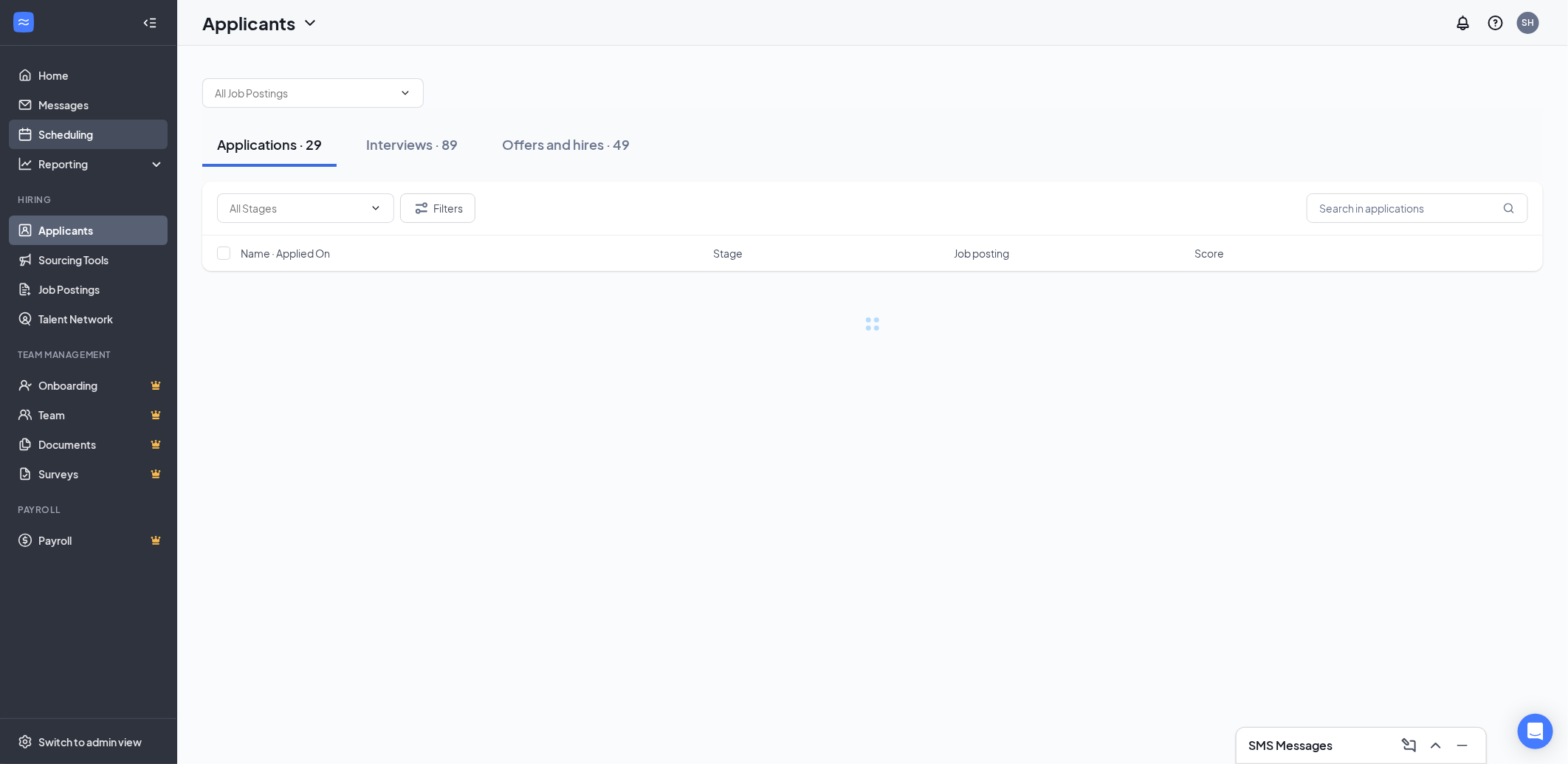
click at [67, 127] on link "Scheduling" at bounding box center [102, 134] width 127 height 30
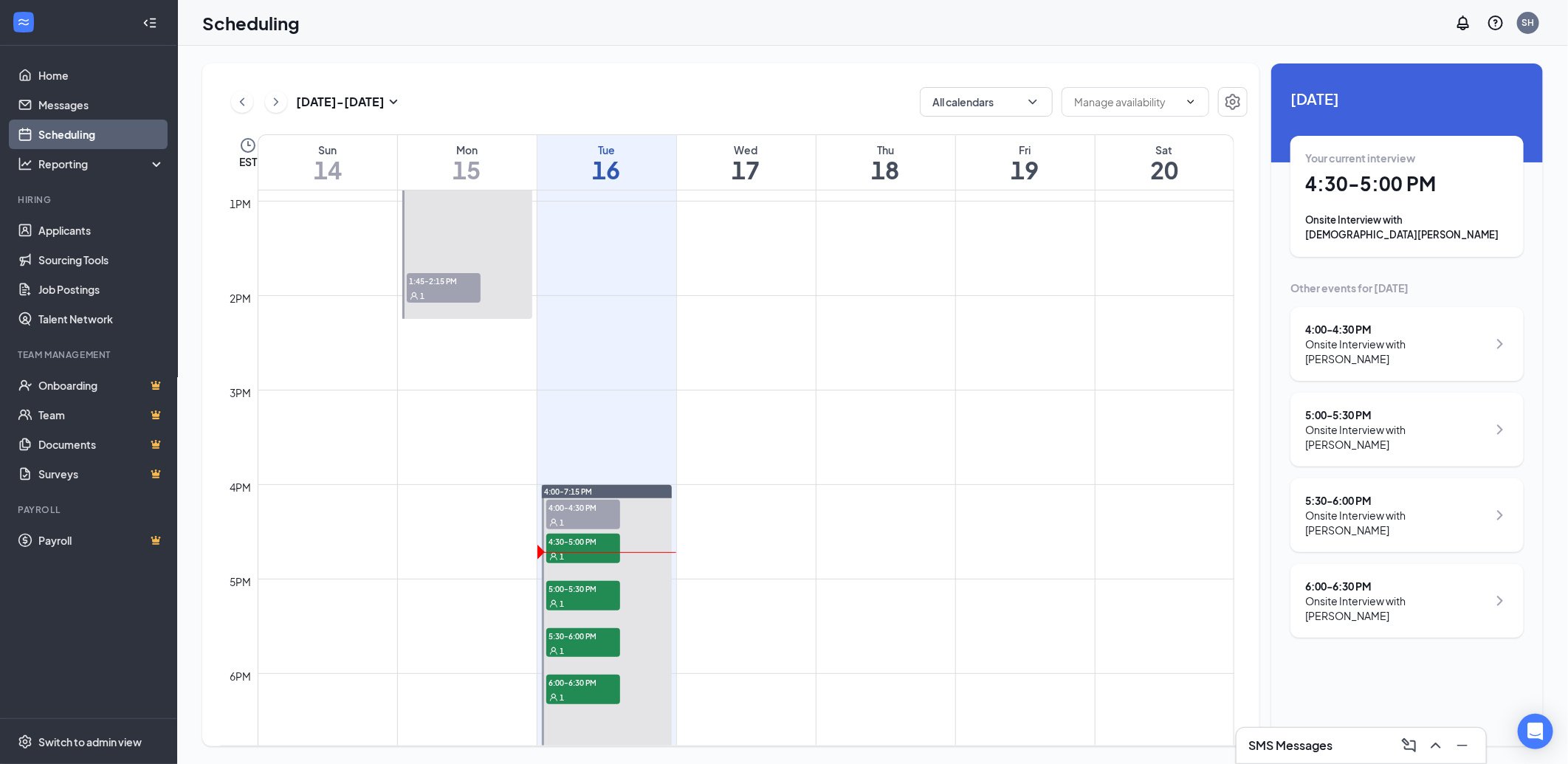
scroll to position [1378, 0]
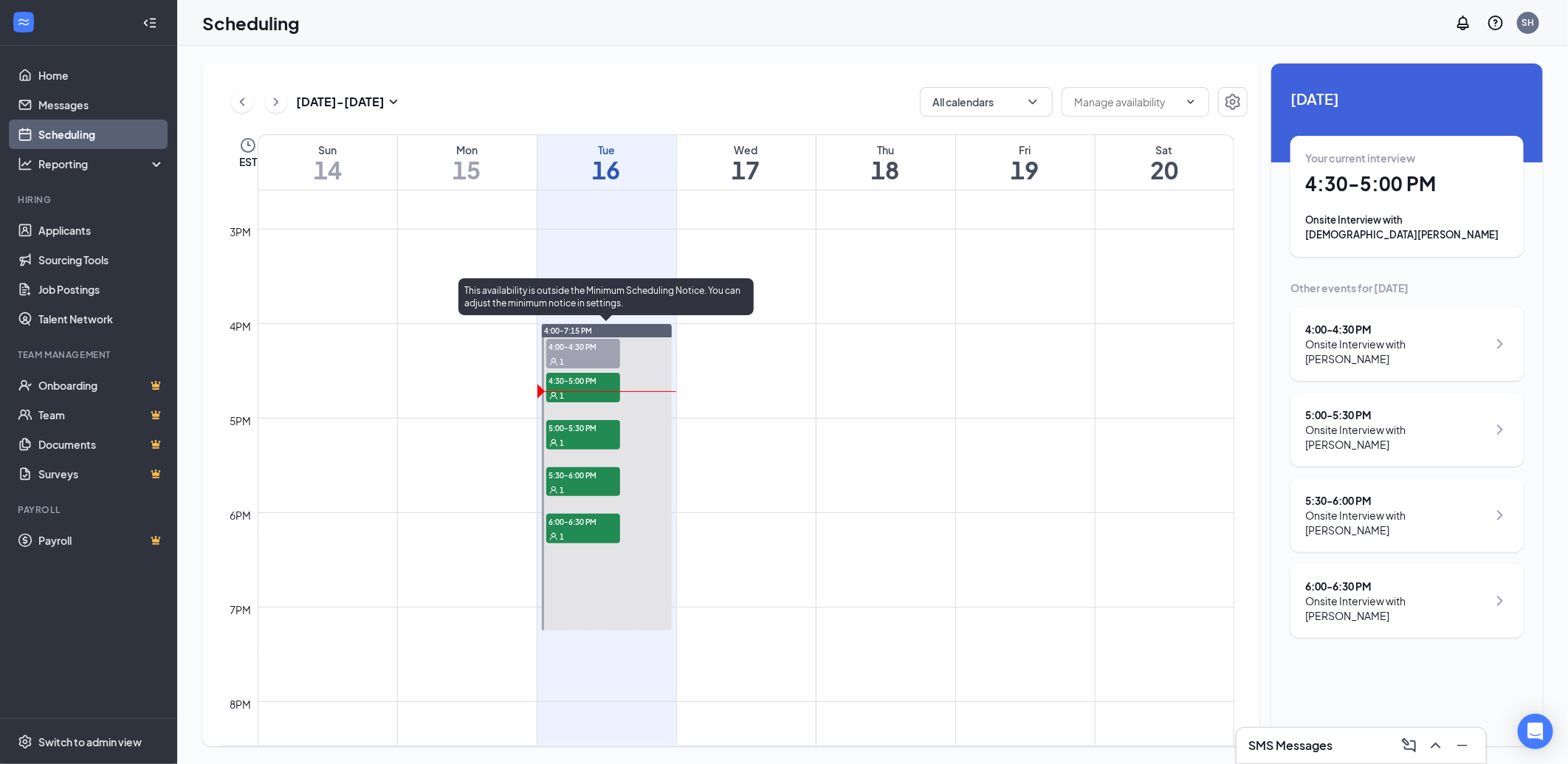
click at [585, 380] on span "4:30-5:00 PM" at bounding box center [583, 380] width 74 height 14
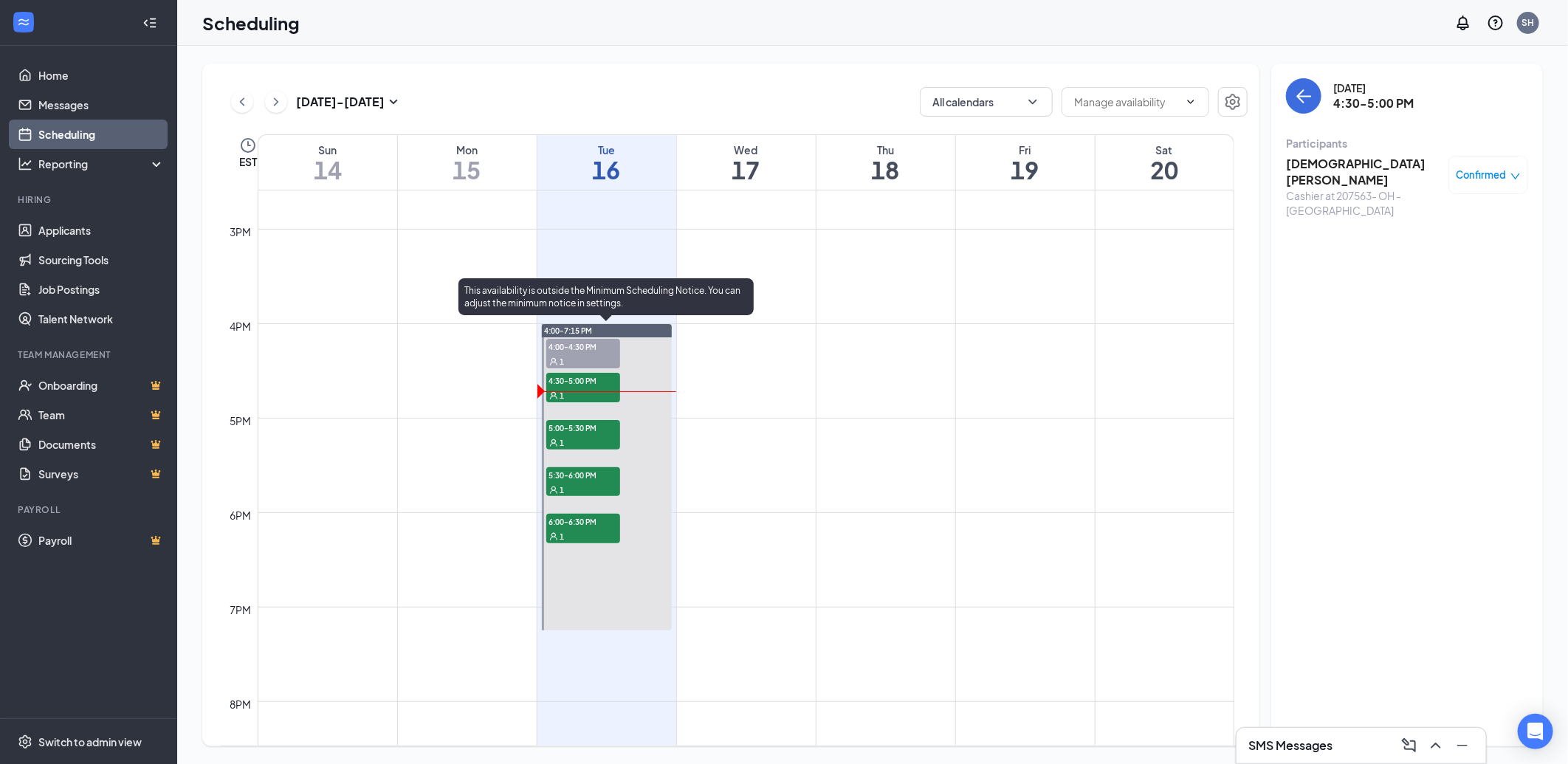
click at [588, 424] on span "5:00-5:30 PM" at bounding box center [583, 427] width 74 height 14
click at [591, 388] on div "1" at bounding box center [583, 395] width 74 height 14
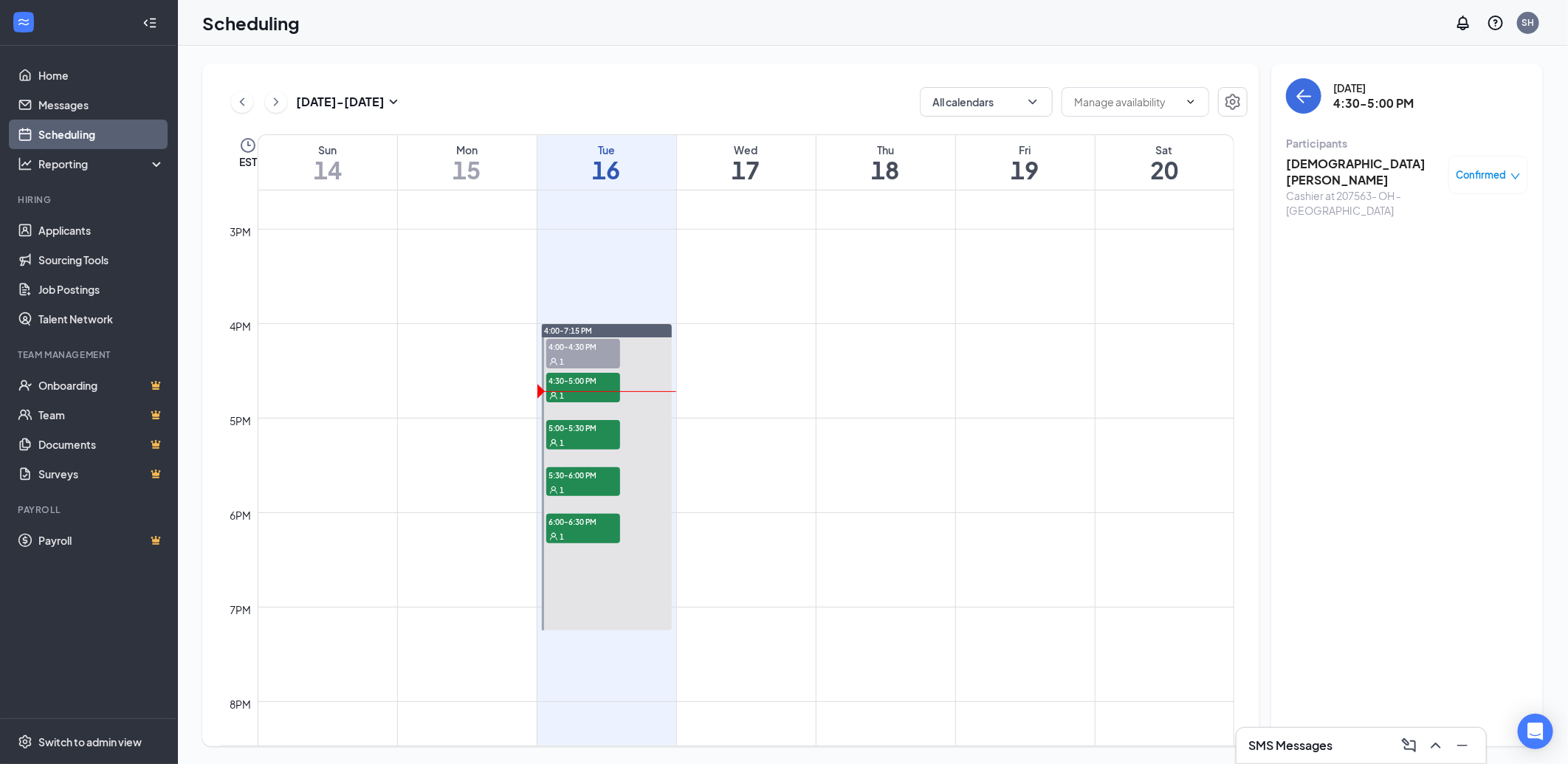
click at [1329, 164] on h3 "[DEMOGRAPHIC_DATA][PERSON_NAME]" at bounding box center [1364, 171] width 155 height 33
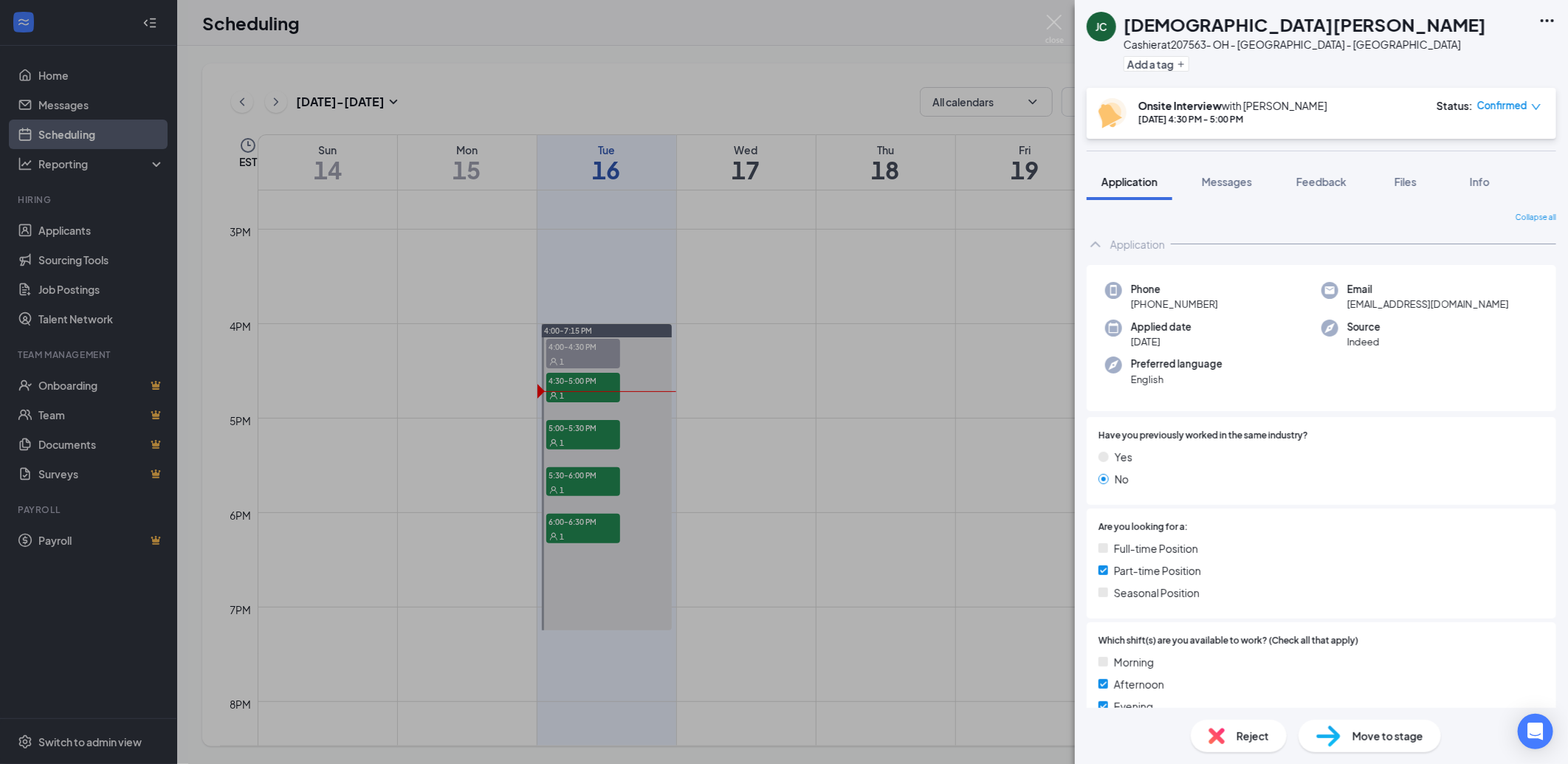
click at [1455, 52] on div "[PERSON_NAME][DEMOGRAPHIC_DATA] Cashier at 207563- OH - [GEOGRAPHIC_DATA] - [GE…" at bounding box center [1322, 44] width 494 height 88
click at [1490, 56] on link "View full application" at bounding box center [1467, 53] width 159 height 14
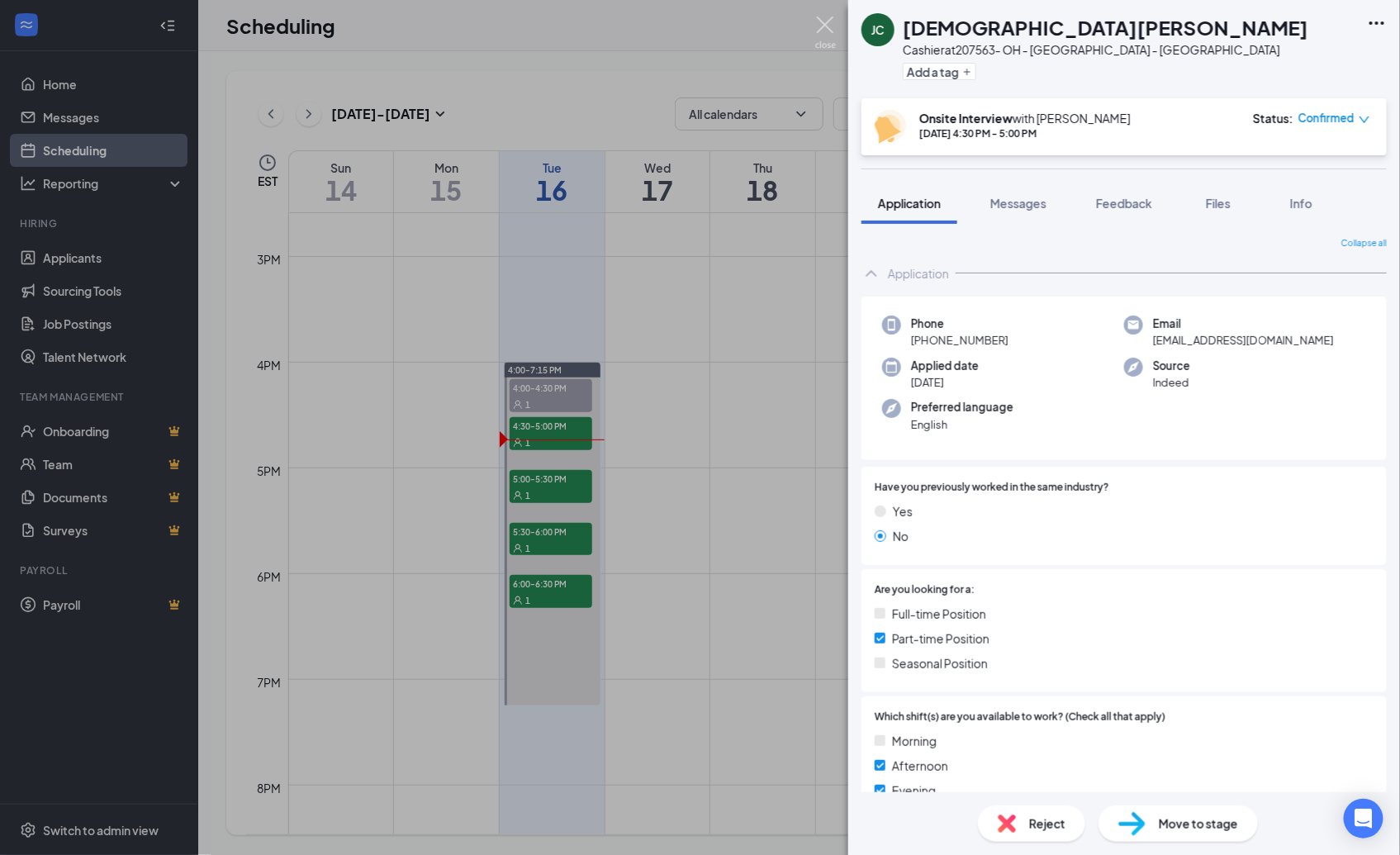
click at [833, 25] on img at bounding box center [825, 32] width 21 height 32
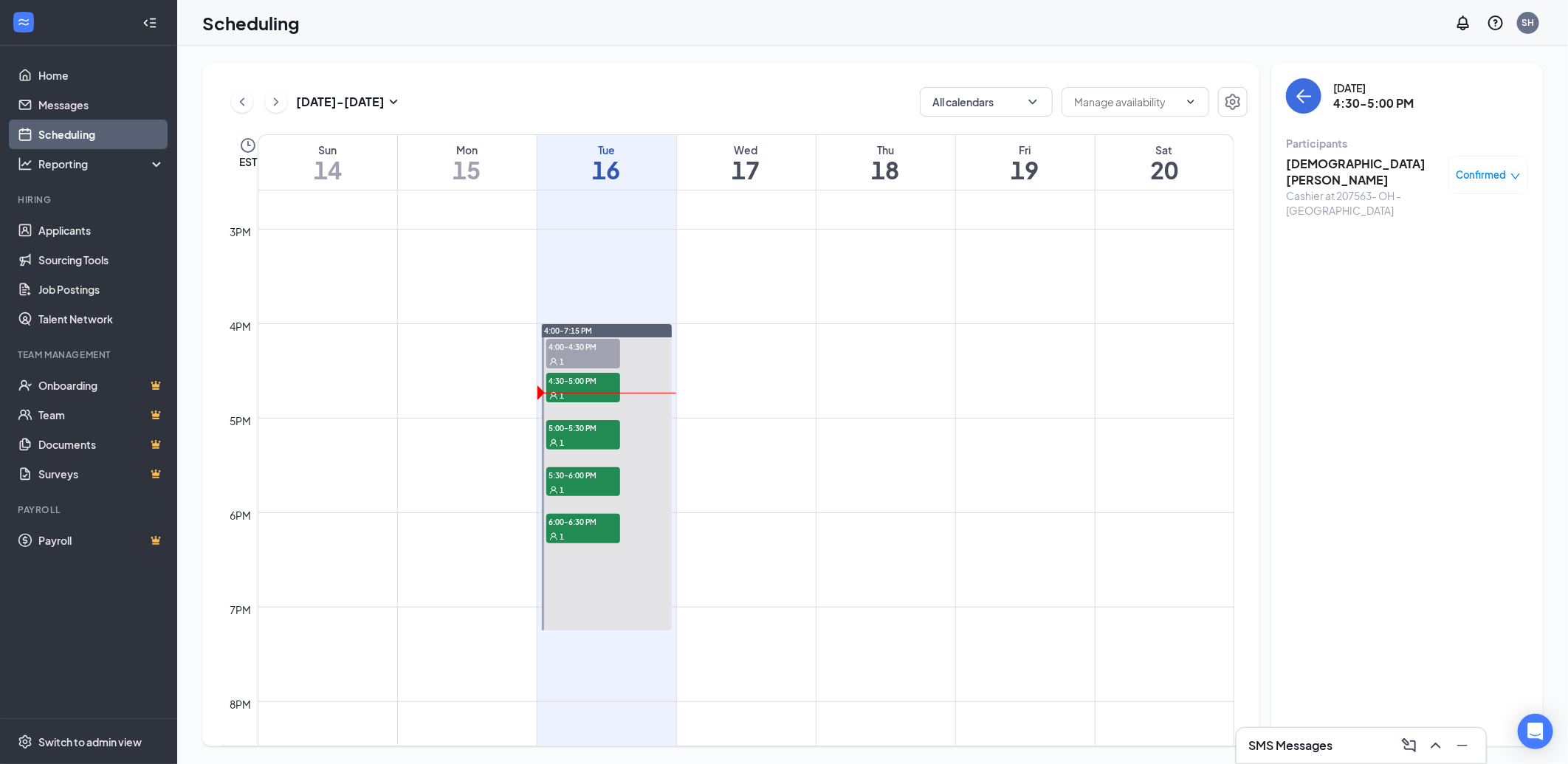
click at [1263, 749] on h3 "SMS Messages" at bounding box center [1290, 746] width 84 height 16
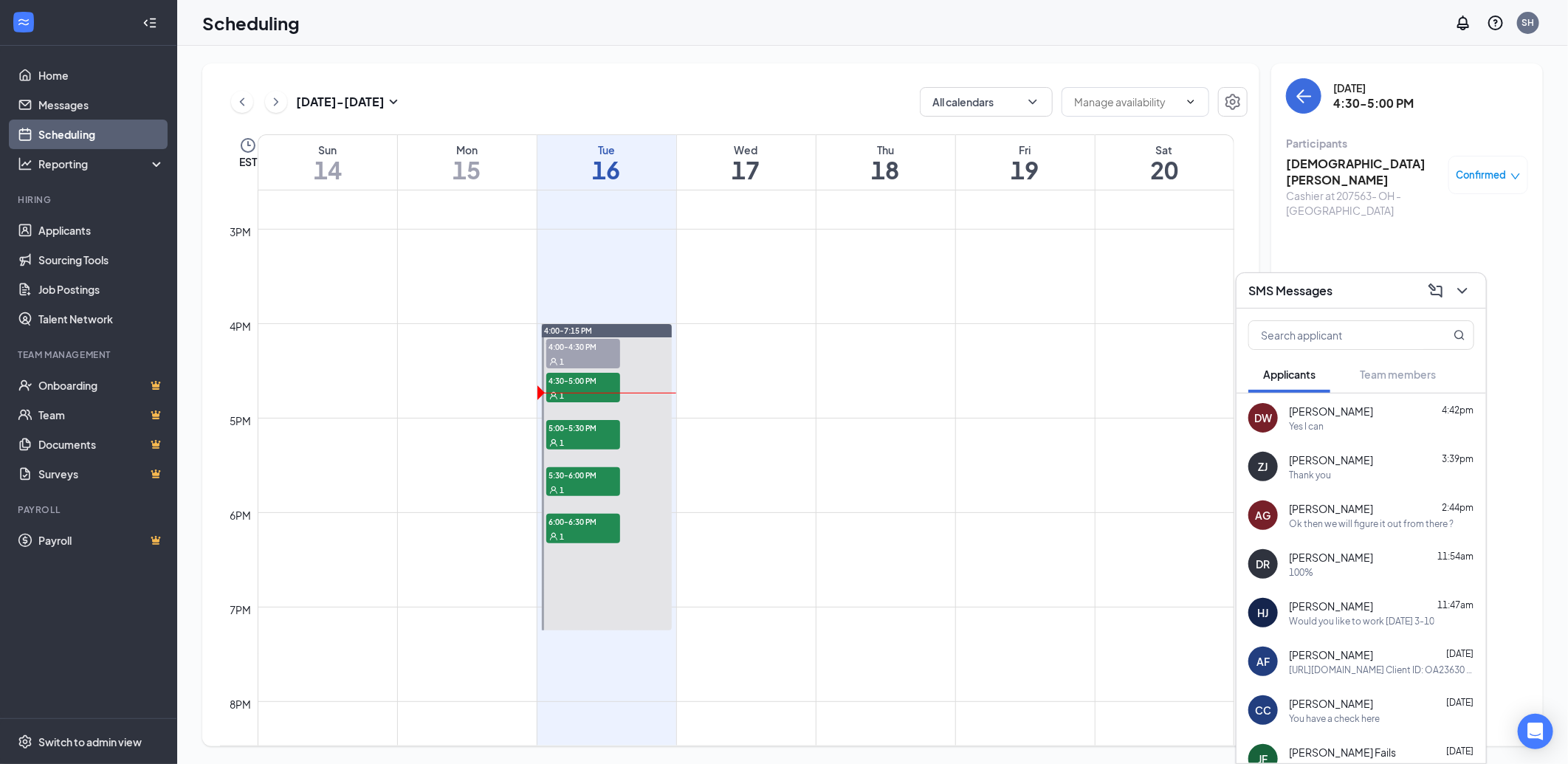
click at [1361, 429] on div "Yes I can" at bounding box center [1381, 426] width 185 height 13
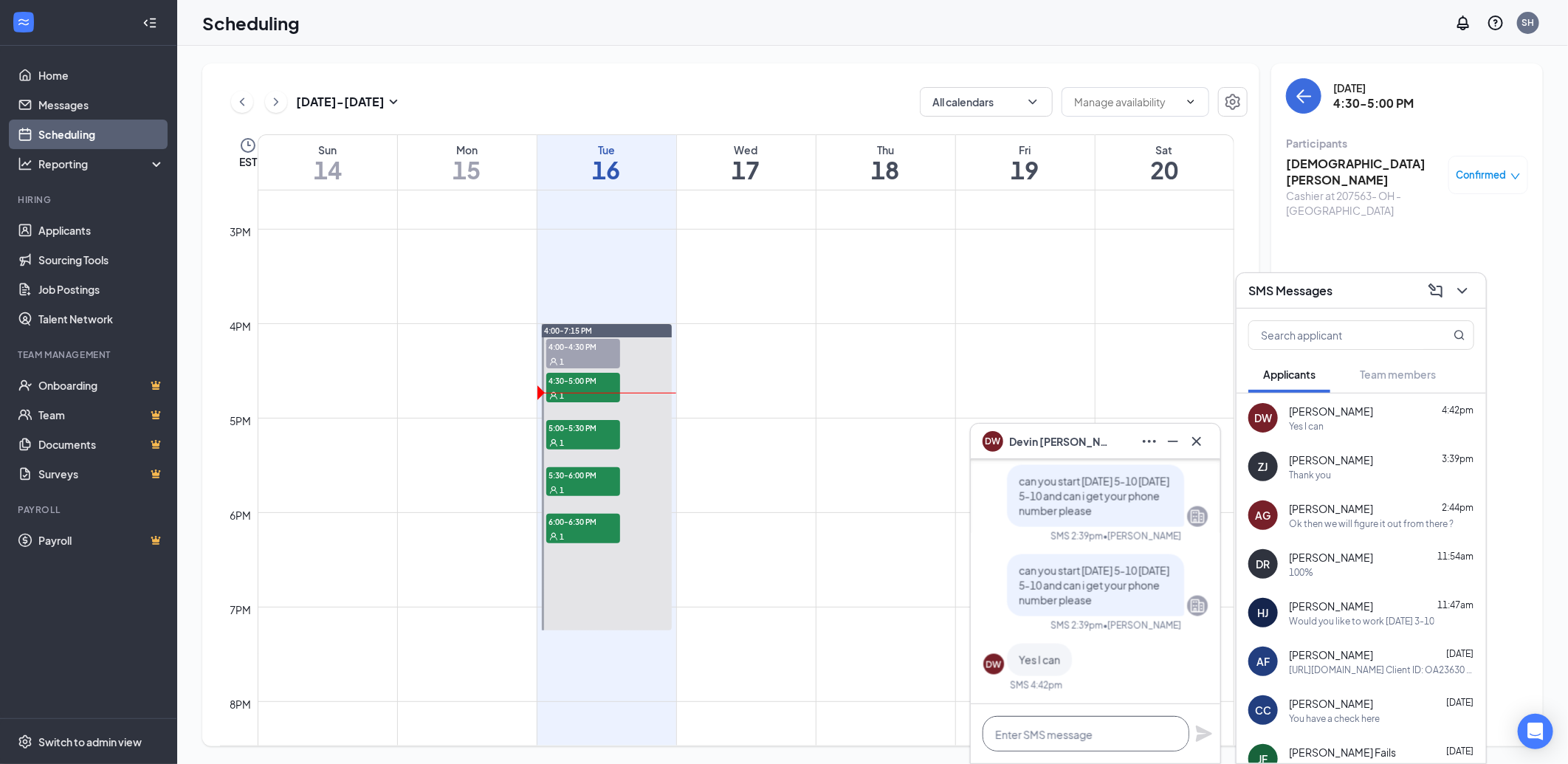
click at [1075, 730] on textarea at bounding box center [1086, 734] width 207 height 35
type textarea "What size shirt"
click at [1196, 730] on icon "Plane" at bounding box center [1204, 734] width 18 height 18
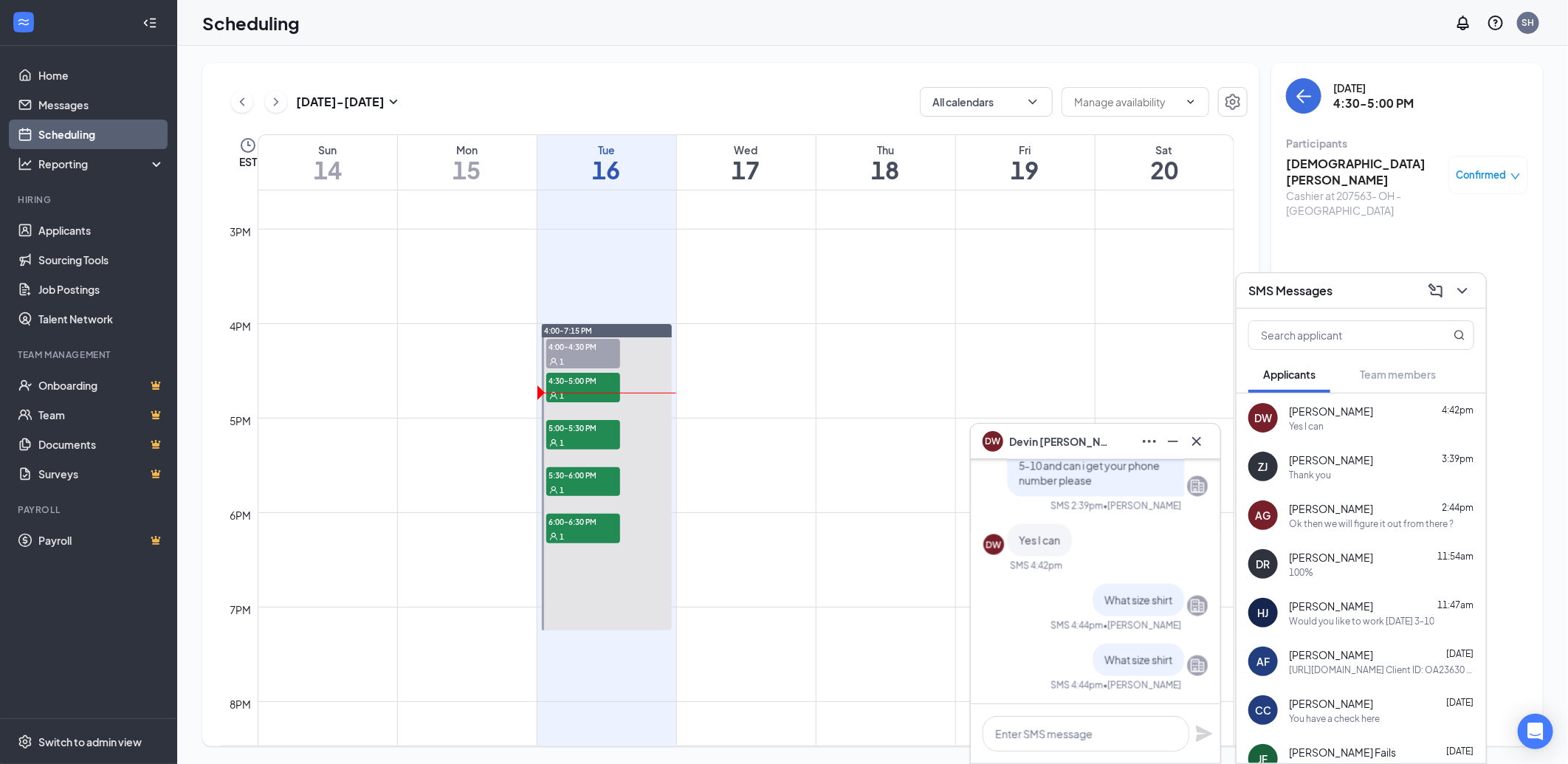
click at [1370, 510] on div "[PERSON_NAME] 2:44pm" at bounding box center [1381, 509] width 185 height 14
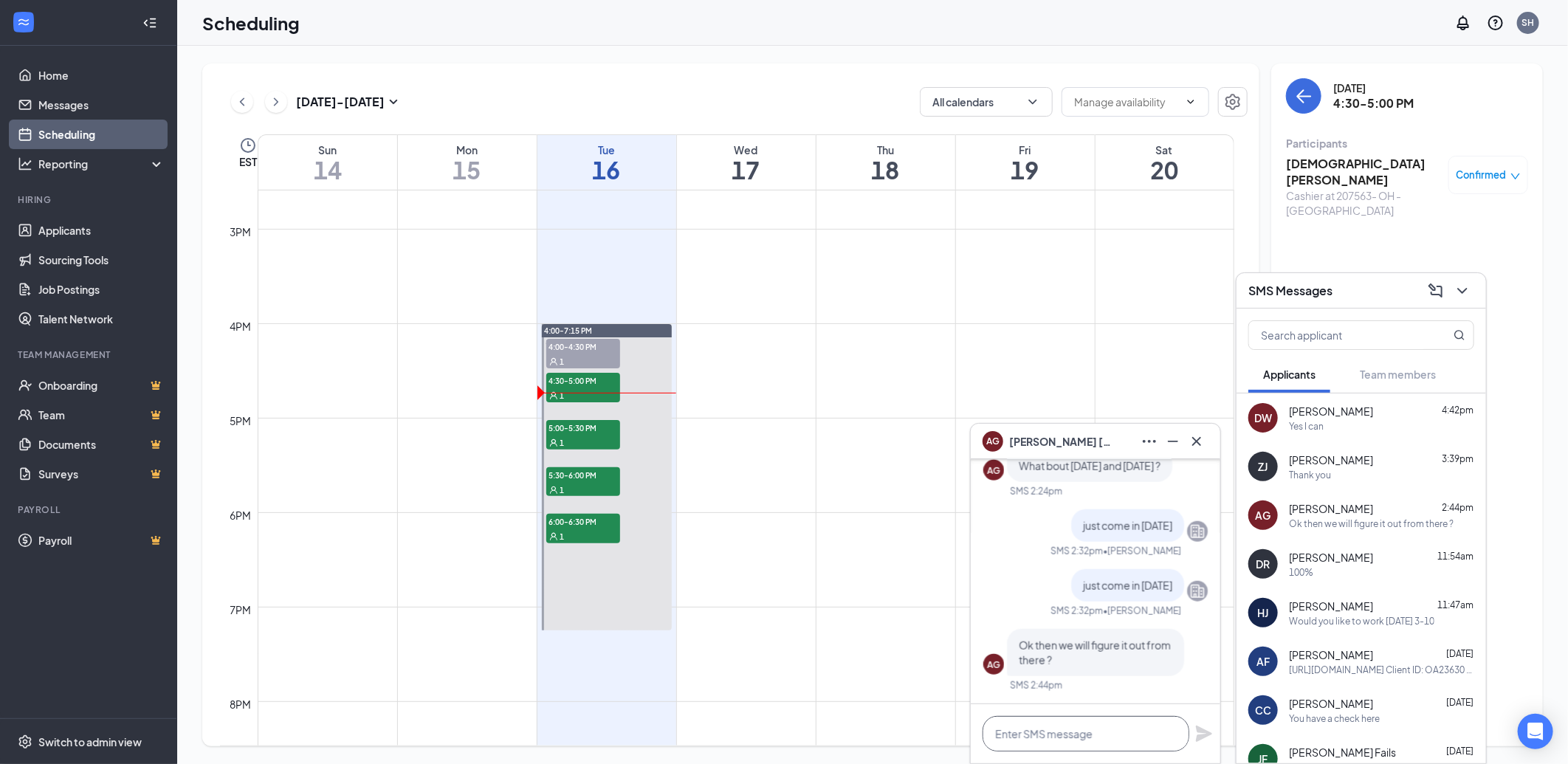
click at [1051, 735] on textarea at bounding box center [1086, 734] width 207 height 35
type textarea "What size shirt"
click at [1205, 731] on icon "Plane" at bounding box center [1204, 734] width 16 height 16
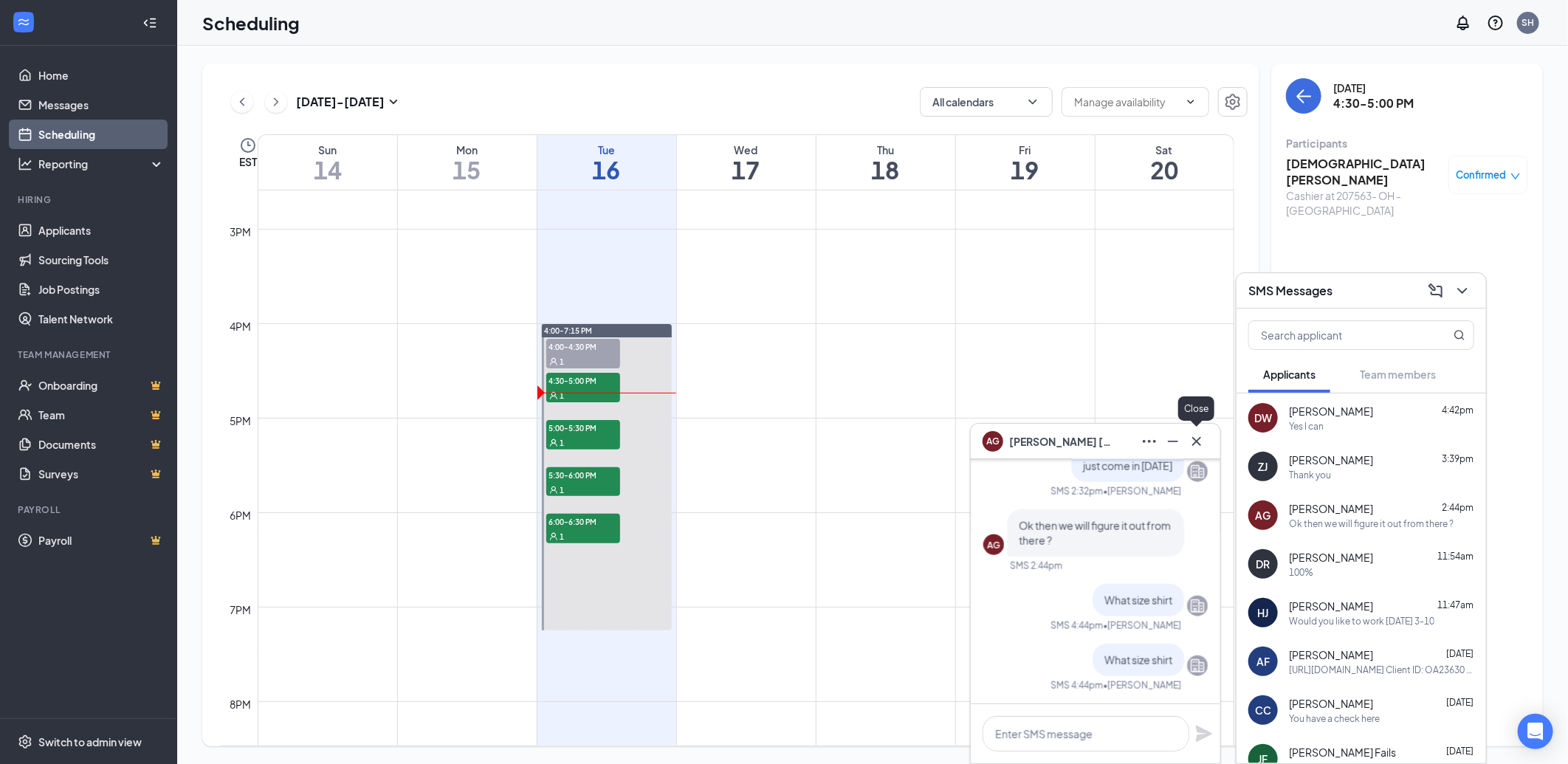
click at [1191, 441] on icon "Cross" at bounding box center [1197, 441] width 18 height 18
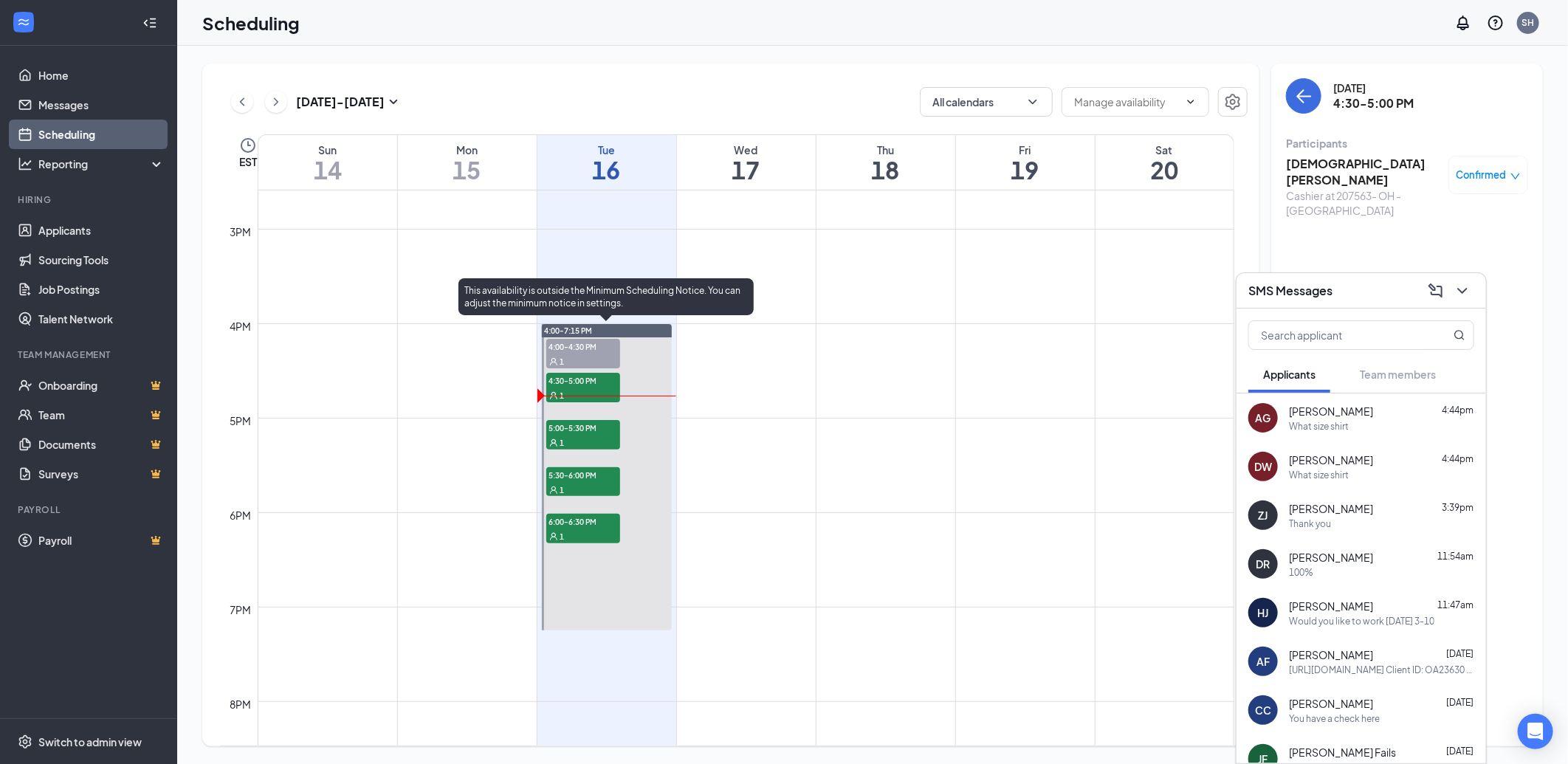
click at [588, 438] on div "1" at bounding box center [583, 442] width 74 height 14
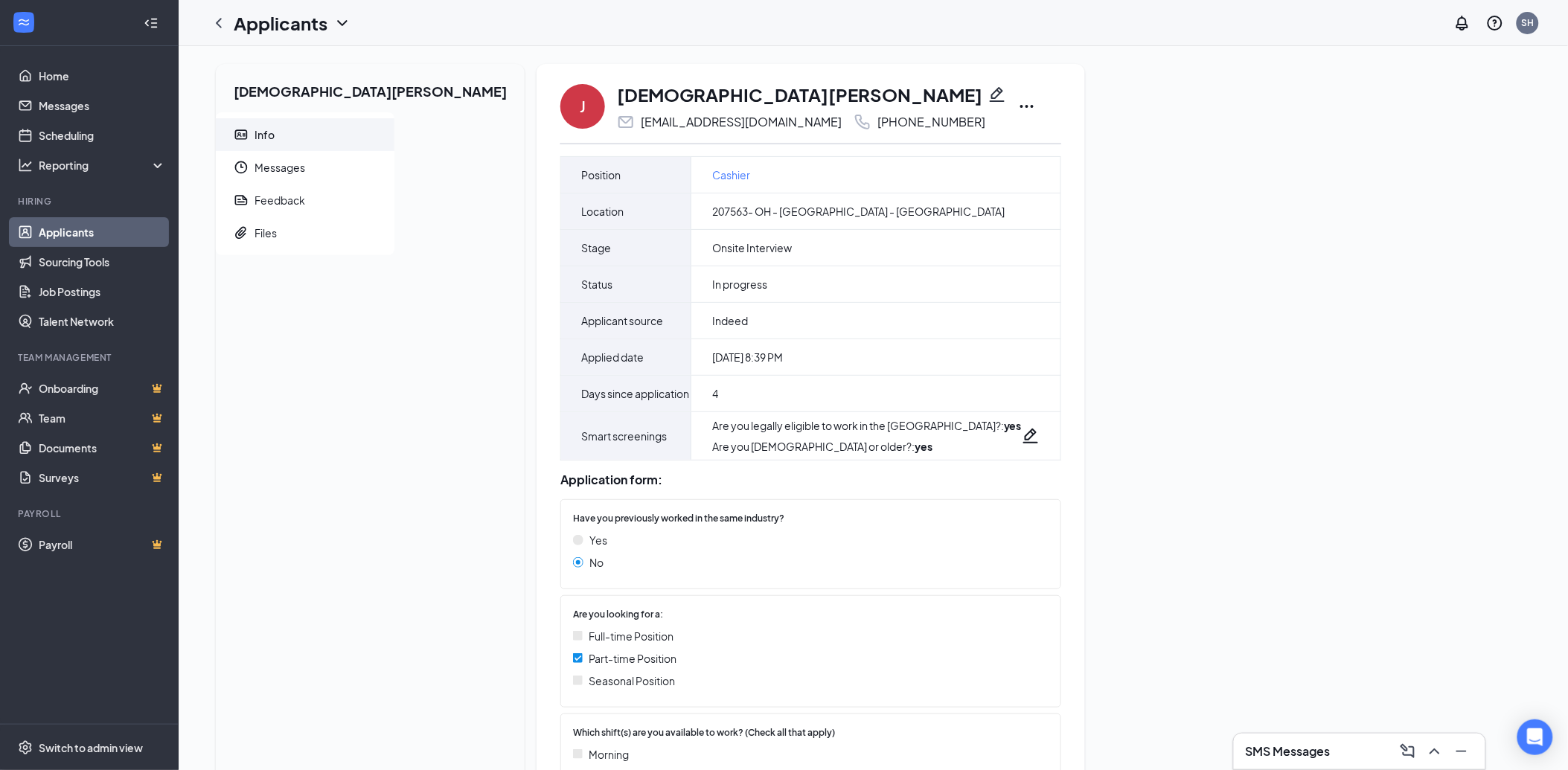
click at [1018, 105] on icon "Ellipses" at bounding box center [1027, 107] width 18 height 18
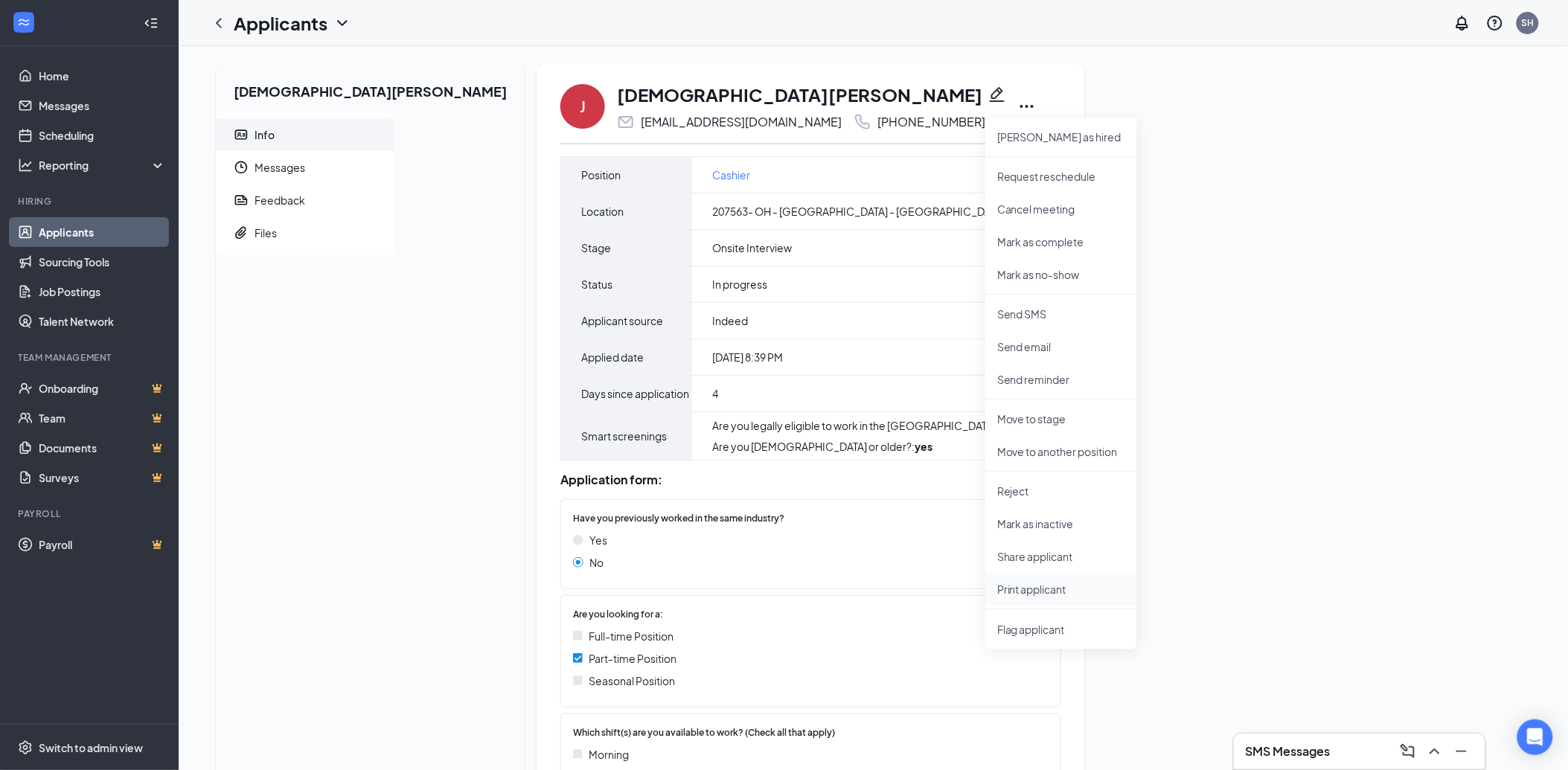
click at [997, 592] on p "Print applicant" at bounding box center [1061, 589] width 128 height 15
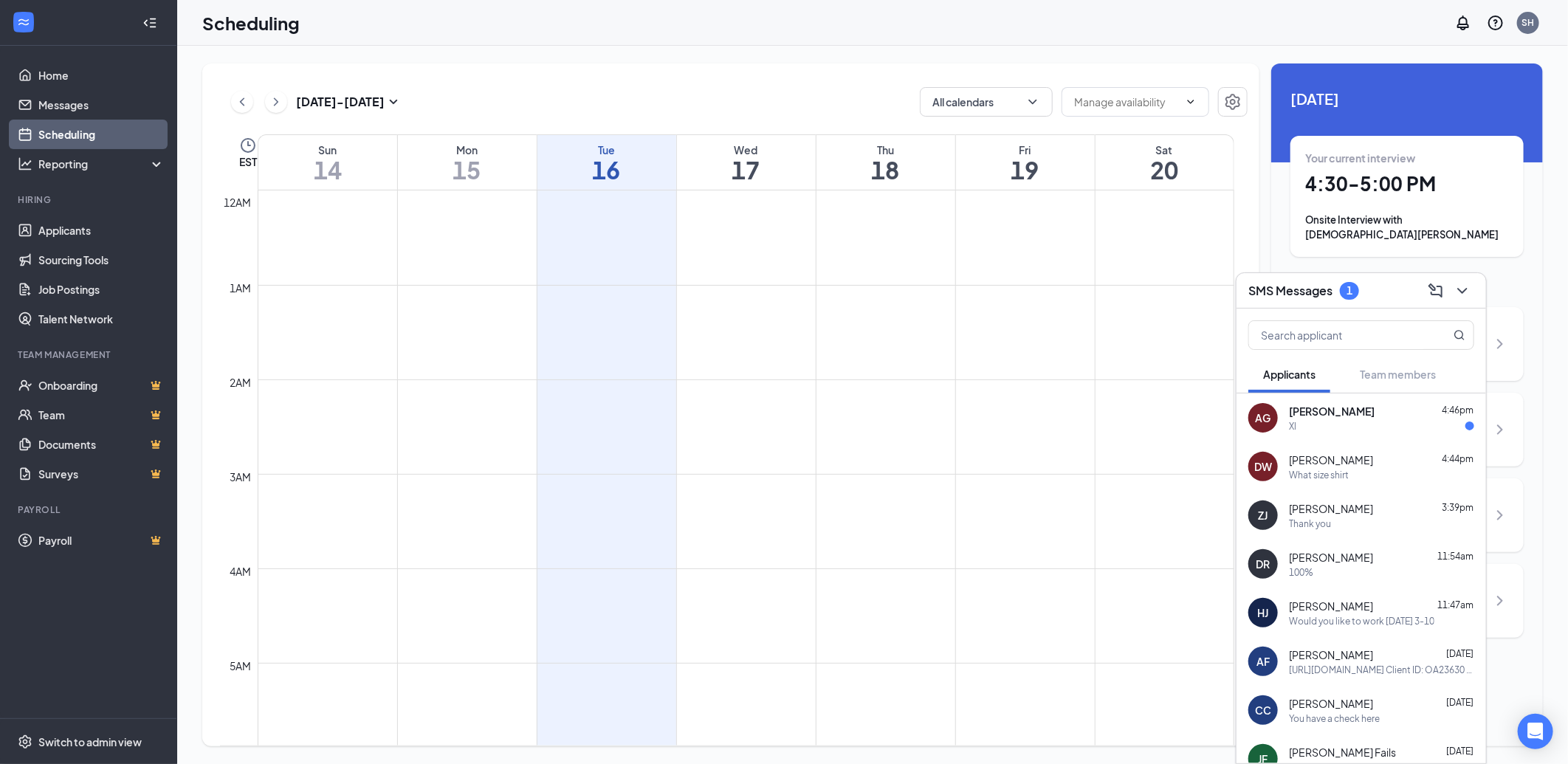
scroll to position [726, 0]
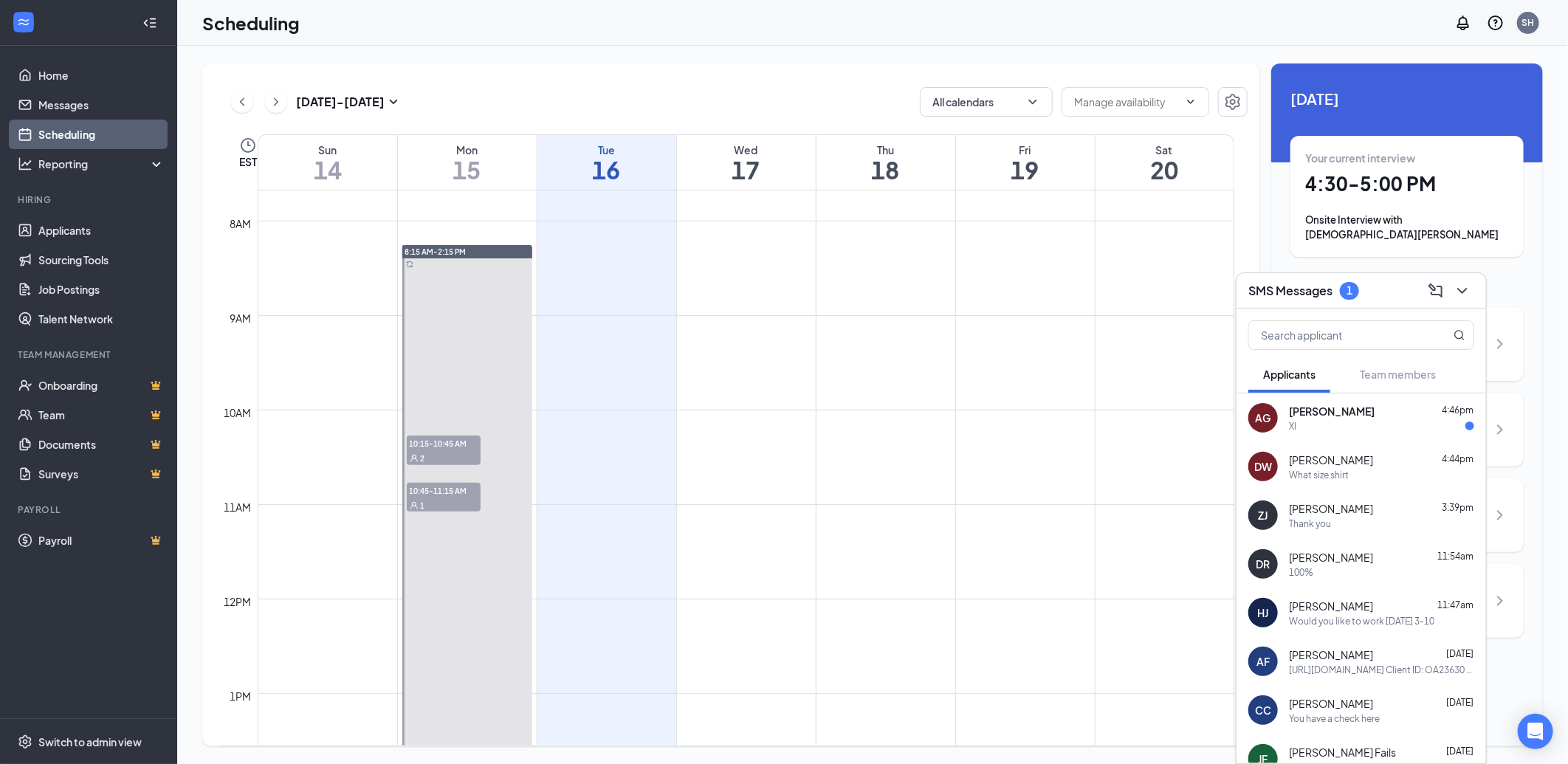
click at [1319, 416] on span "[PERSON_NAME]" at bounding box center [1332, 411] width 86 height 14
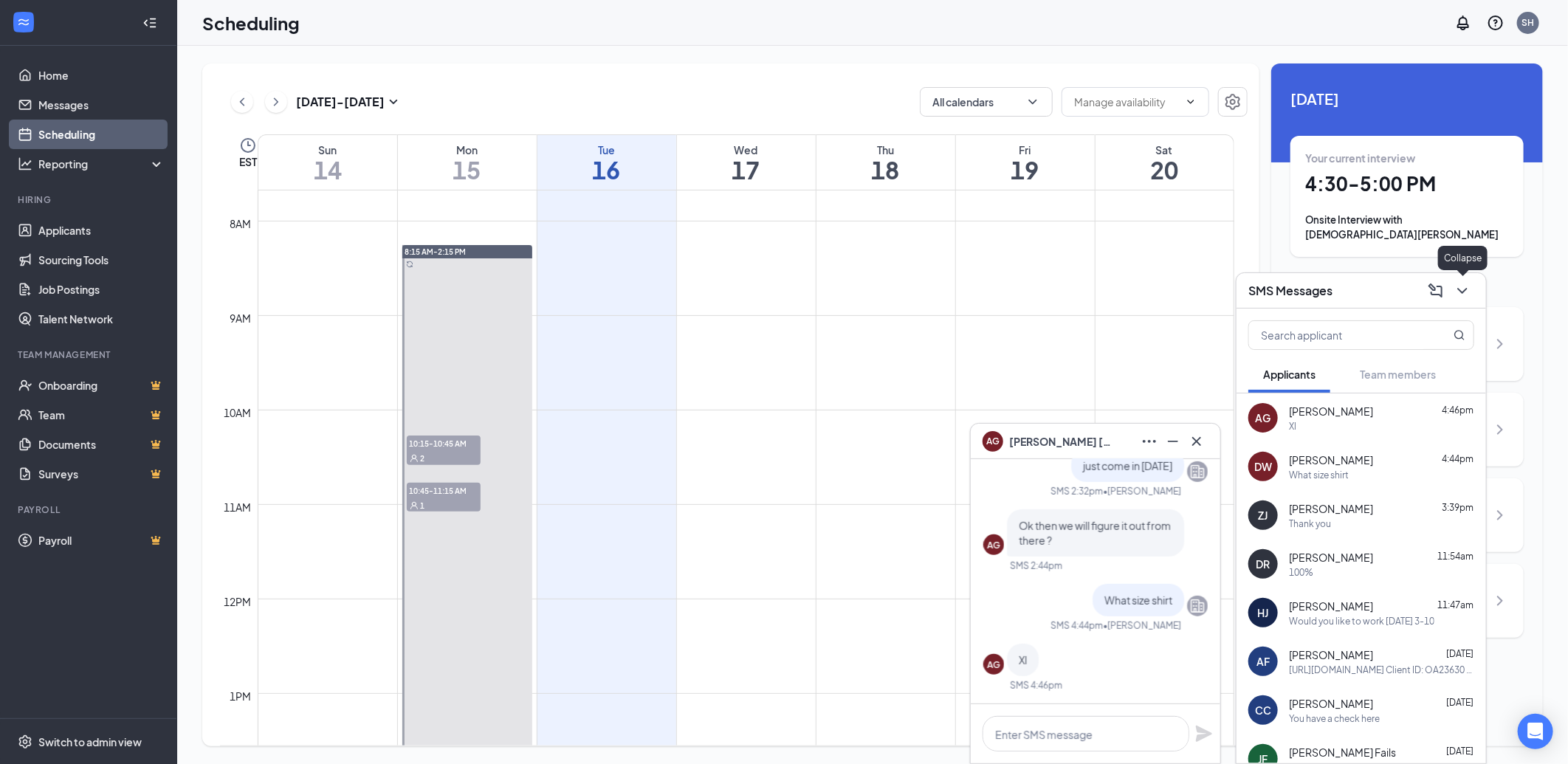
click at [1465, 297] on icon "ChevronDown" at bounding box center [1463, 291] width 18 height 18
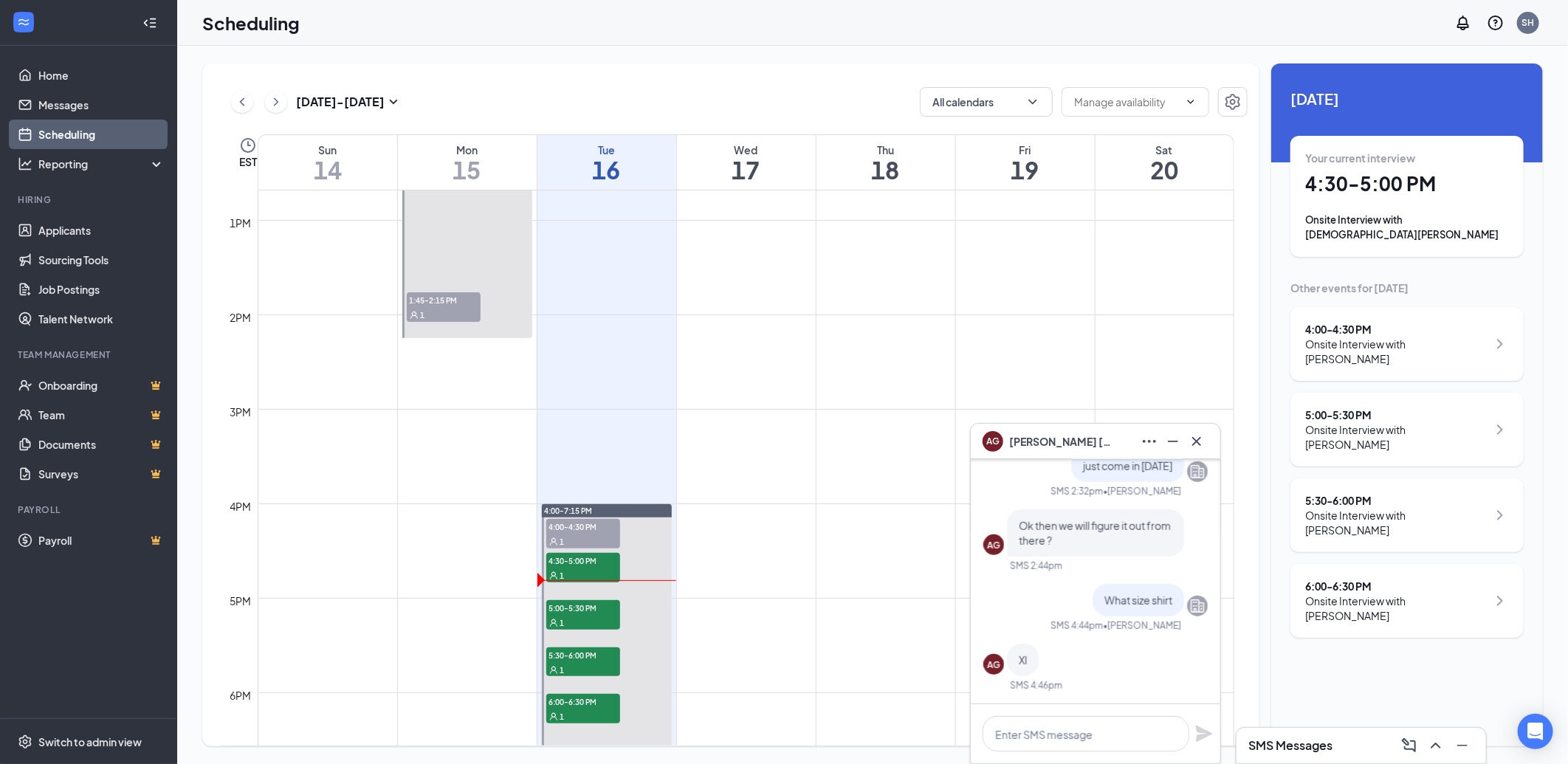
scroll to position [1237, 0]
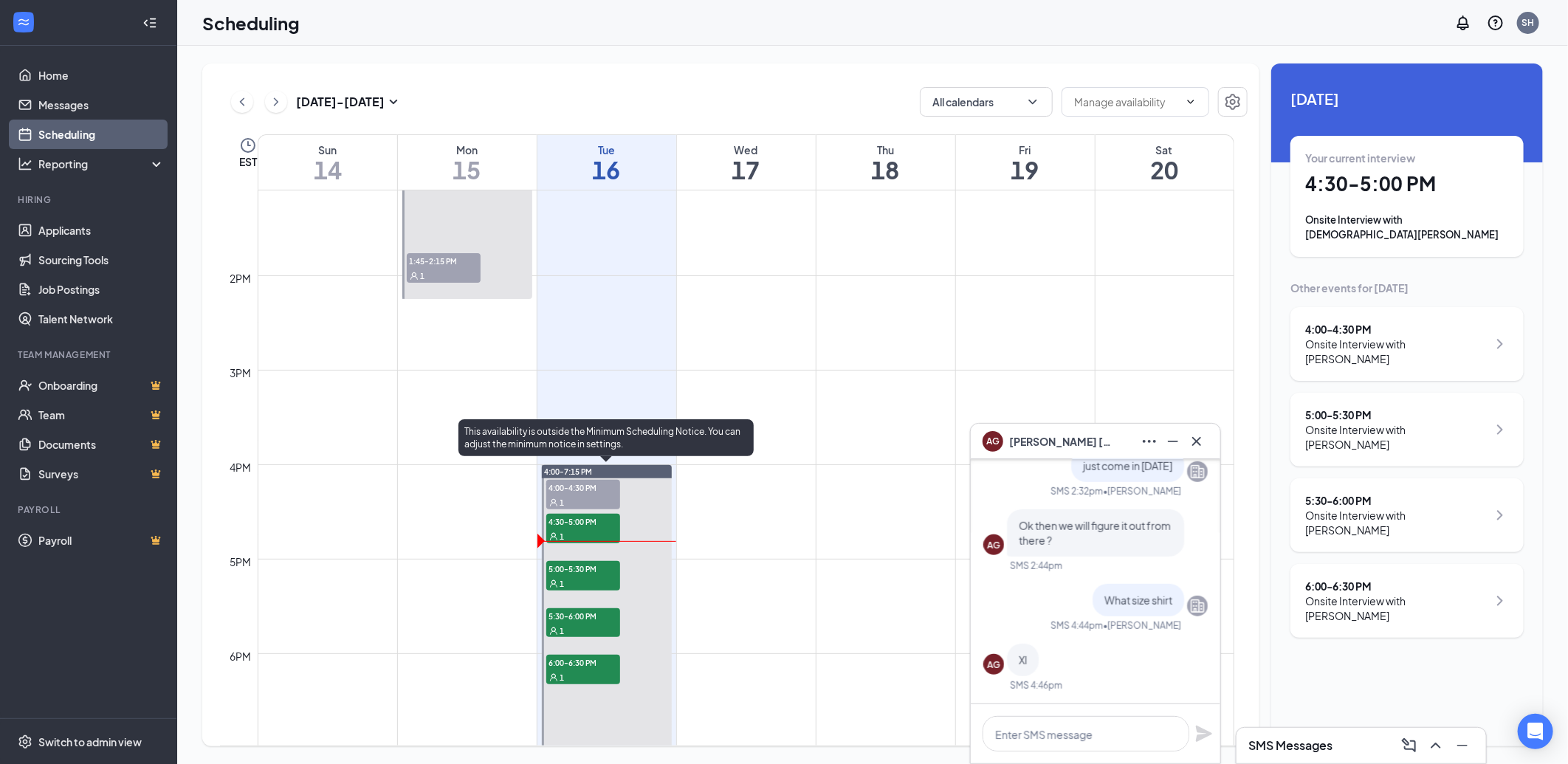
click at [614, 576] on div "1" at bounding box center [583, 583] width 74 height 14
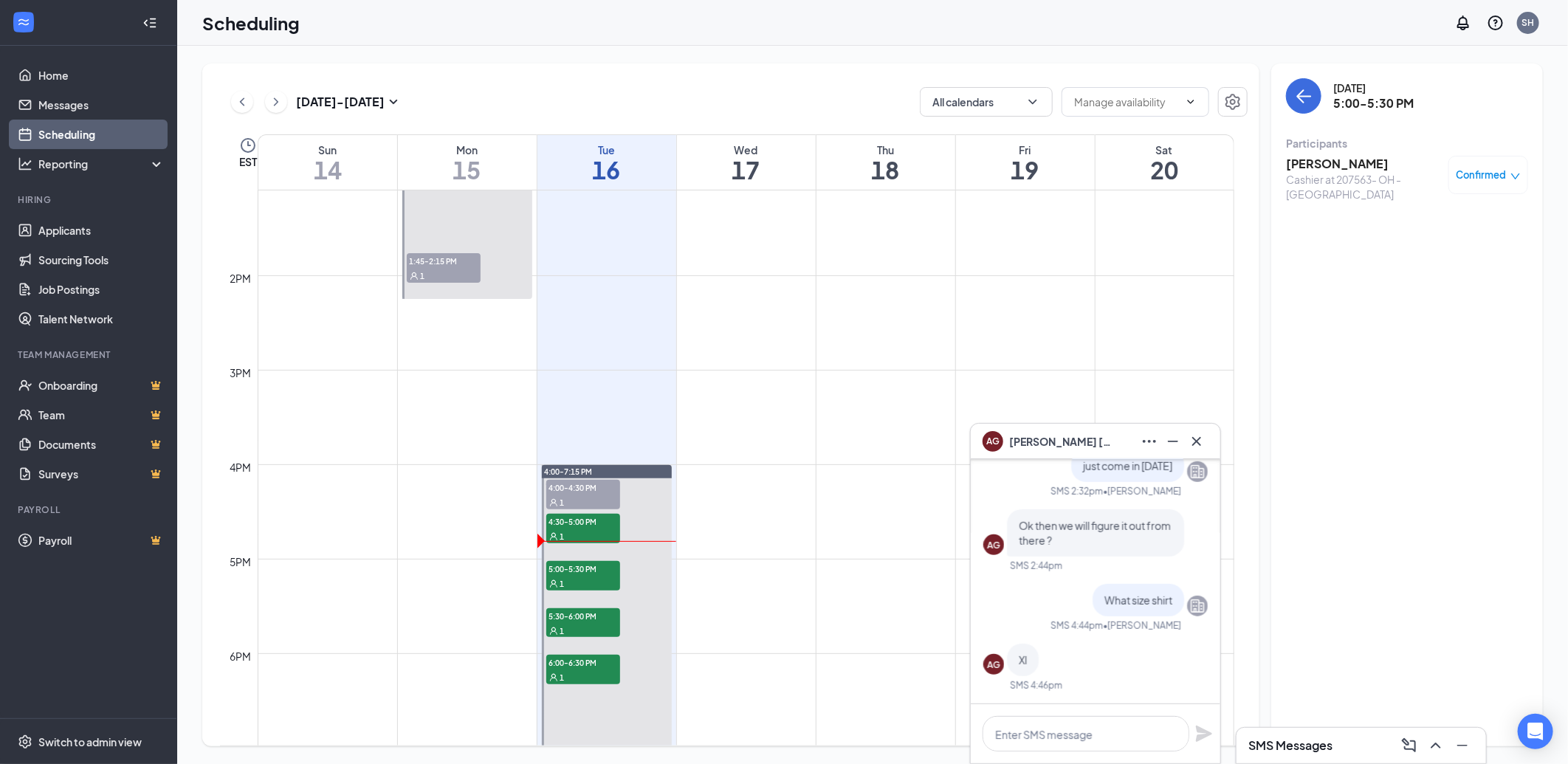
click at [1338, 155] on h3 "[PERSON_NAME]" at bounding box center [1364, 163] width 155 height 16
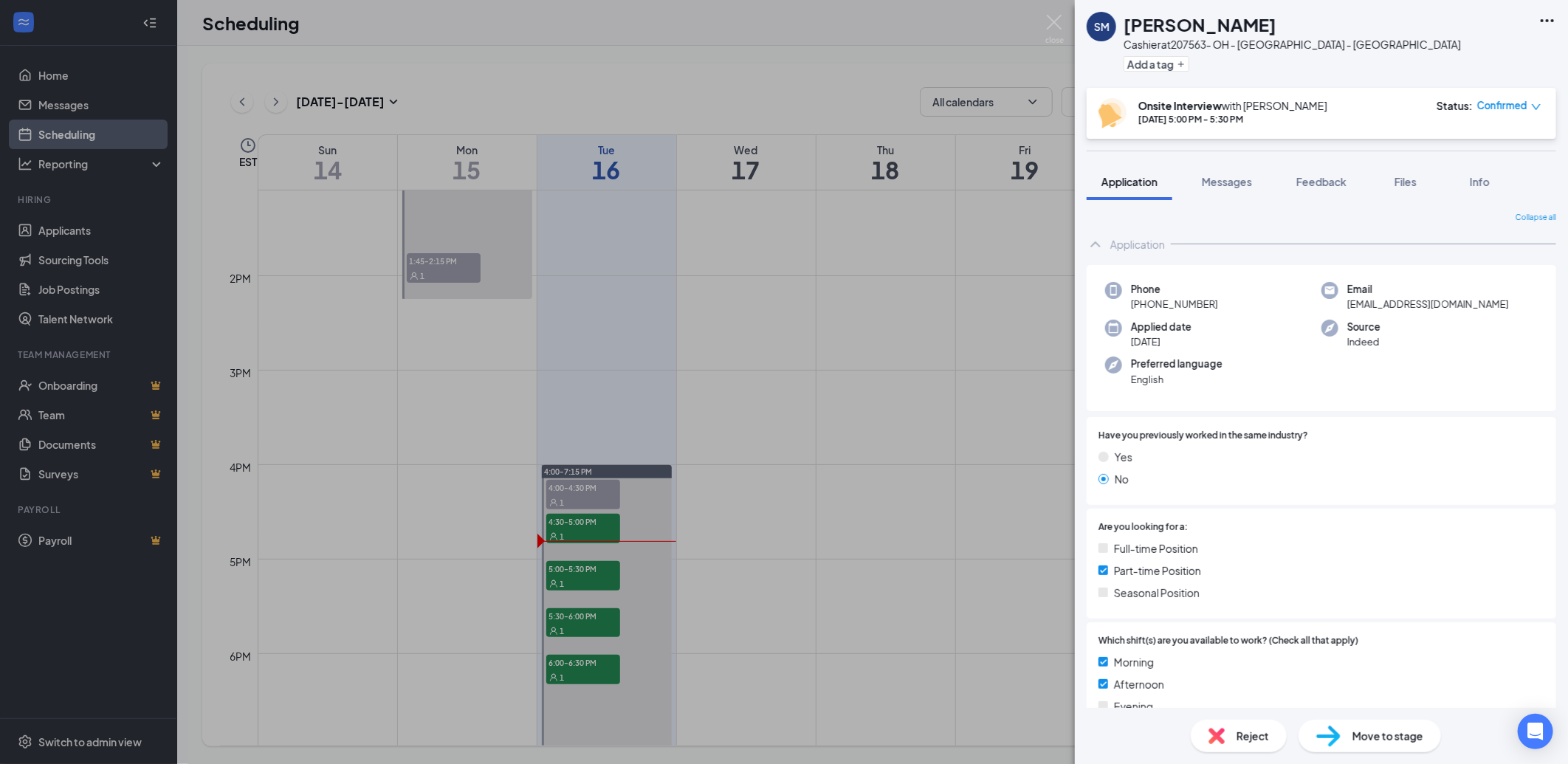
click at [1549, 17] on icon "Ellipses" at bounding box center [1548, 21] width 18 height 18
click at [1492, 61] on link "View full application" at bounding box center [1467, 53] width 159 height 14
click at [824, 436] on div "SM sandra miller Cashier at 207563- OH - Lima - Belle Ave Add a tag Onsite Inte…" at bounding box center [784, 382] width 1568 height 764
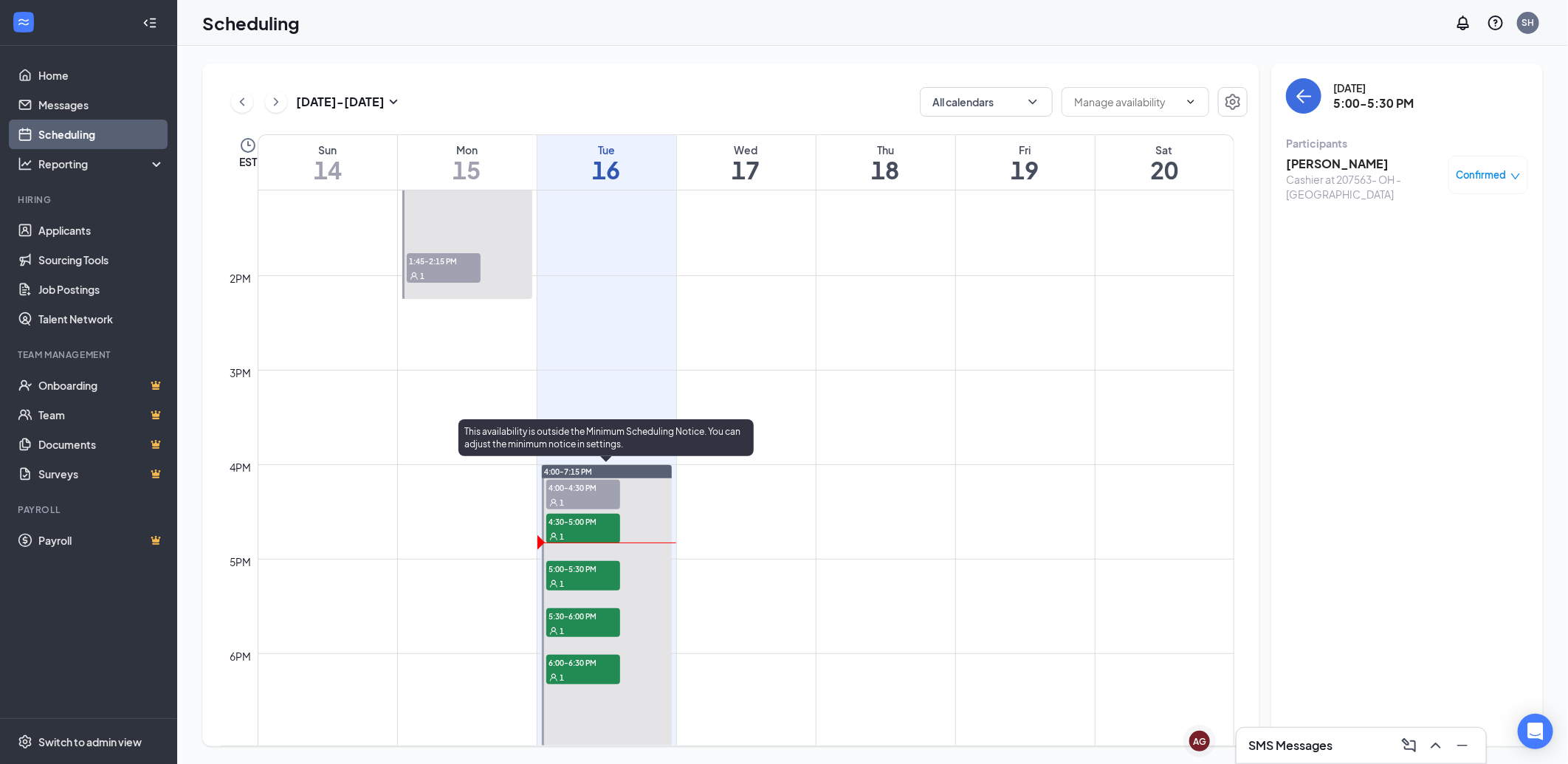
click at [574, 629] on div "1" at bounding box center [583, 630] width 74 height 14
click at [577, 678] on div "1" at bounding box center [583, 677] width 74 height 14
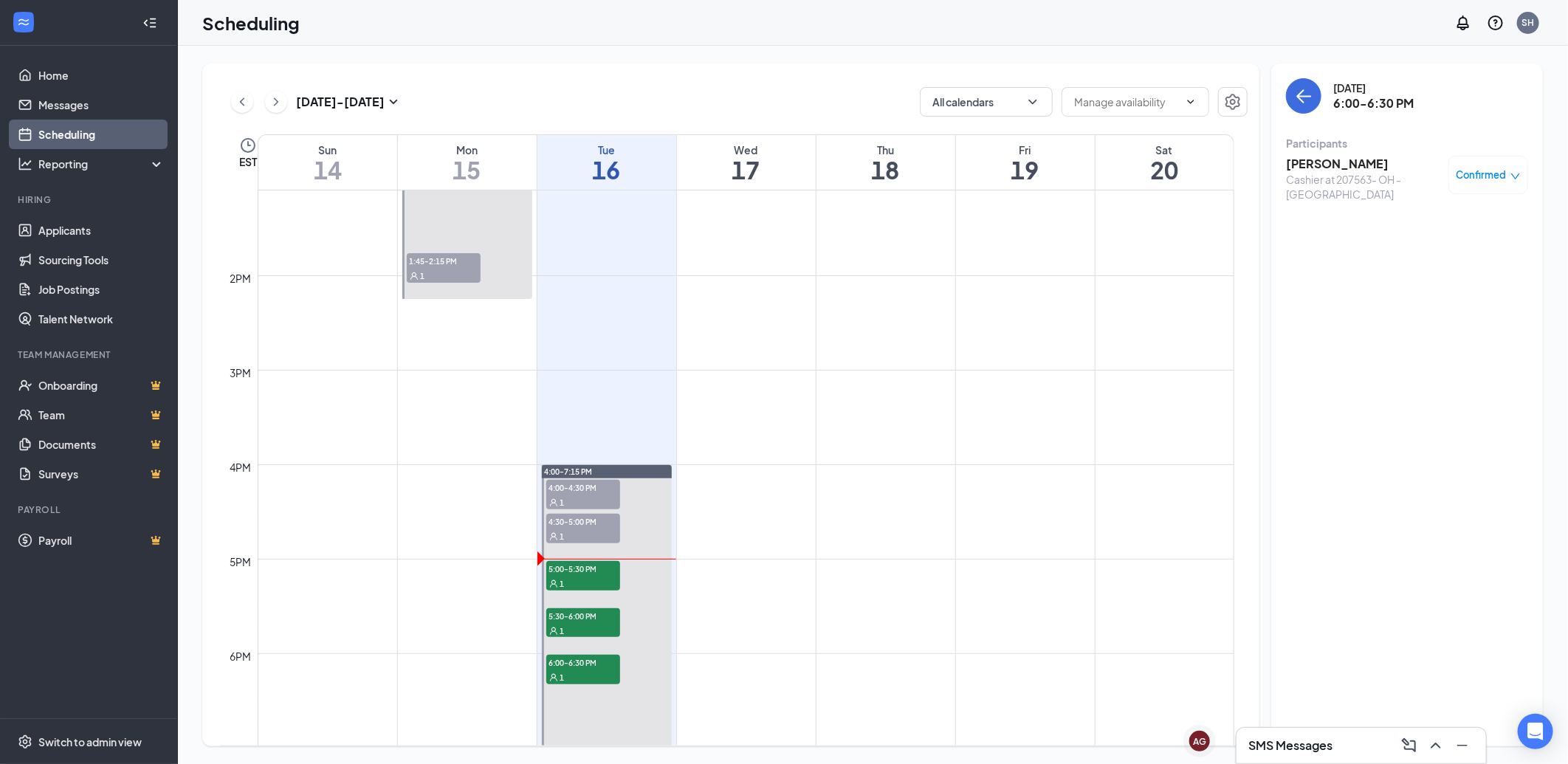
click at [1264, 738] on h3 "SMS Messages" at bounding box center [1290, 746] width 84 height 16
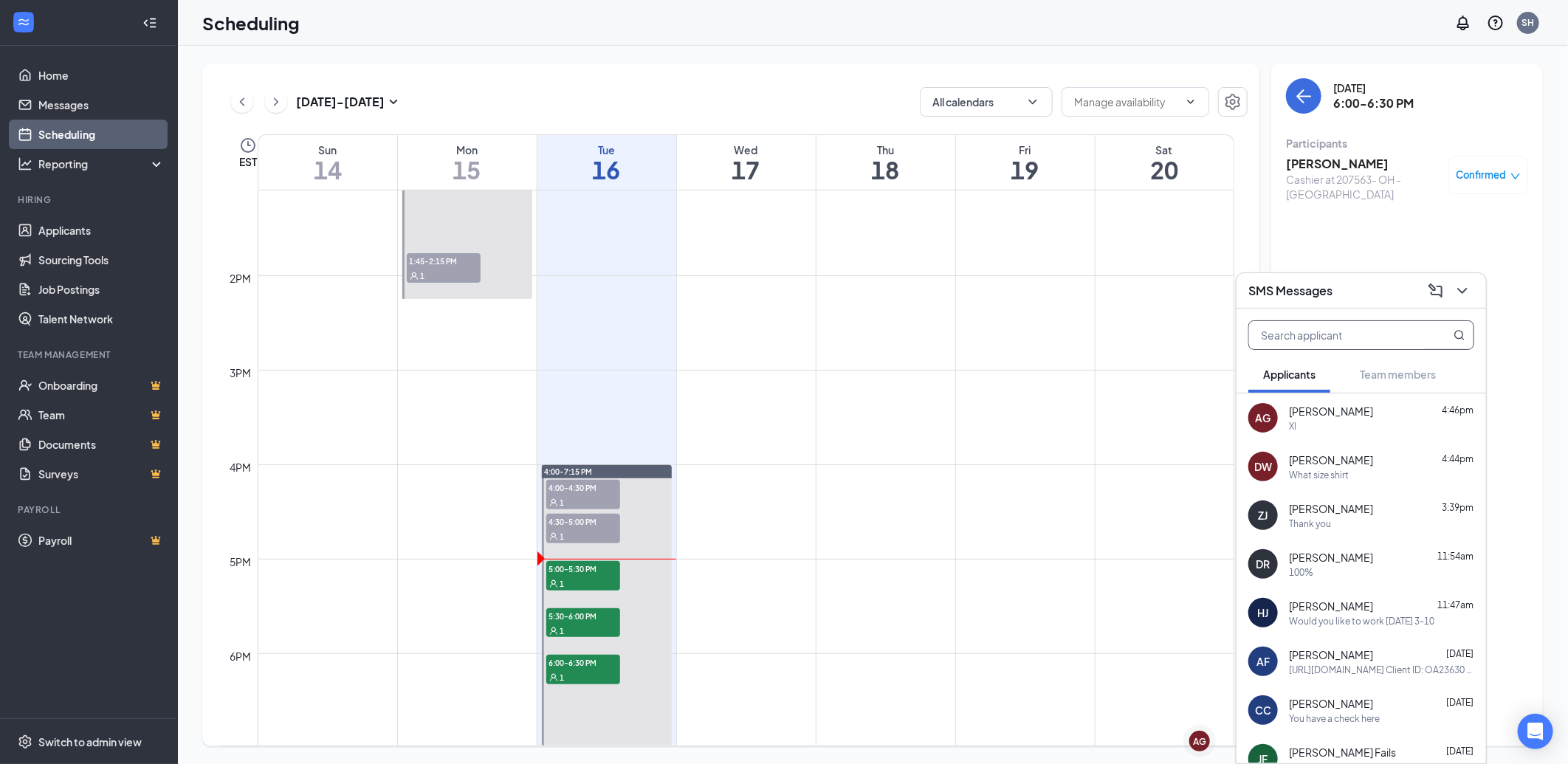
click at [1288, 328] on input "text" at bounding box center [1336, 335] width 175 height 28
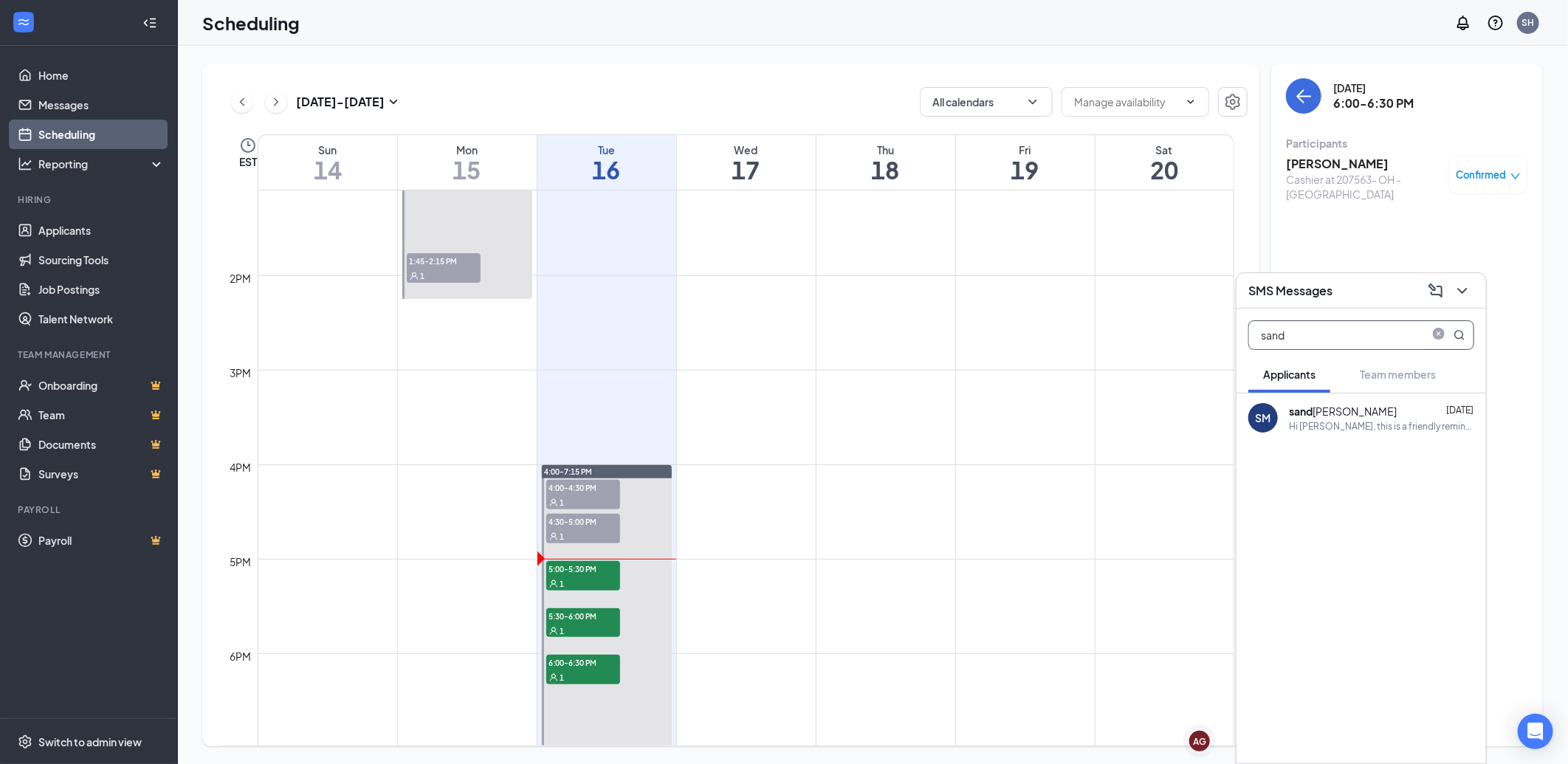
type input "sand"
click at [1349, 424] on div "Hi sandra, this is a friendly reminder. Your onsite interview with LFR Chicken …" at bounding box center [1381, 426] width 185 height 13
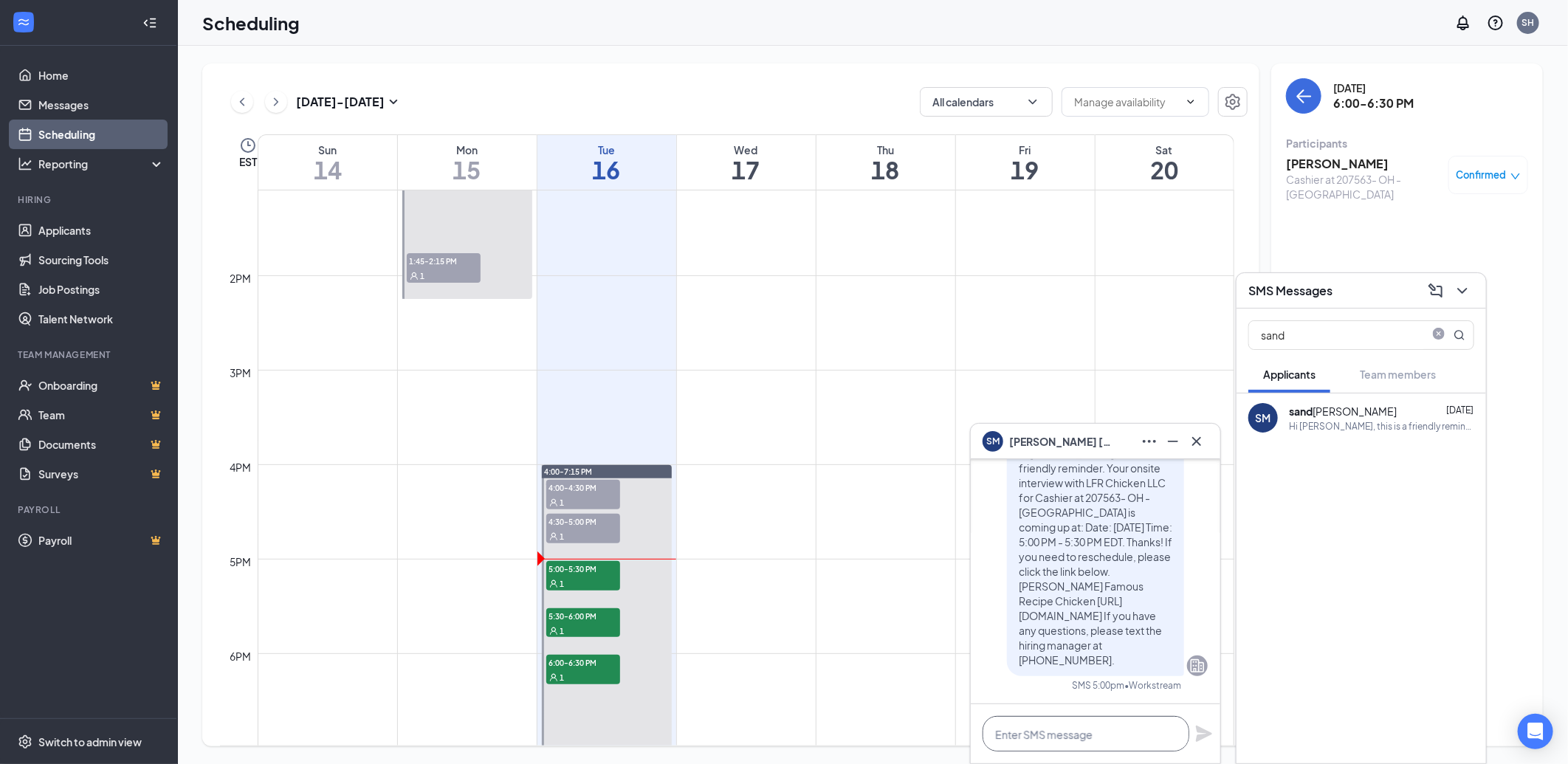
paste textarea "[URL][DOMAIN_NAME] Client ID: OA23630 Pin #: 52718"
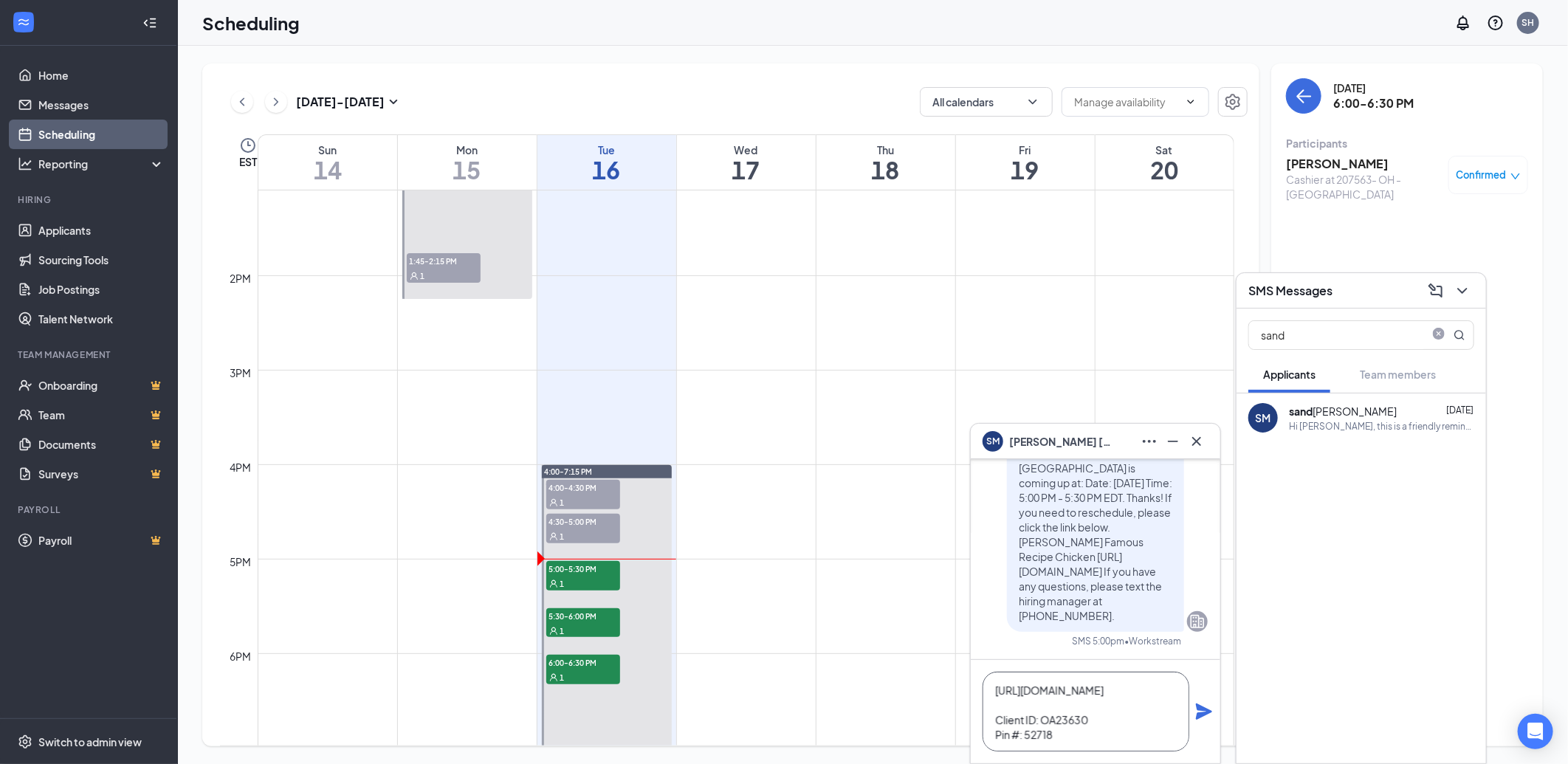
scroll to position [46, 0]
type textarea "[URL][DOMAIN_NAME] Client ID: OA23630 Pin #: 52718"
click at [1200, 714] on icon "Plane" at bounding box center [1204, 711] width 16 height 16
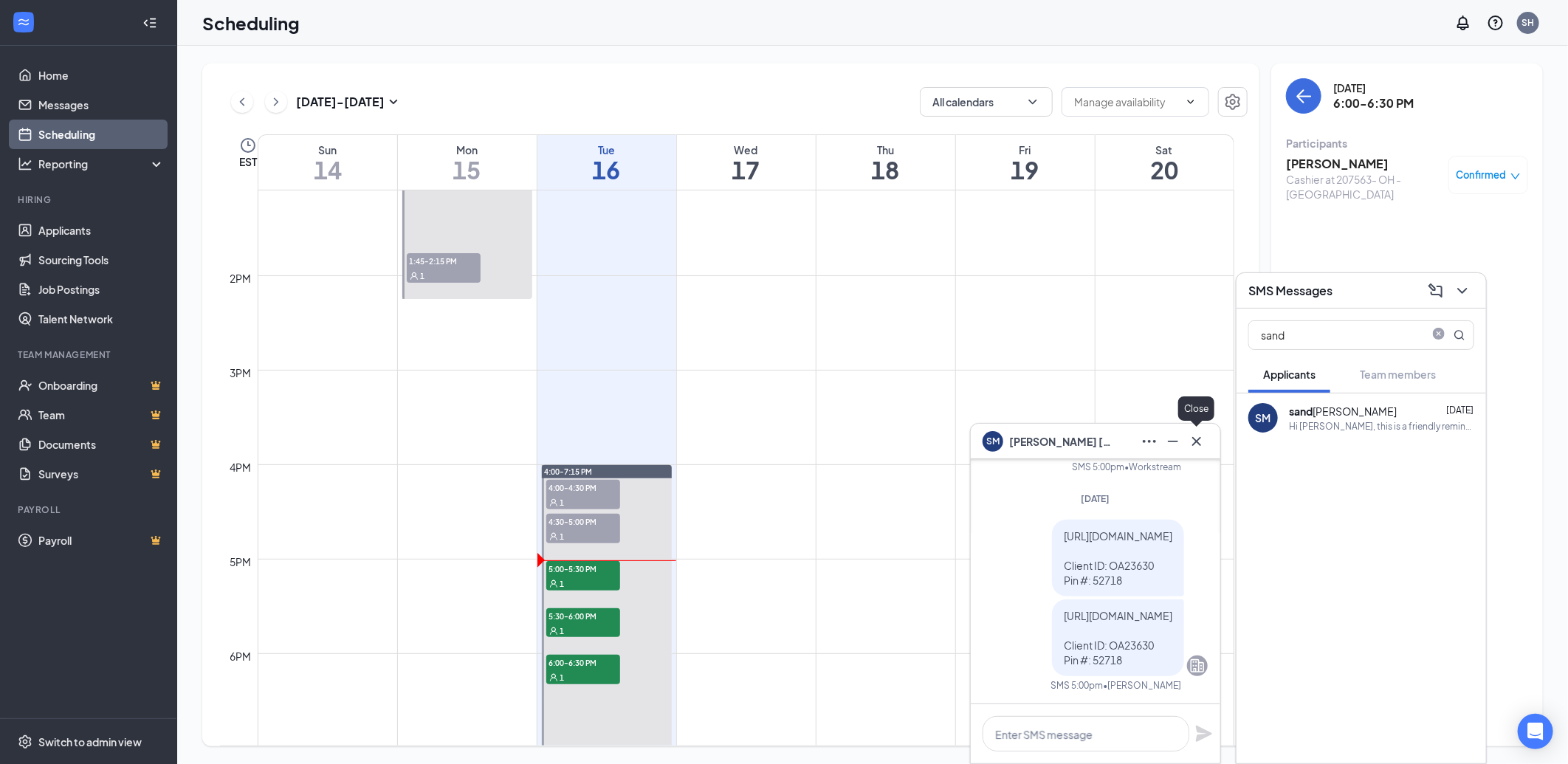
click at [1195, 440] on icon "Cross" at bounding box center [1197, 441] width 18 height 18
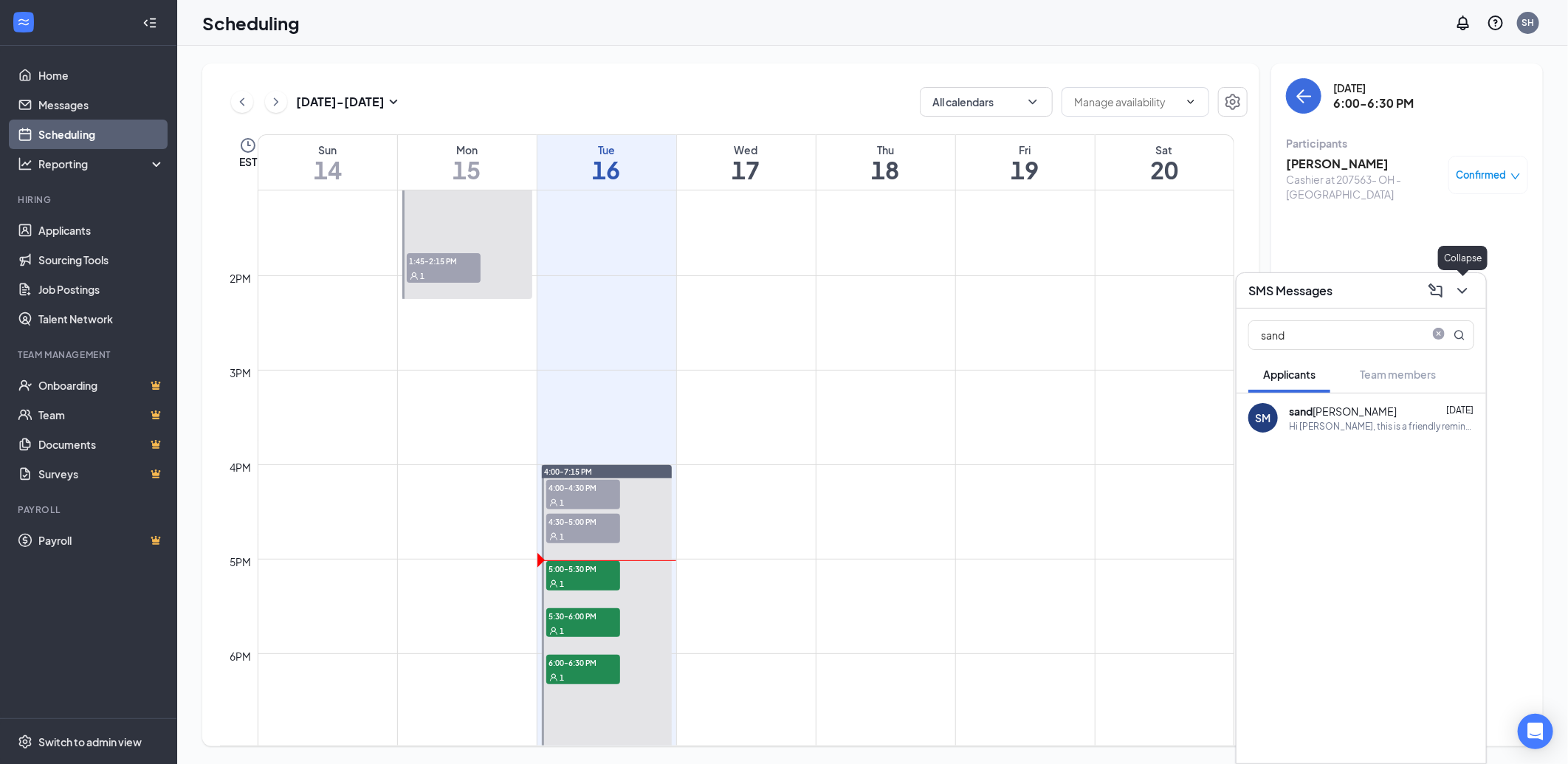
click at [1463, 288] on icon "ChevronDown" at bounding box center [1463, 291] width 18 height 18
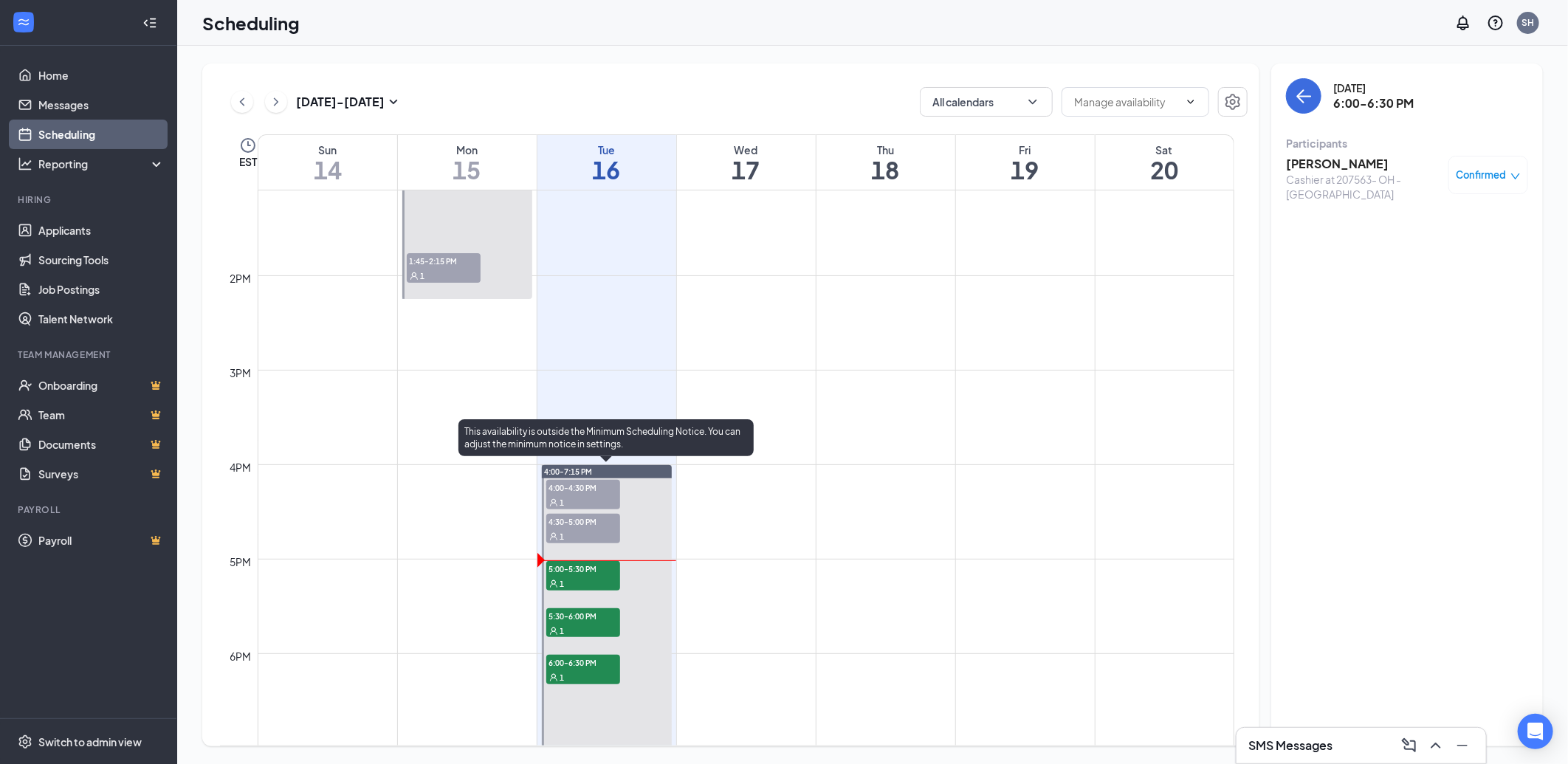
click at [594, 617] on span "5:30-6:00 PM" at bounding box center [583, 615] width 74 height 14
click at [591, 666] on span "6:00-6:30 PM" at bounding box center [583, 661] width 74 height 14
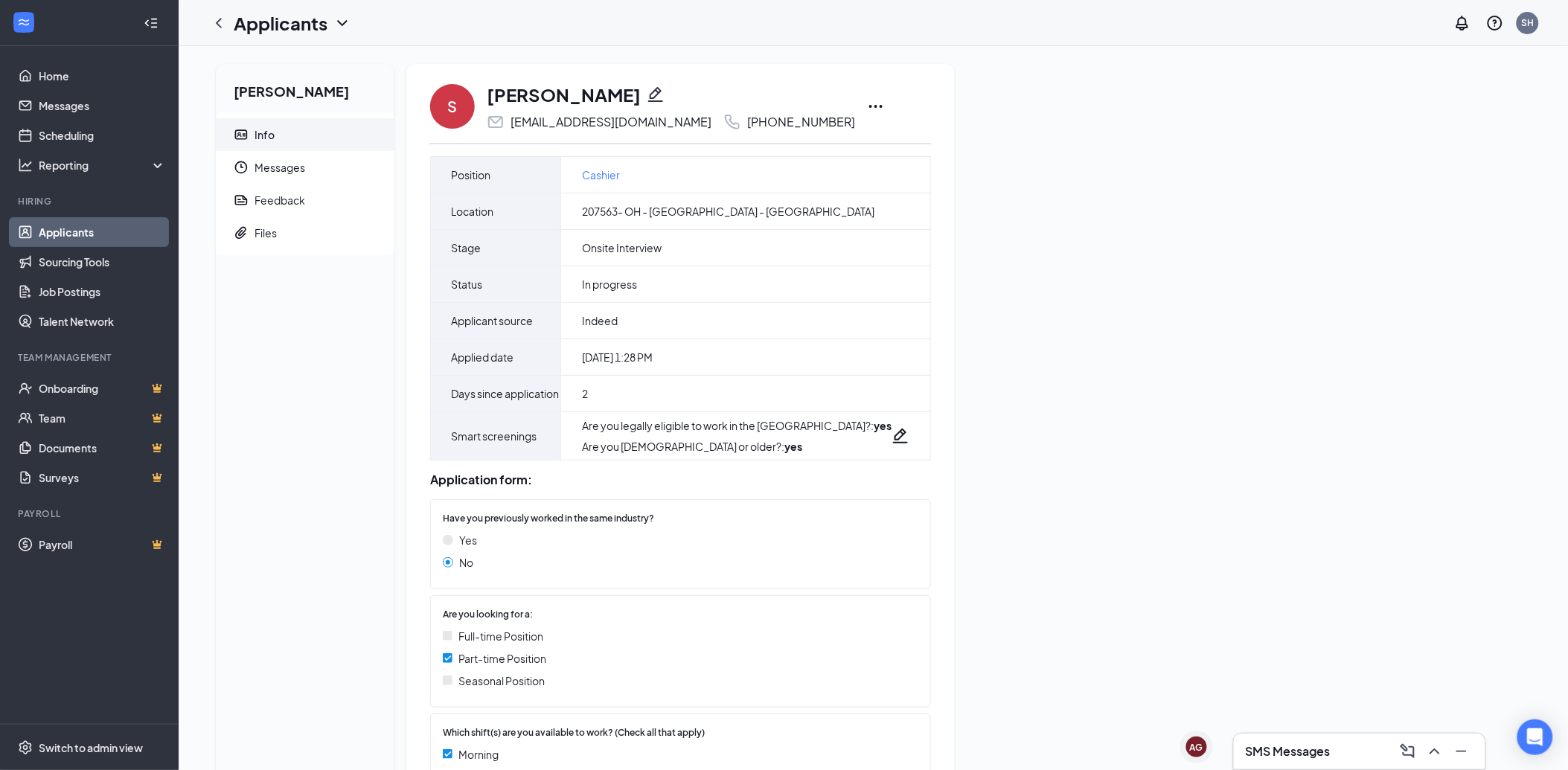
click at [867, 109] on icon "Ellipses" at bounding box center [876, 107] width 18 height 18
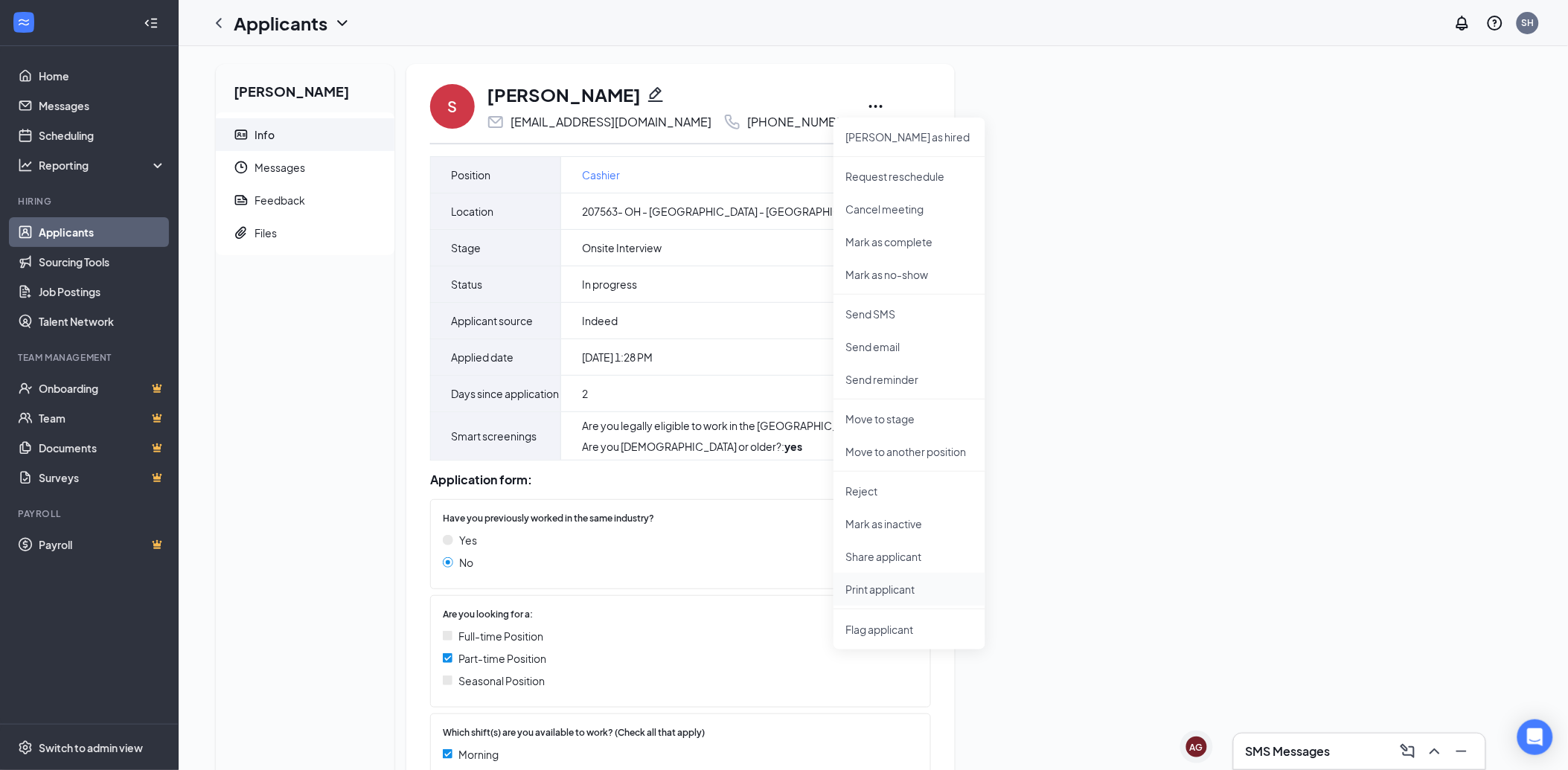
click at [862, 588] on p "Print applicant" at bounding box center [909, 589] width 128 height 15
